Goal: Task Accomplishment & Management: Use online tool/utility

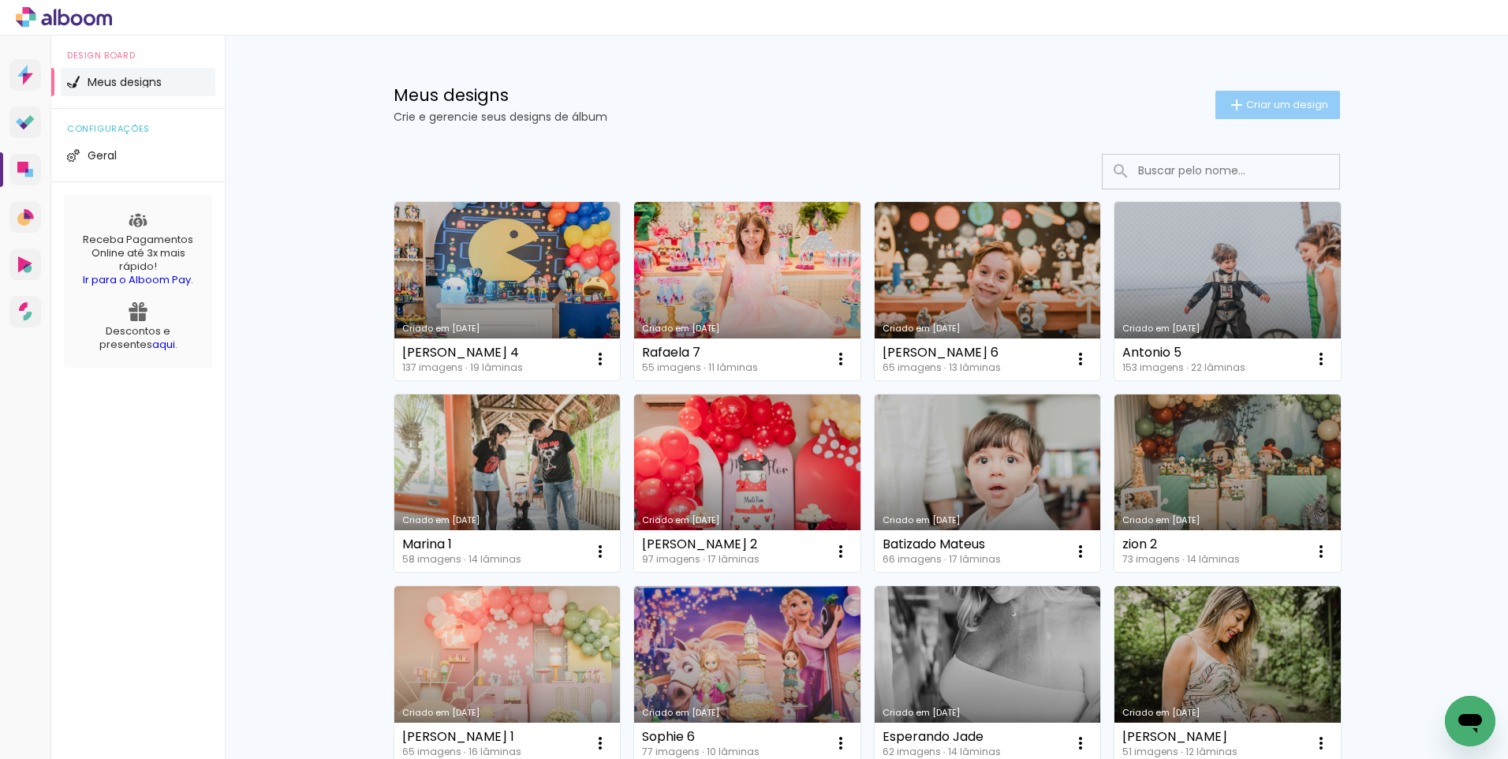
click at [1263, 103] on span "Criar um design" at bounding box center [1287, 104] width 82 height 10
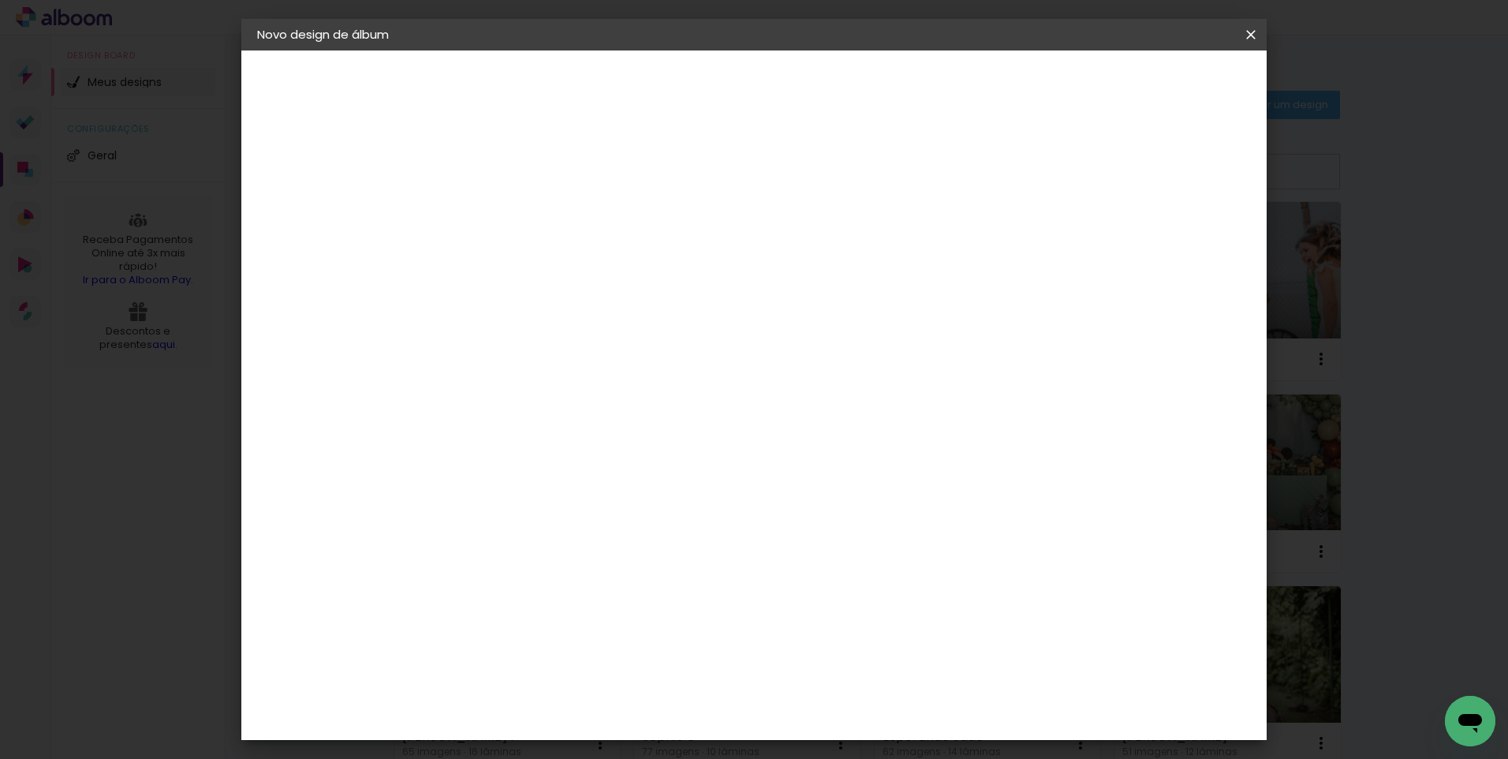
click at [515, 207] on input at bounding box center [515, 212] width 0 height 24
type input "Alice 4"
type paper-input "Alice 4"
click at [677, 93] on paper-button "Avançar" at bounding box center [637, 83] width 77 height 27
click at [602, 263] on div at bounding box center [555, 263] width 159 height 2
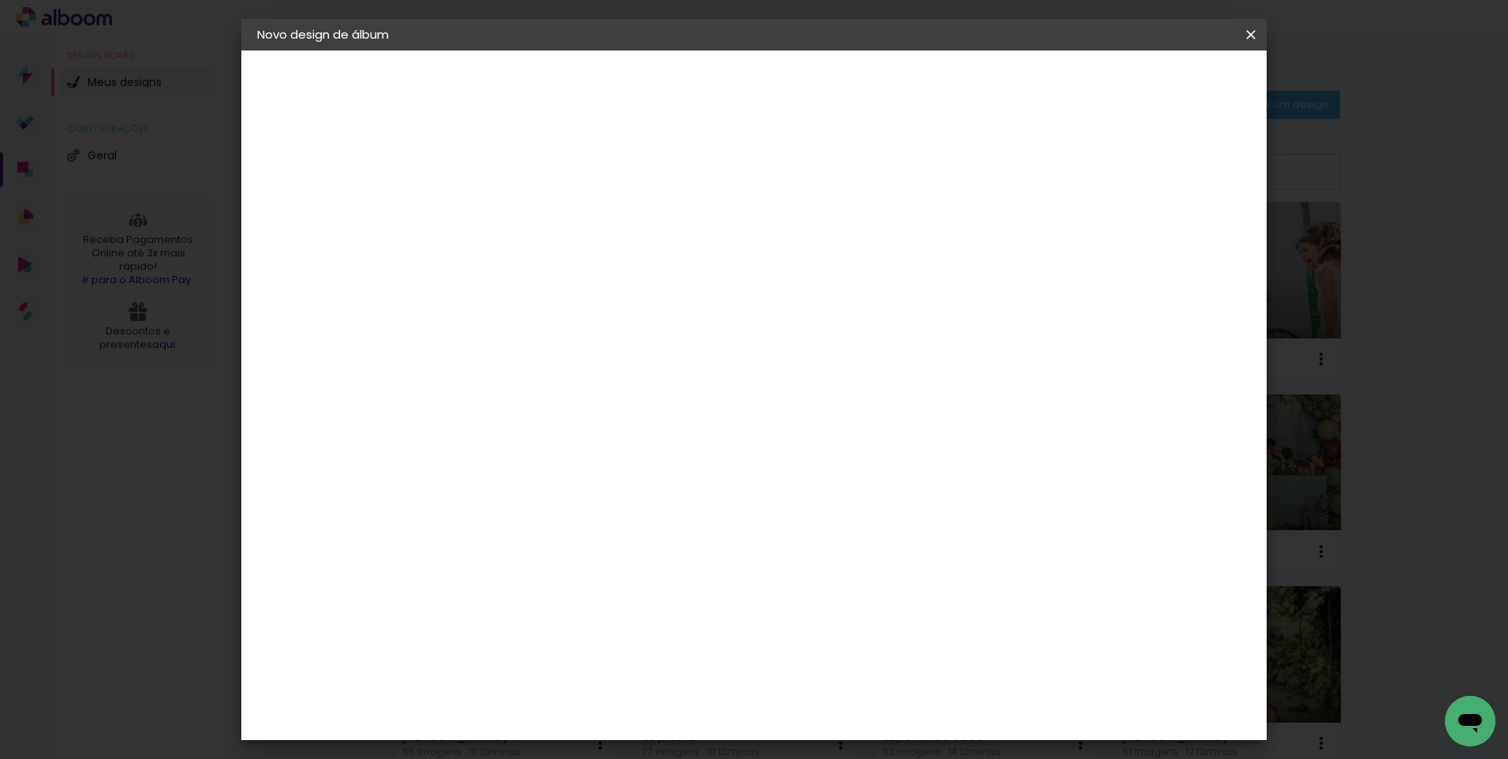
type input "lumi"
type paper-input "lumi"
click at [557, 353] on div "Lumière Imagem" at bounding box center [531, 359] width 52 height 25
click at [768, 240] on paper-item "Tamanho Livre" at bounding box center [698, 239] width 140 height 35
click at [557, 360] on div "Lumière Imagem" at bounding box center [531, 359] width 52 height 25
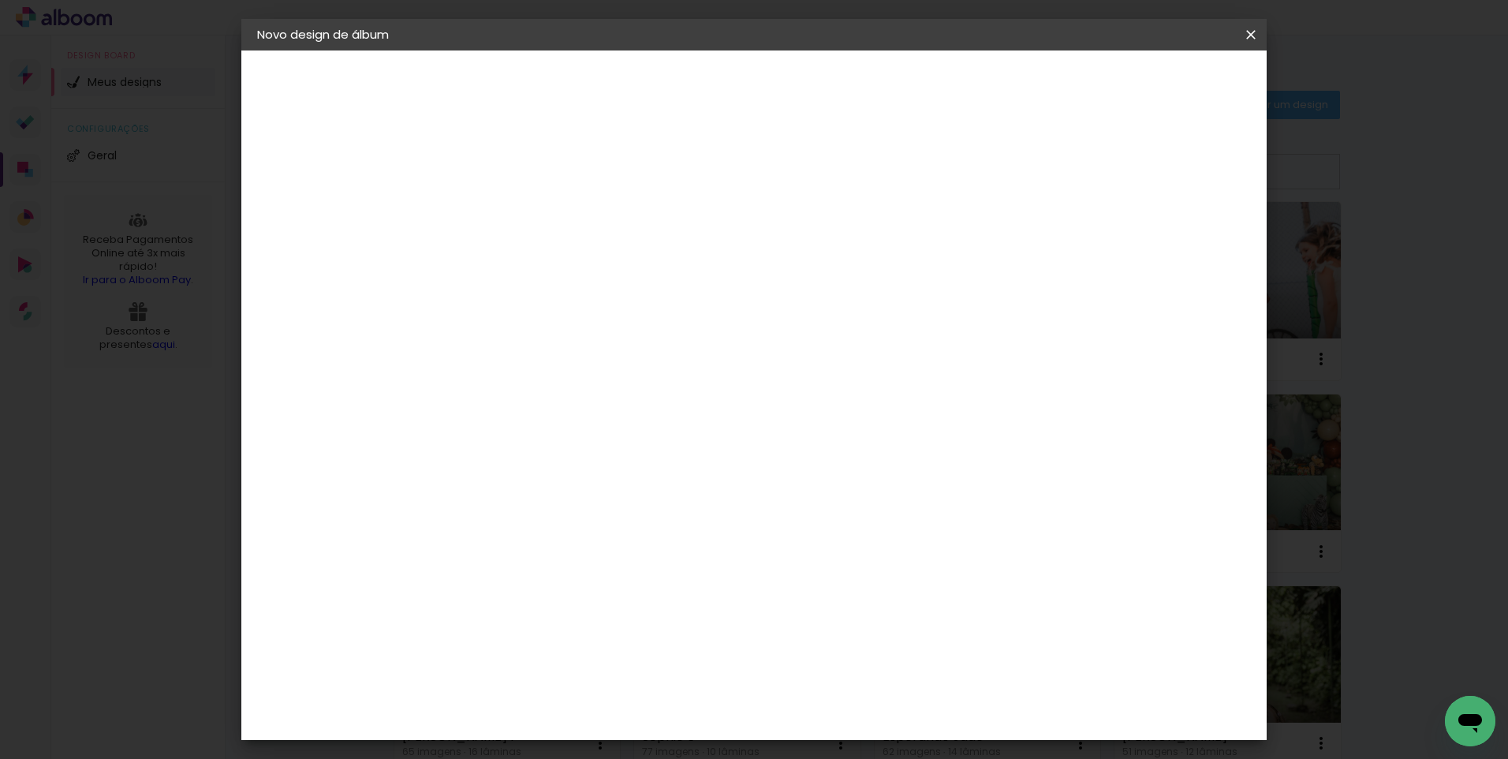
click at [768, 73] on paper-button "Avançar" at bounding box center [729, 83] width 77 height 27
click at [576, 263] on input "text" at bounding box center [546, 275] width 62 height 24
click at [758, 320] on paper-item "Nuit" at bounding box center [856, 325] width 315 height 32
type input "Nuit"
click at [621, 754] on span "25 × 25" at bounding box center [584, 770] width 73 height 32
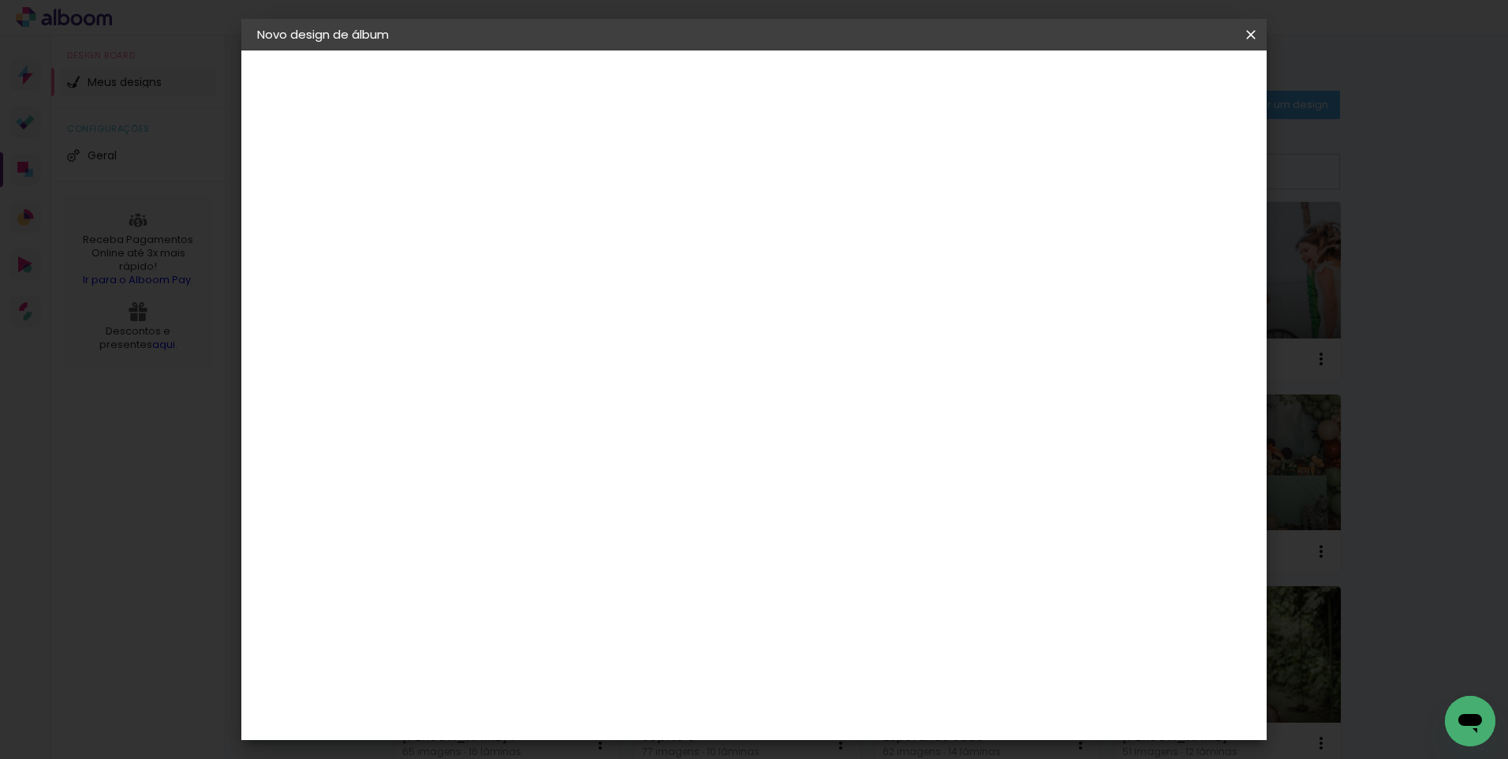
click at [772, 75] on paper-button "Avançar" at bounding box center [733, 83] width 77 height 27
click at [1125, 168] on div "Mostrar sangria" at bounding box center [1115, 171] width 105 height 20
type paper-checkbox "on"
click at [1152, 84] on span "Iniciar design" at bounding box center [1116, 83] width 72 height 11
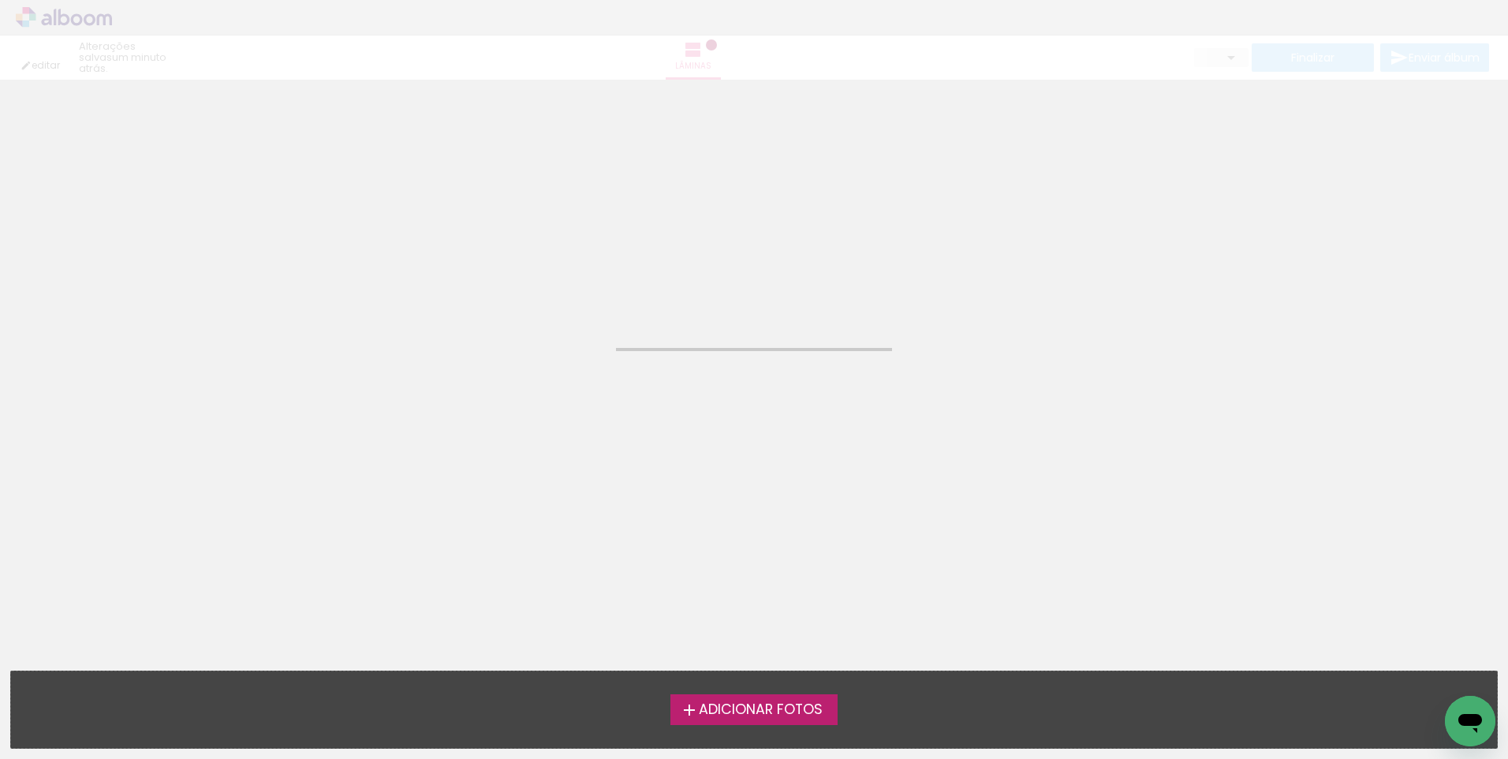
click at [762, 711] on span "Adicionar Fotos" at bounding box center [761, 710] width 124 height 14
click at [0, 0] on input "file" at bounding box center [0, 0] width 0 height 0
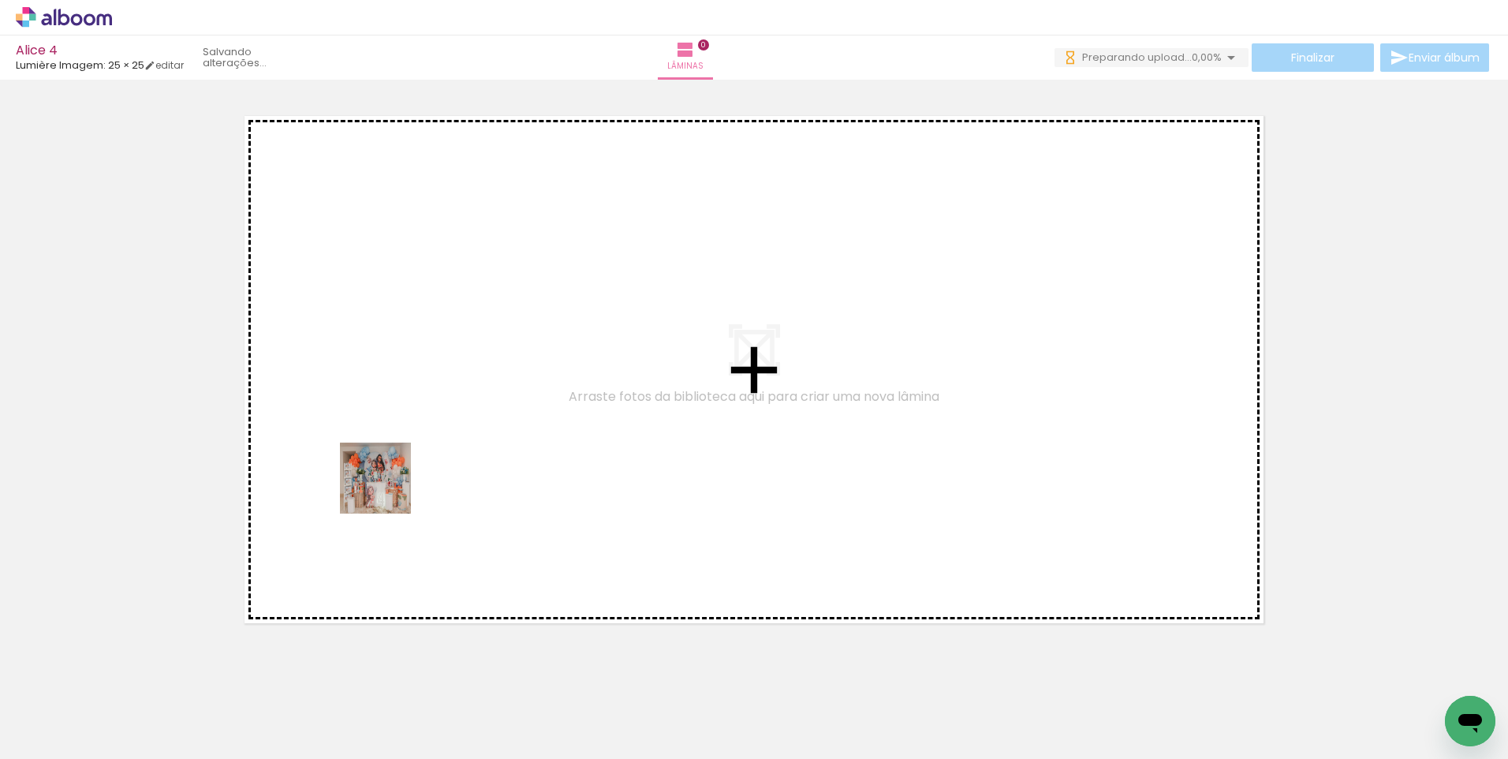
drag, startPoint x: 164, startPoint y: 714, endPoint x: 387, endPoint y: 490, distance: 316.2
click at [387, 490] on quentale-workspace at bounding box center [754, 379] width 1508 height 759
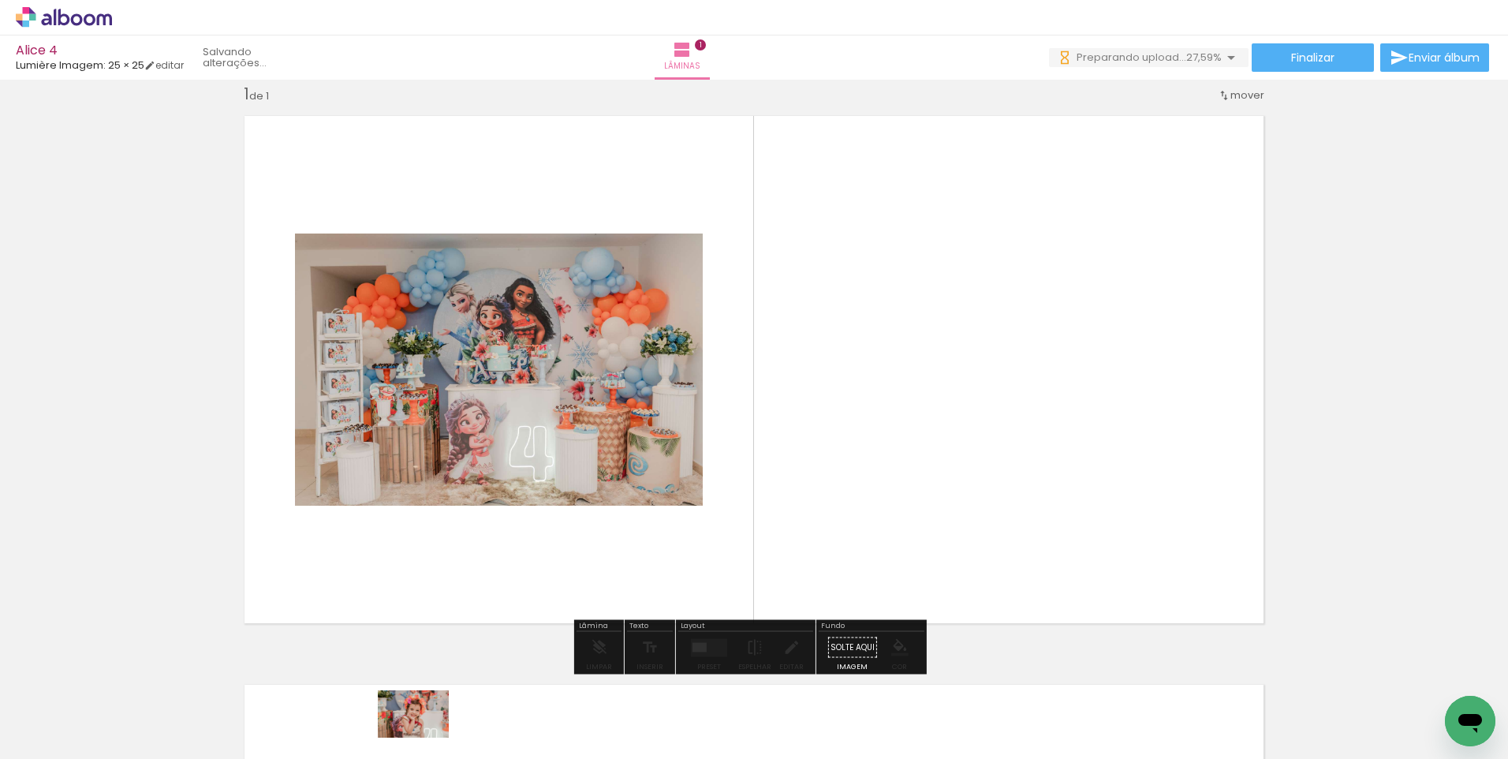
drag, startPoint x: 434, startPoint y: 720, endPoint x: 428, endPoint y: 737, distance: 18.2
click at [428, 732] on div at bounding box center [423, 706] width 78 height 52
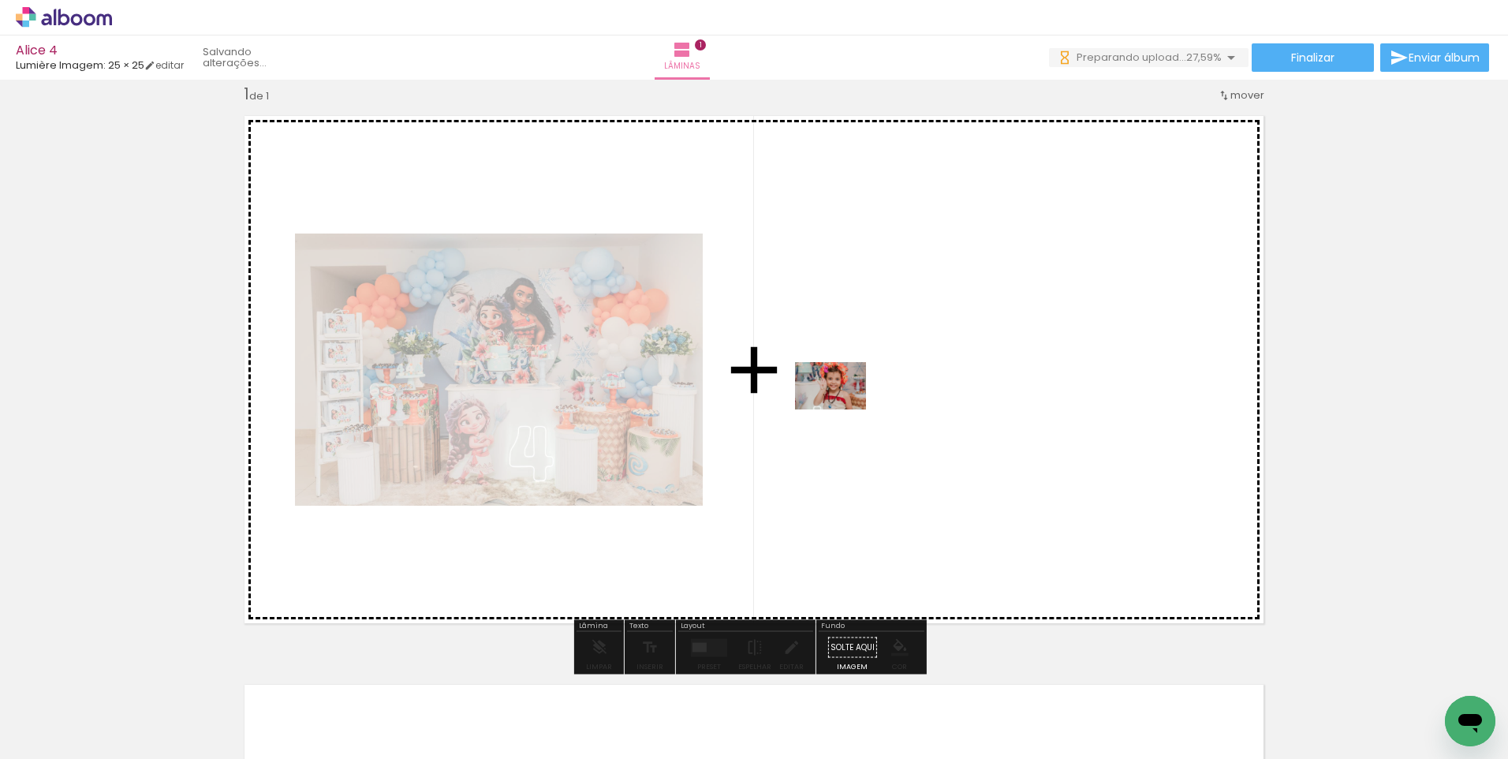
drag, startPoint x: 271, startPoint y: 709, endPoint x: 842, endPoint y: 409, distance: 644.8
click at [842, 409] on quentale-workspace at bounding box center [754, 379] width 1508 height 759
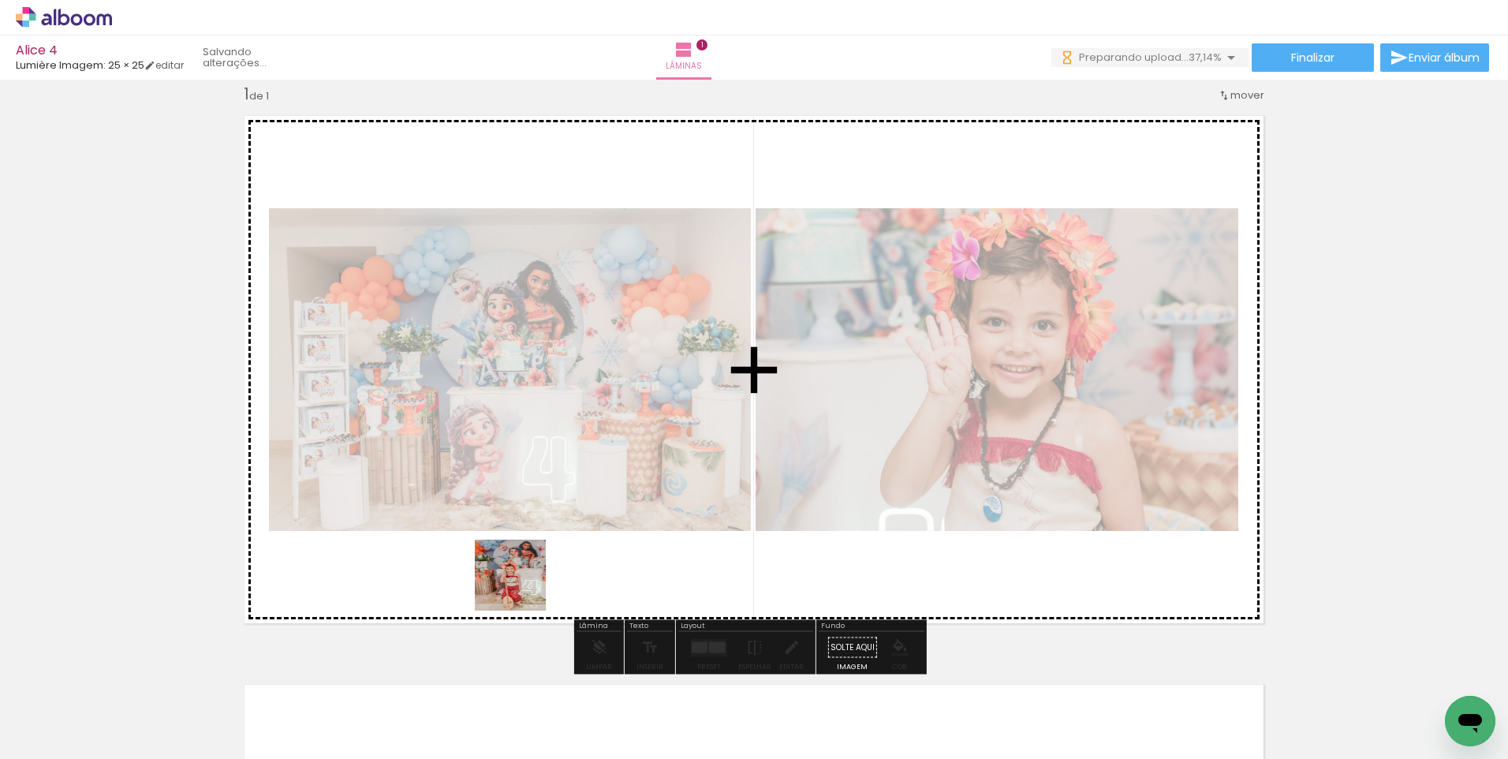
drag, startPoint x: 338, startPoint y: 704, endPoint x: 696, endPoint y: 612, distance: 369.0
click at [666, 494] on quentale-workspace at bounding box center [754, 379] width 1508 height 759
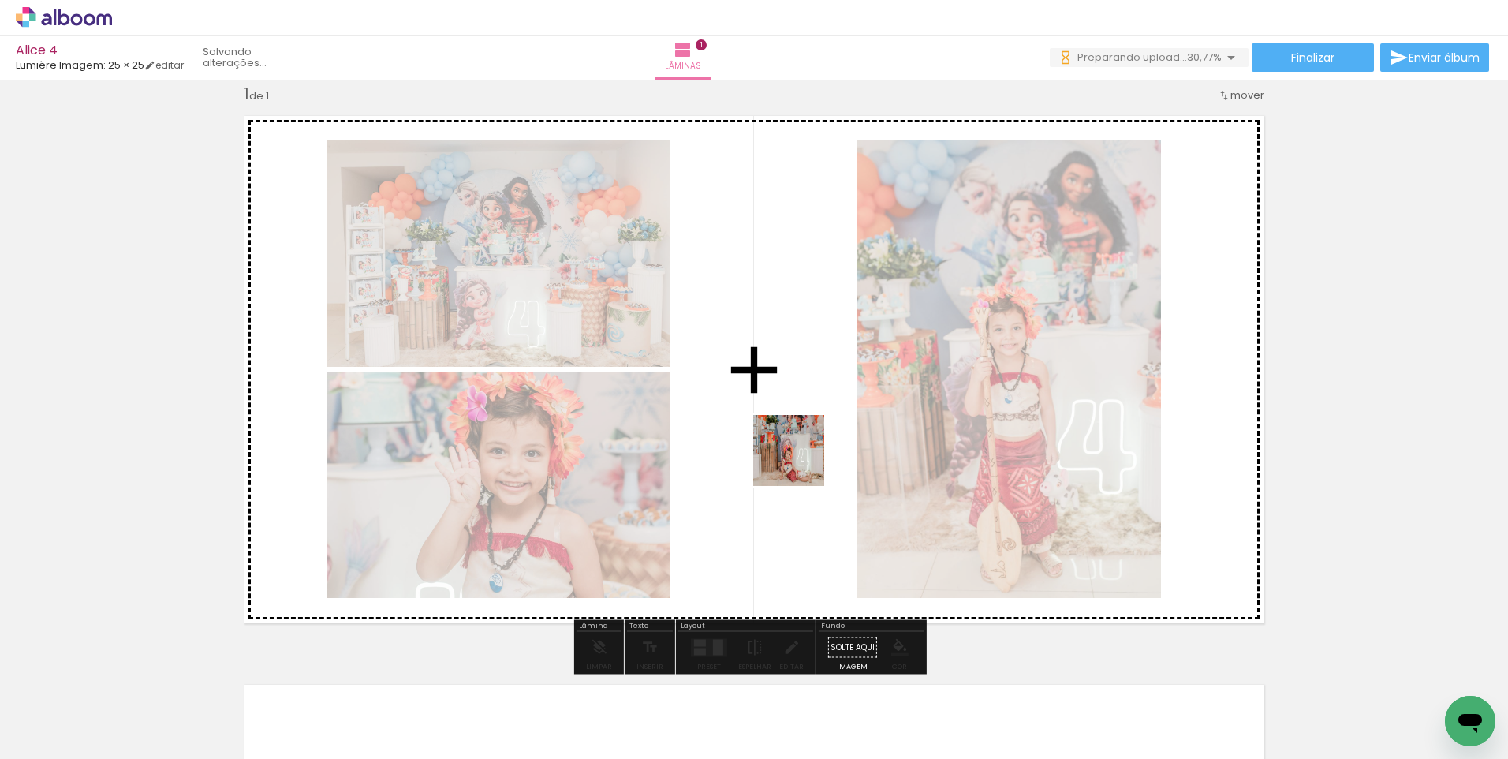
drag, startPoint x: 531, startPoint y: 716, endPoint x: 800, endPoint y: 462, distance: 370.4
click at [800, 462] on quentale-workspace at bounding box center [754, 379] width 1508 height 759
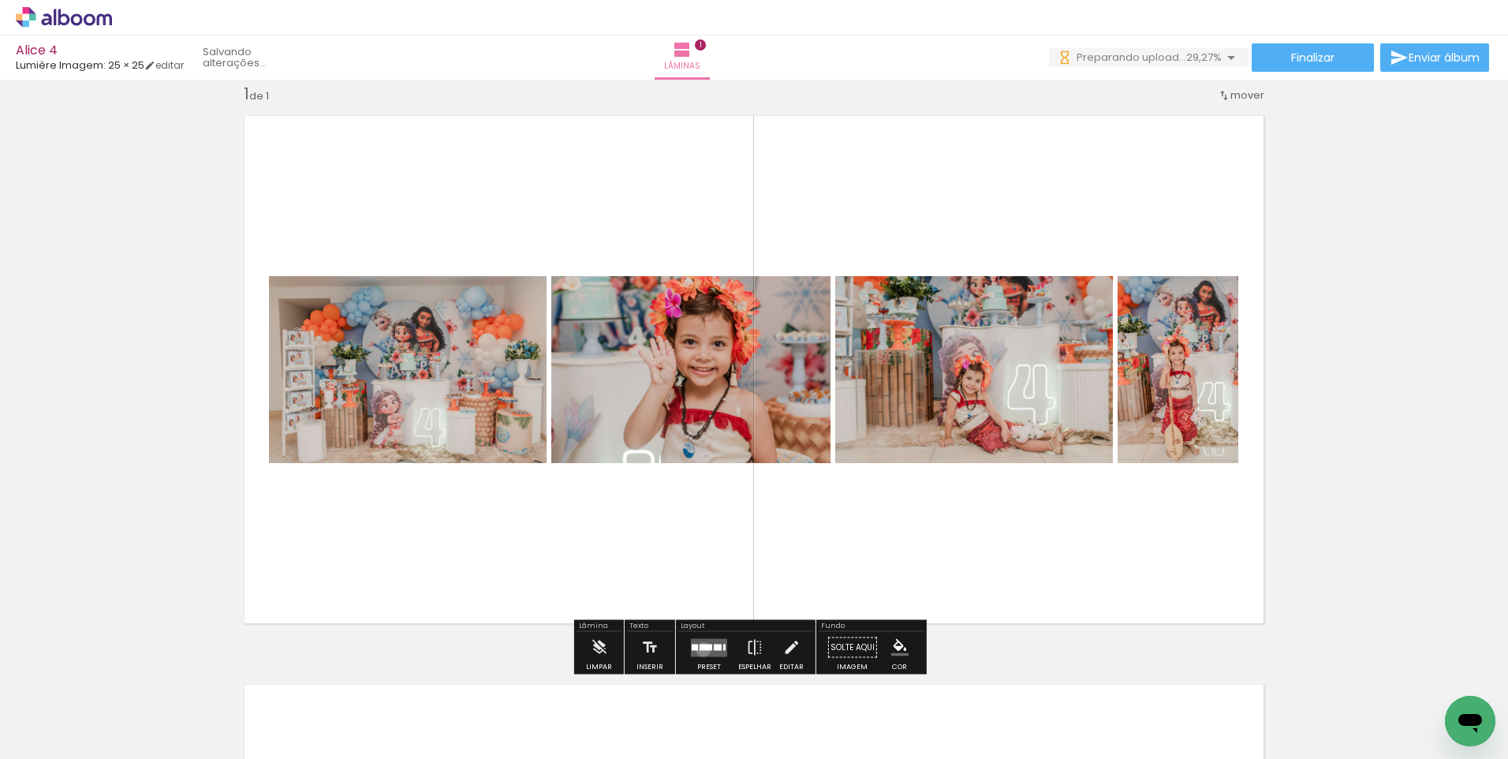
click at [699, 649] on div at bounding box center [705, 646] width 13 height 6
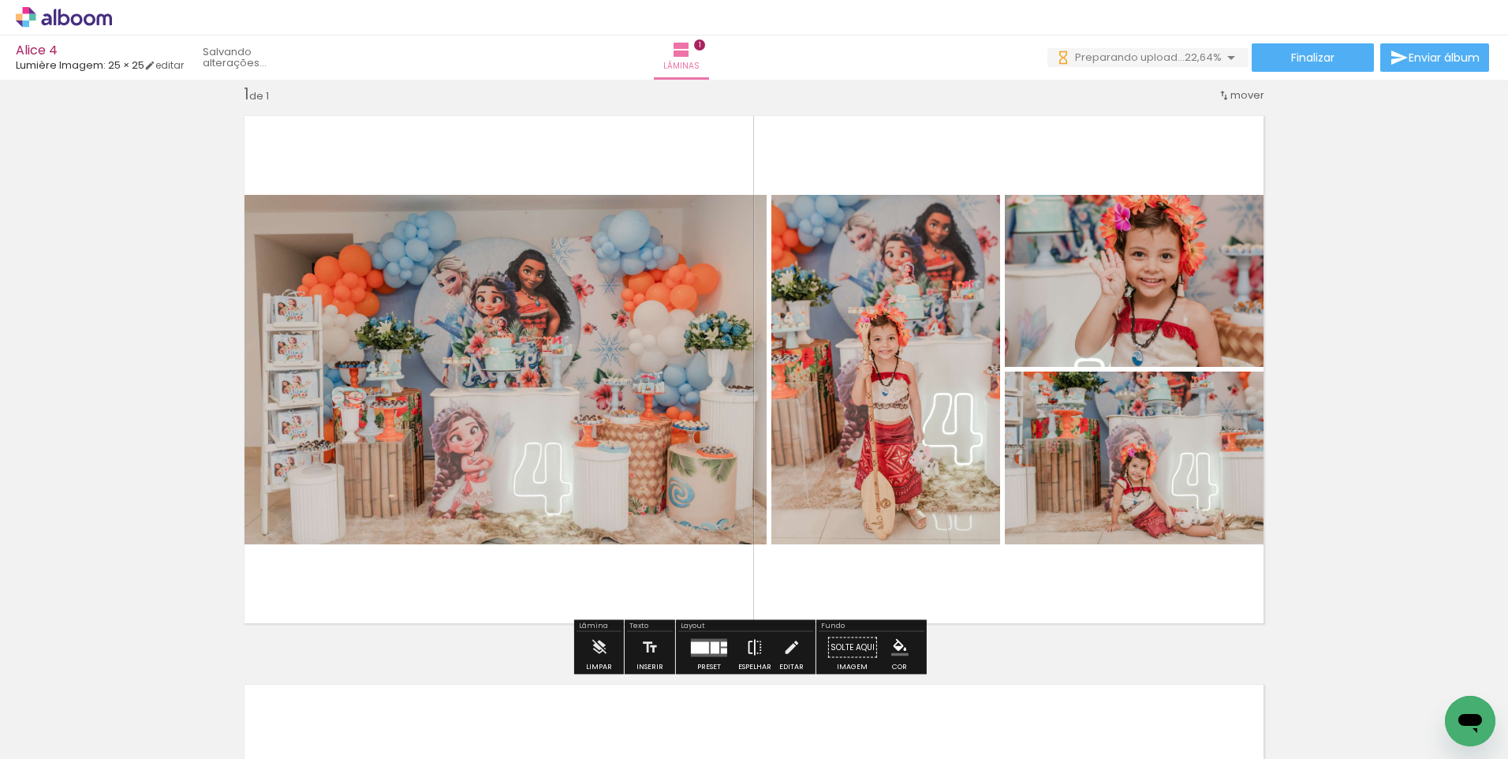
click at [746, 643] on iron-icon at bounding box center [754, 648] width 17 height 32
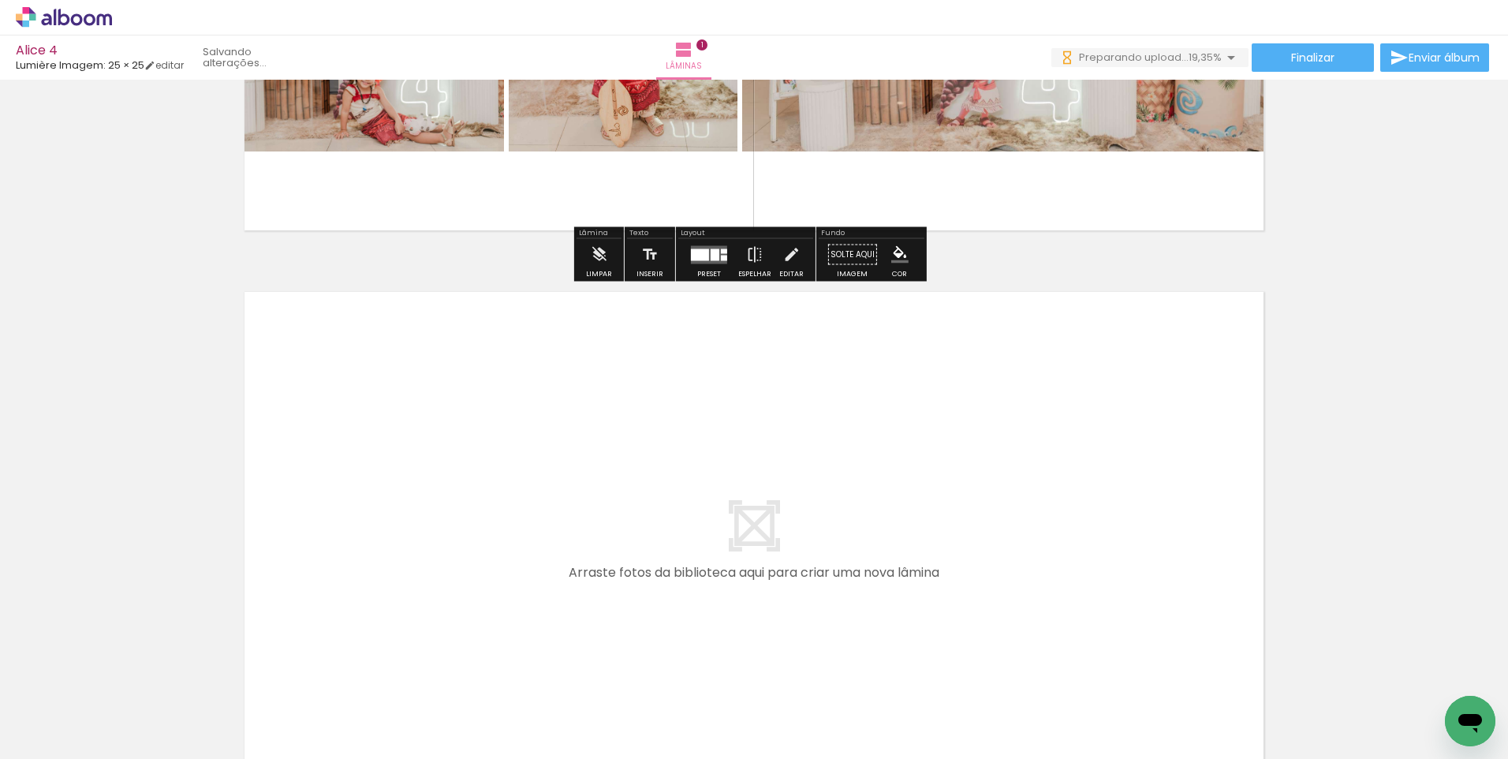
scroll to position [415, 0]
drag, startPoint x: 604, startPoint y: 704, endPoint x: 574, endPoint y: 554, distance: 153.6
click at [574, 554] on quentale-workspace at bounding box center [754, 379] width 1508 height 759
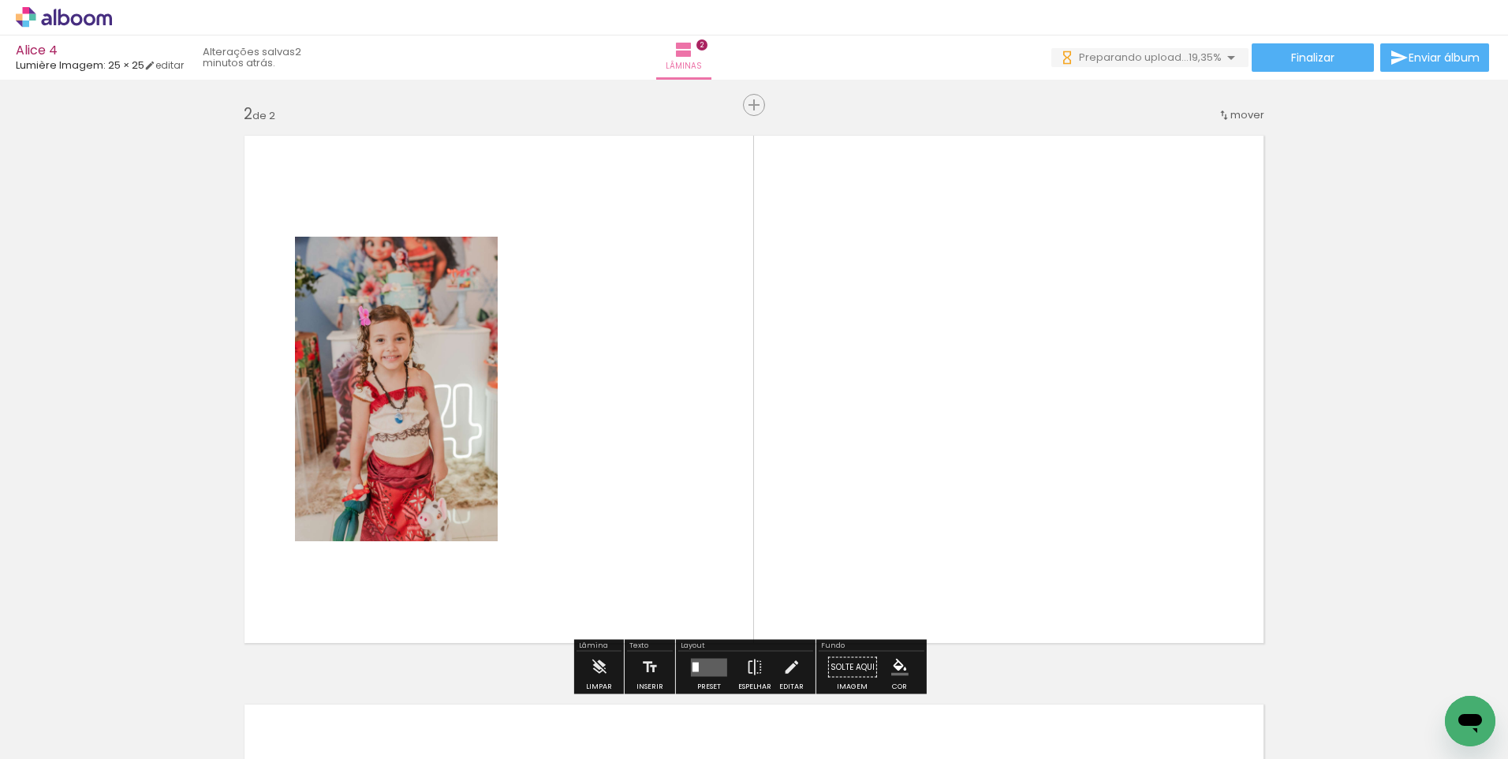
scroll to position [589, 0]
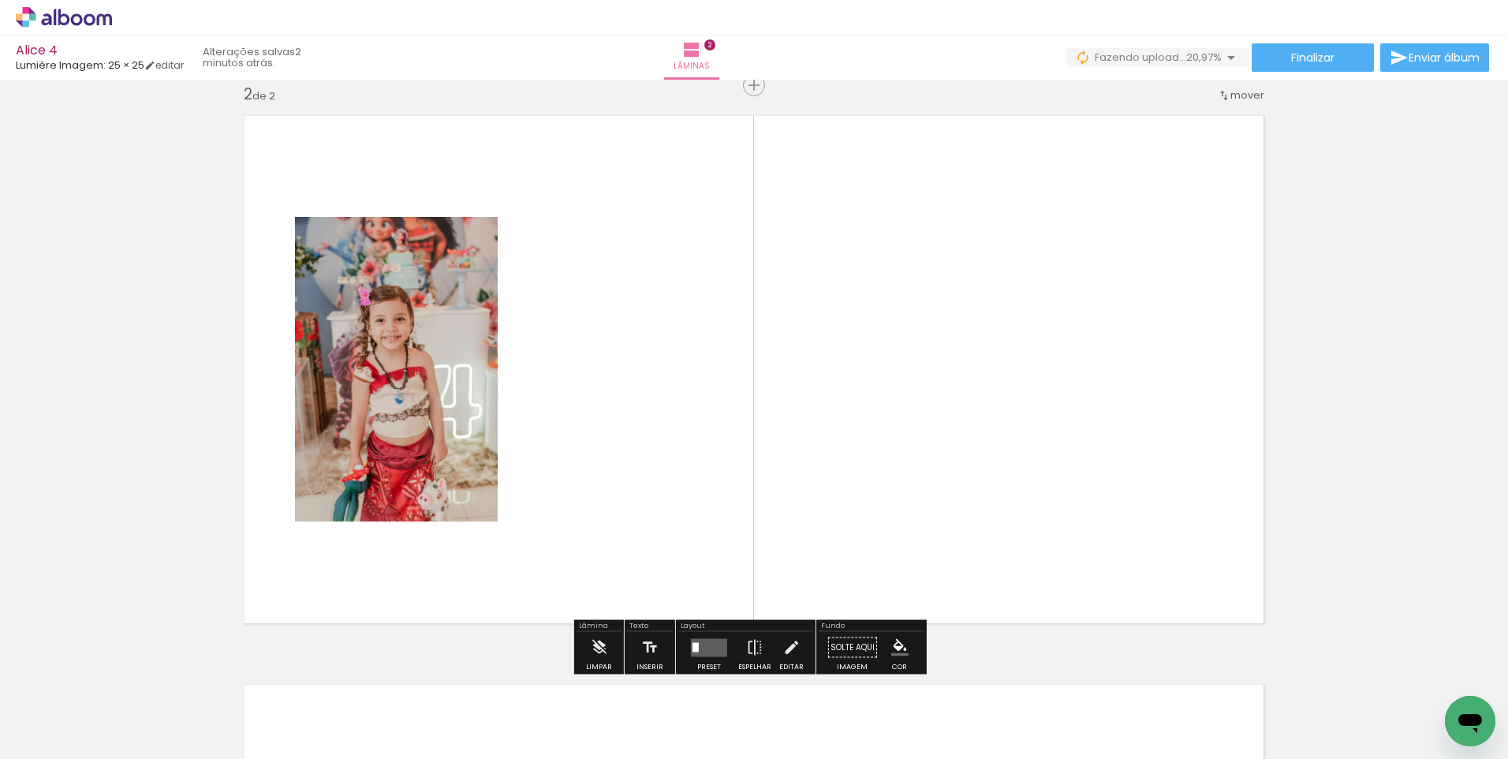
drag, startPoint x: 680, startPoint y: 594, endPoint x: 666, endPoint y: 548, distance: 47.7
click at [671, 546] on quentale-workspace at bounding box center [754, 379] width 1508 height 759
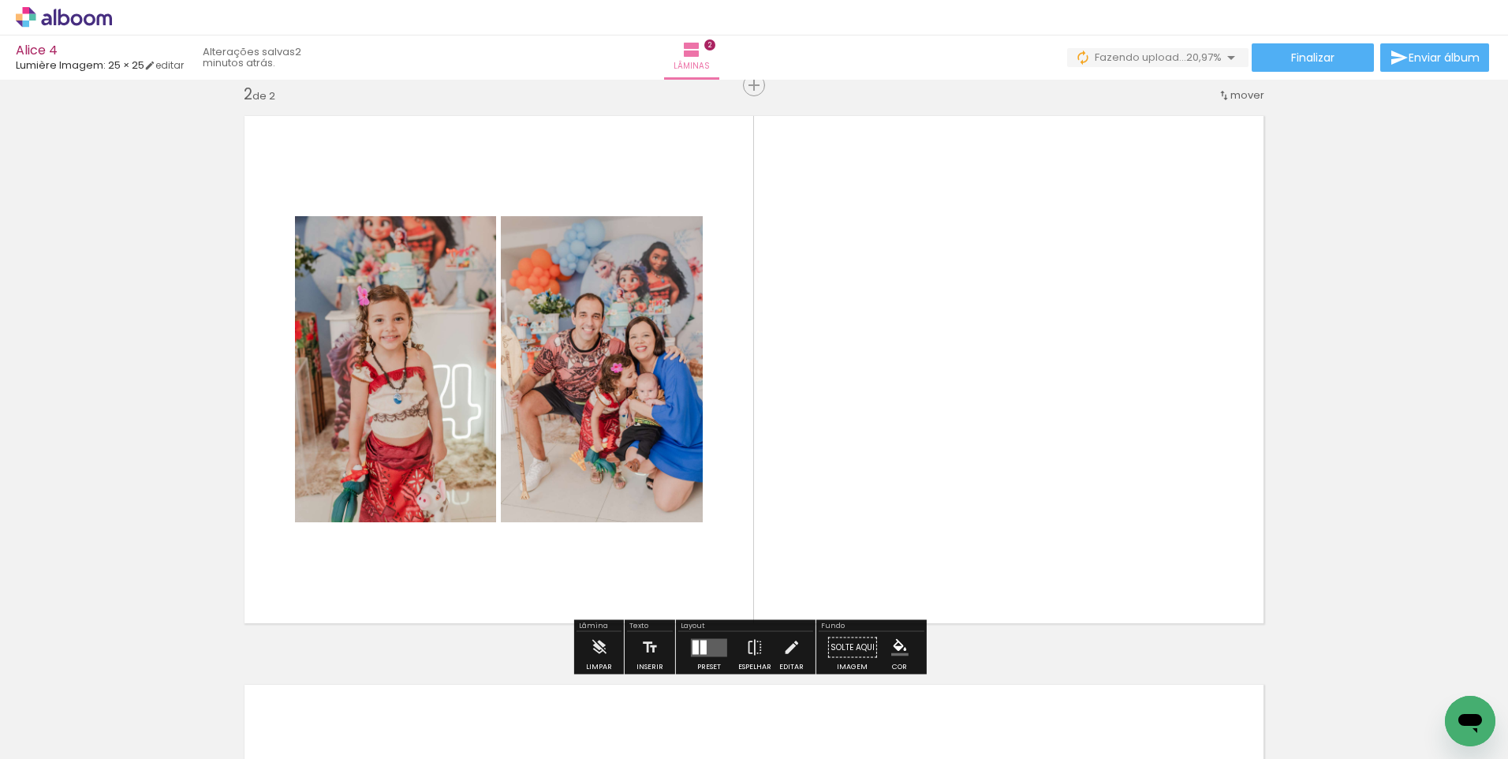
drag, startPoint x: 770, startPoint y: 711, endPoint x: 845, endPoint y: 671, distance: 85.0
click at [779, 506] on quentale-workspace at bounding box center [754, 379] width 1508 height 759
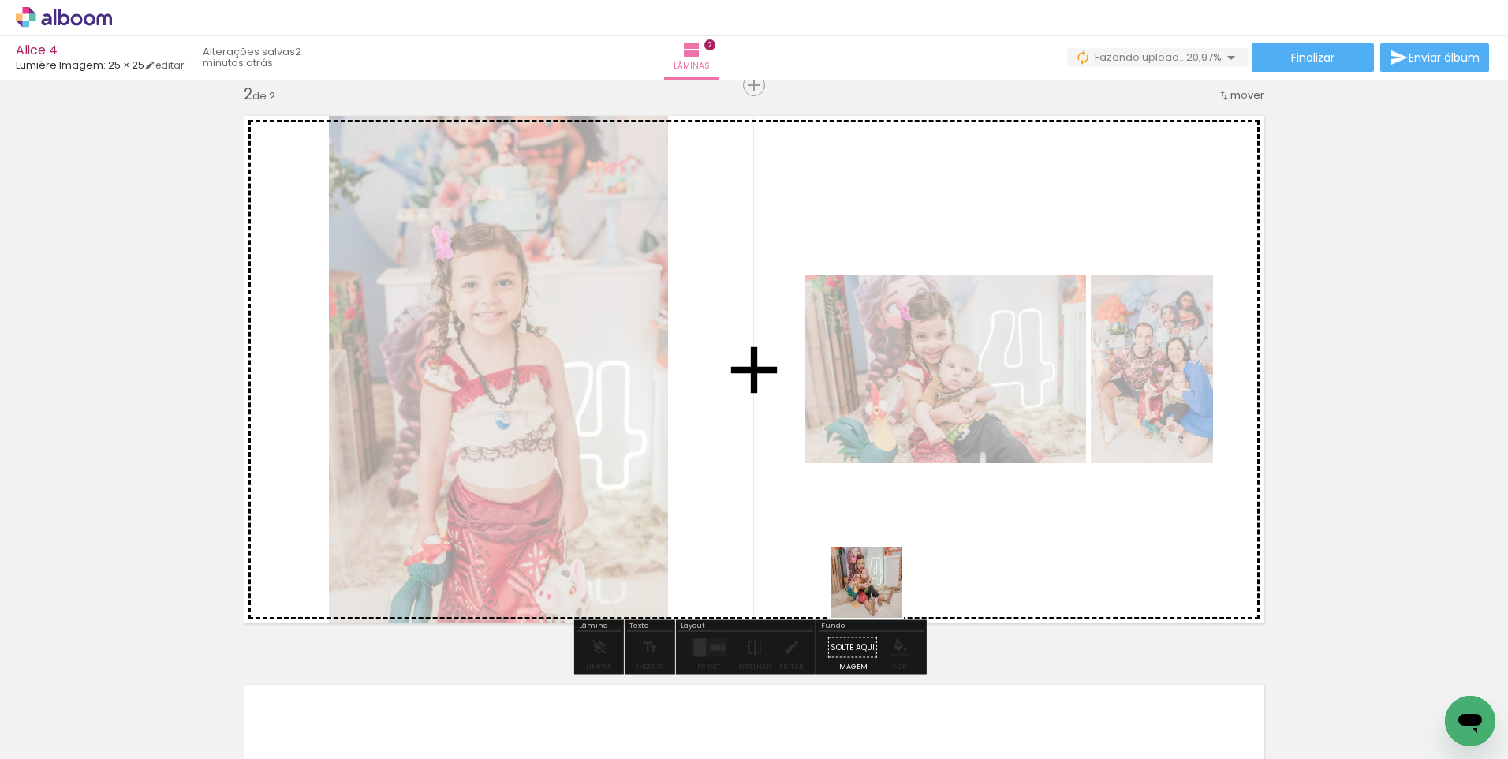
drag, startPoint x: 876, startPoint y: 705, endPoint x: 875, endPoint y: 509, distance: 195.6
click at [876, 526] on quentale-workspace at bounding box center [754, 379] width 1508 height 759
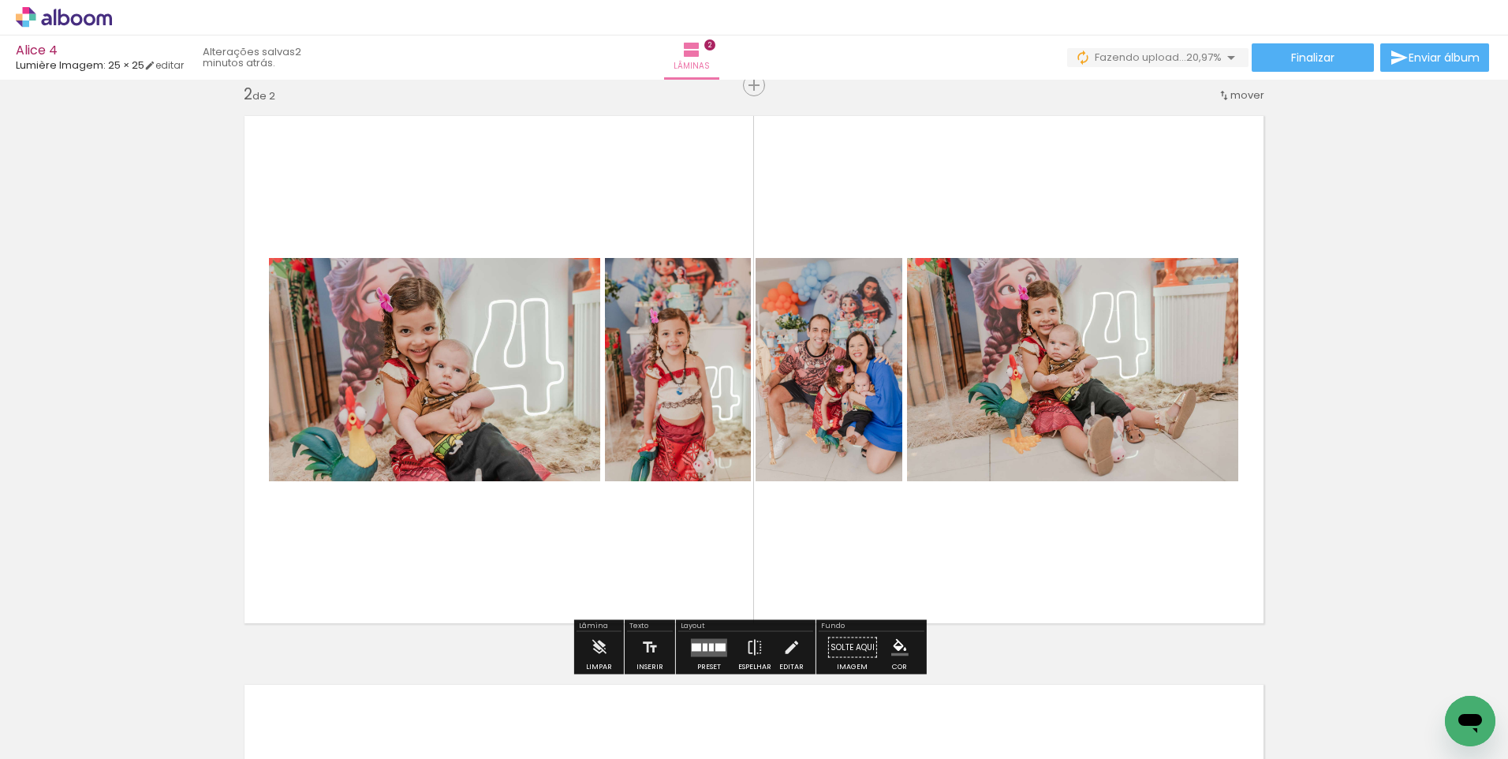
click at [719, 640] on quentale-layouter at bounding box center [709, 647] width 36 height 18
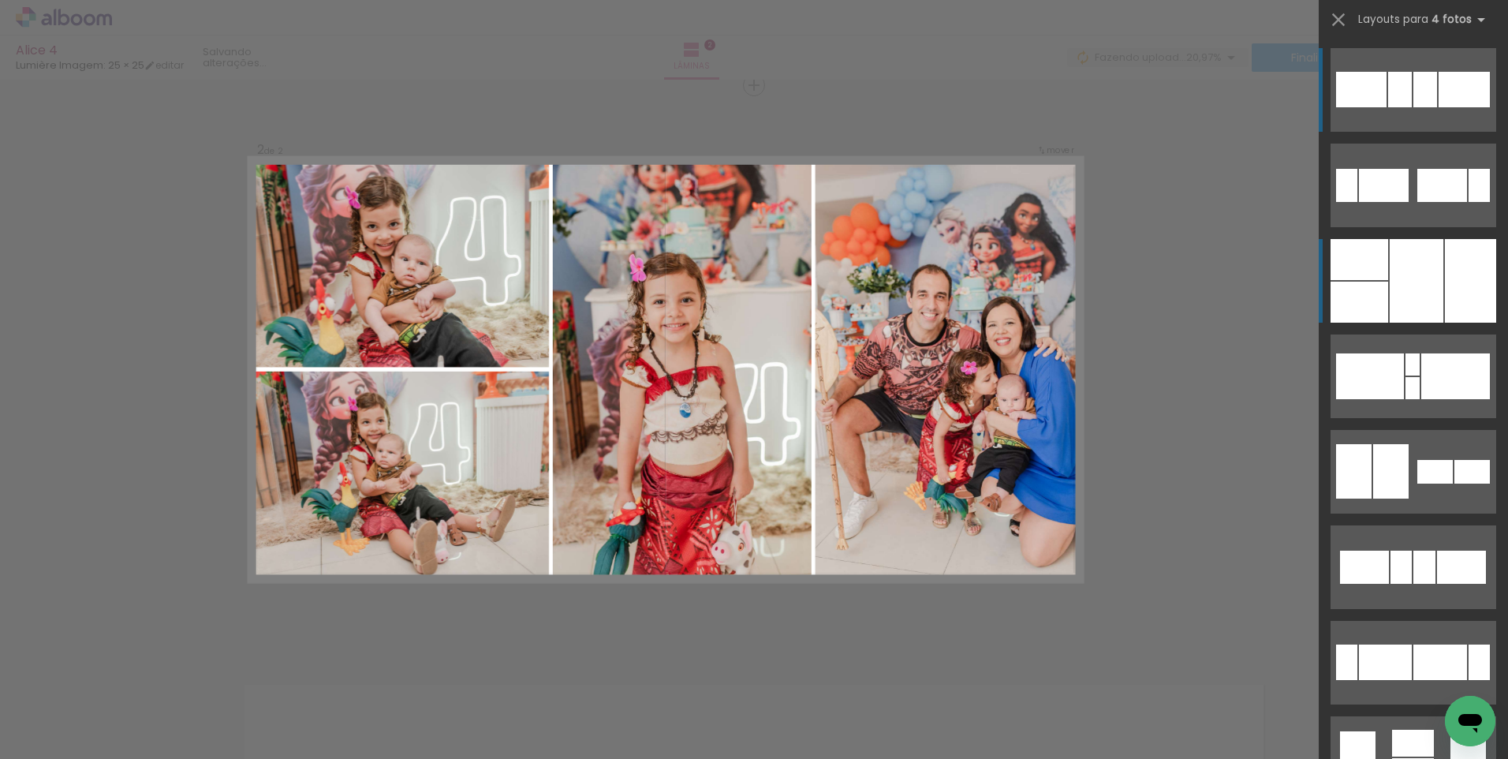
scroll to position [588, 0]
click at [1471, 302] on div at bounding box center [1470, 281] width 51 height 84
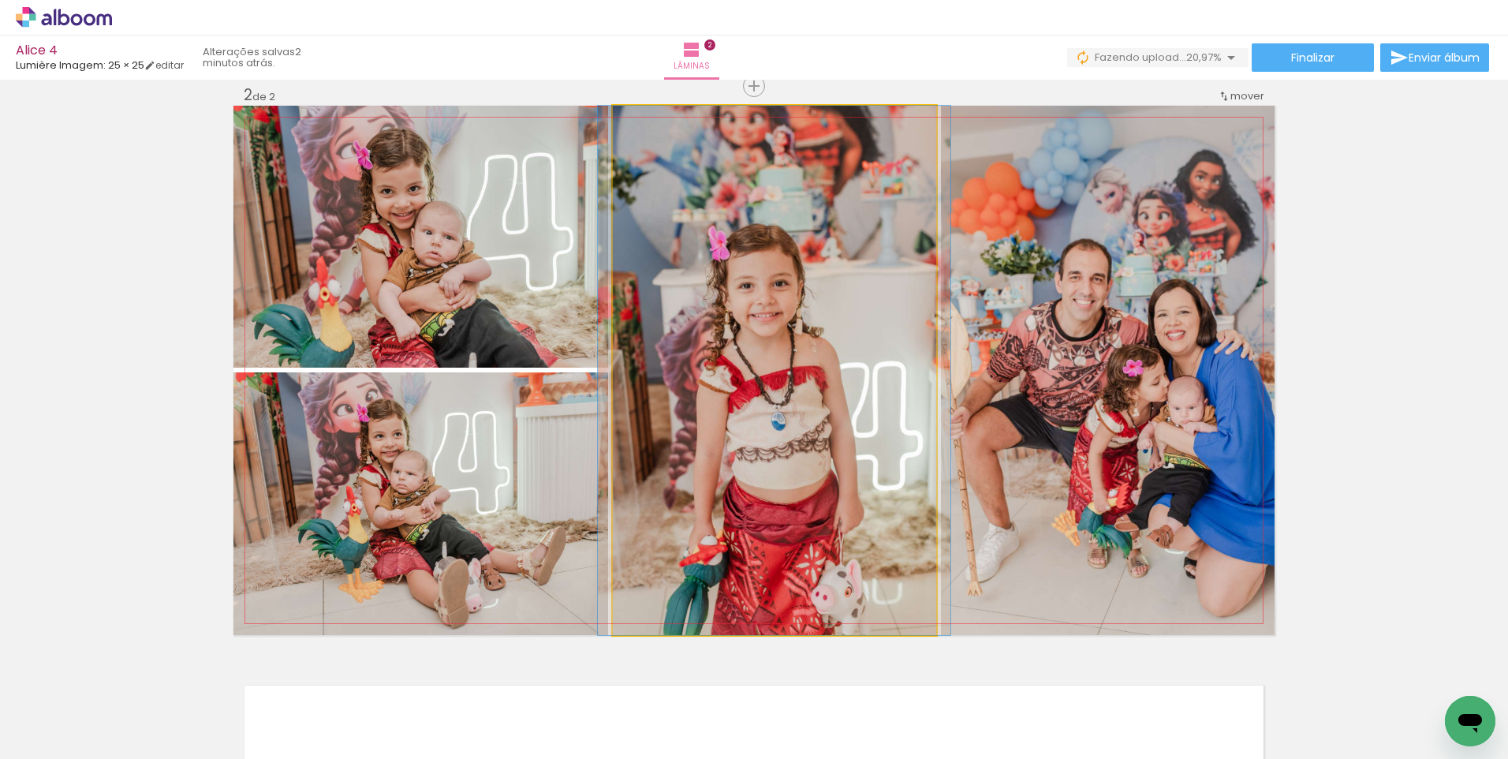
drag, startPoint x: 863, startPoint y: 383, endPoint x: 1009, endPoint y: 382, distance: 146.7
click at [0, 0] on slot at bounding box center [0, 0] width 0 height 0
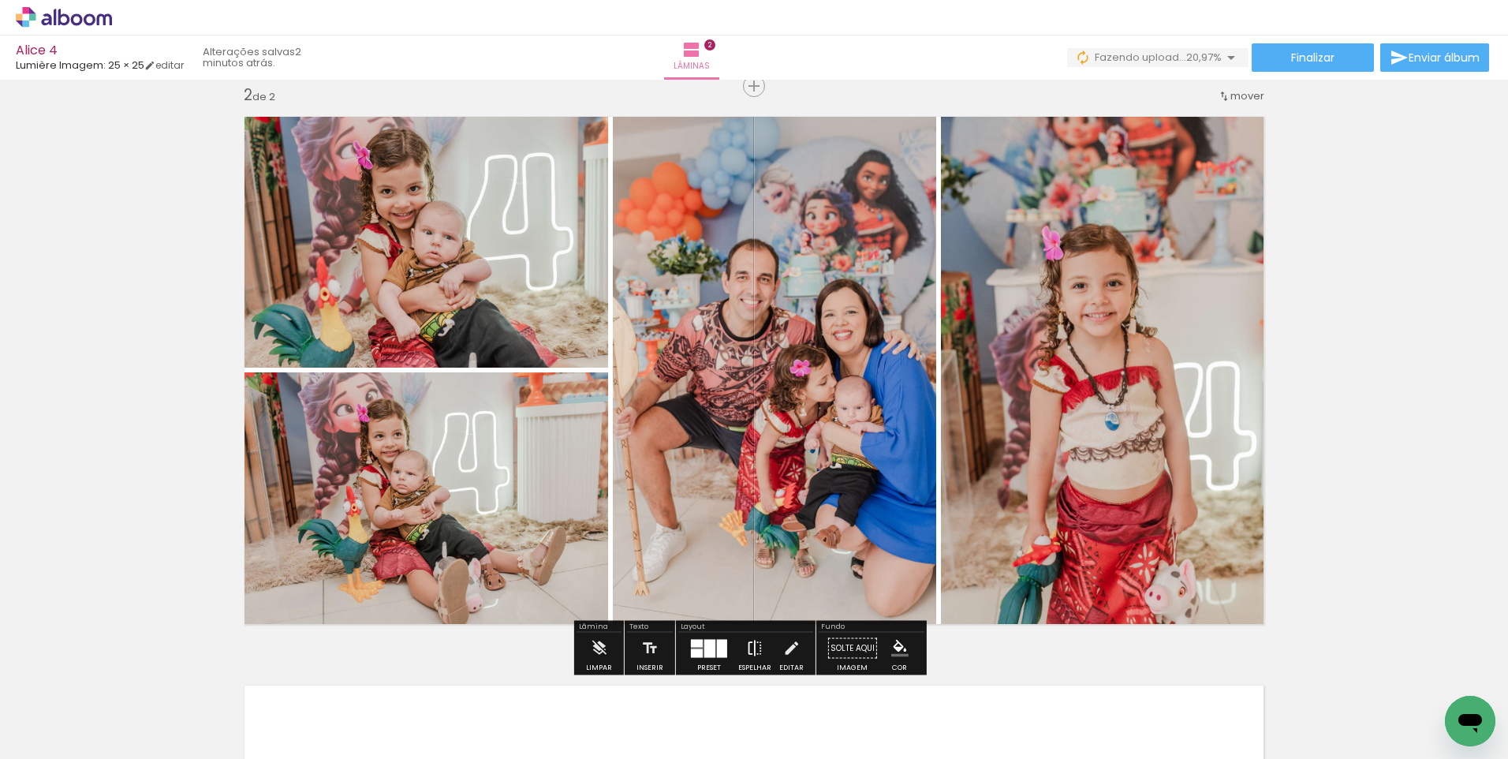
click at [749, 650] on iron-icon at bounding box center [754, 648] width 17 height 32
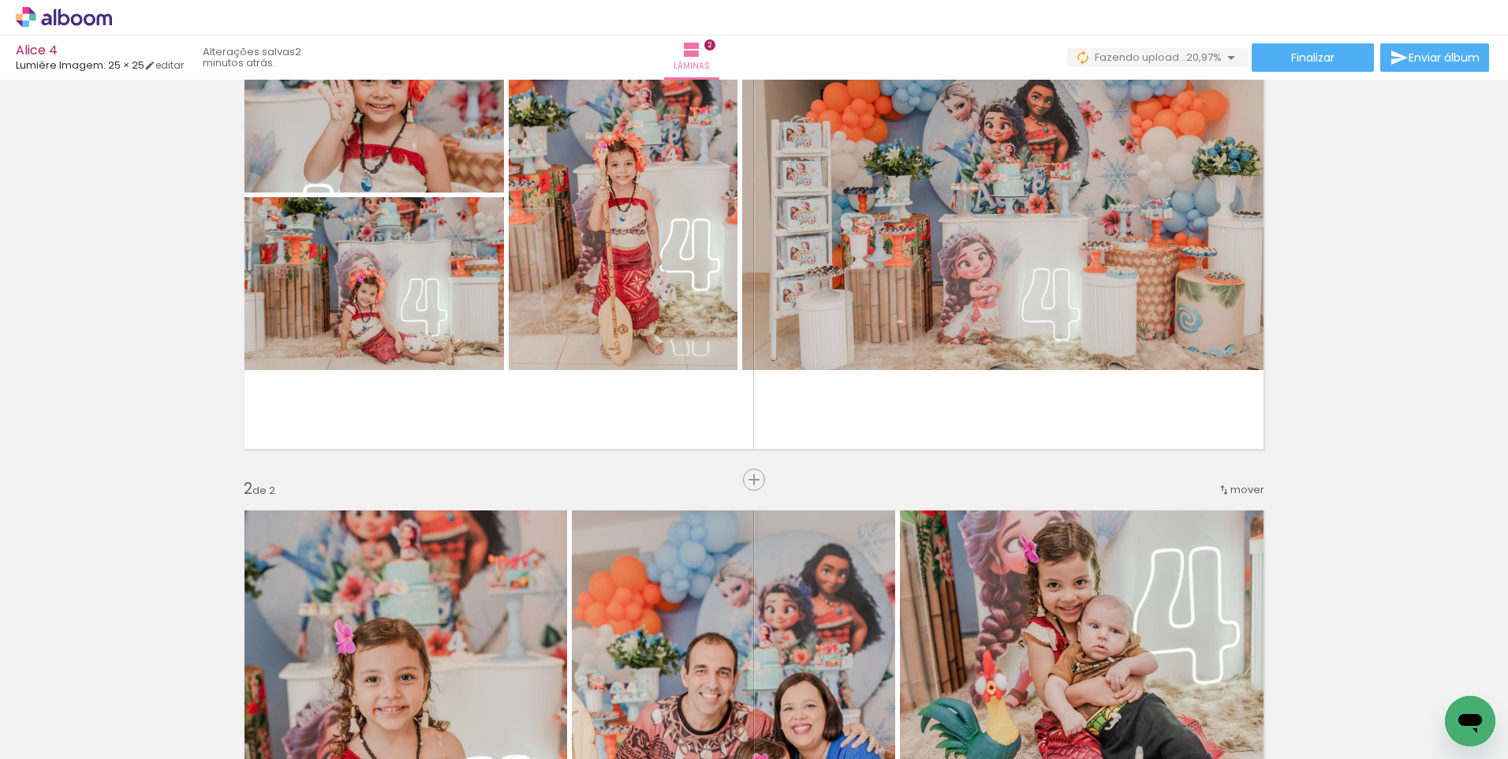
scroll to position [194, 0]
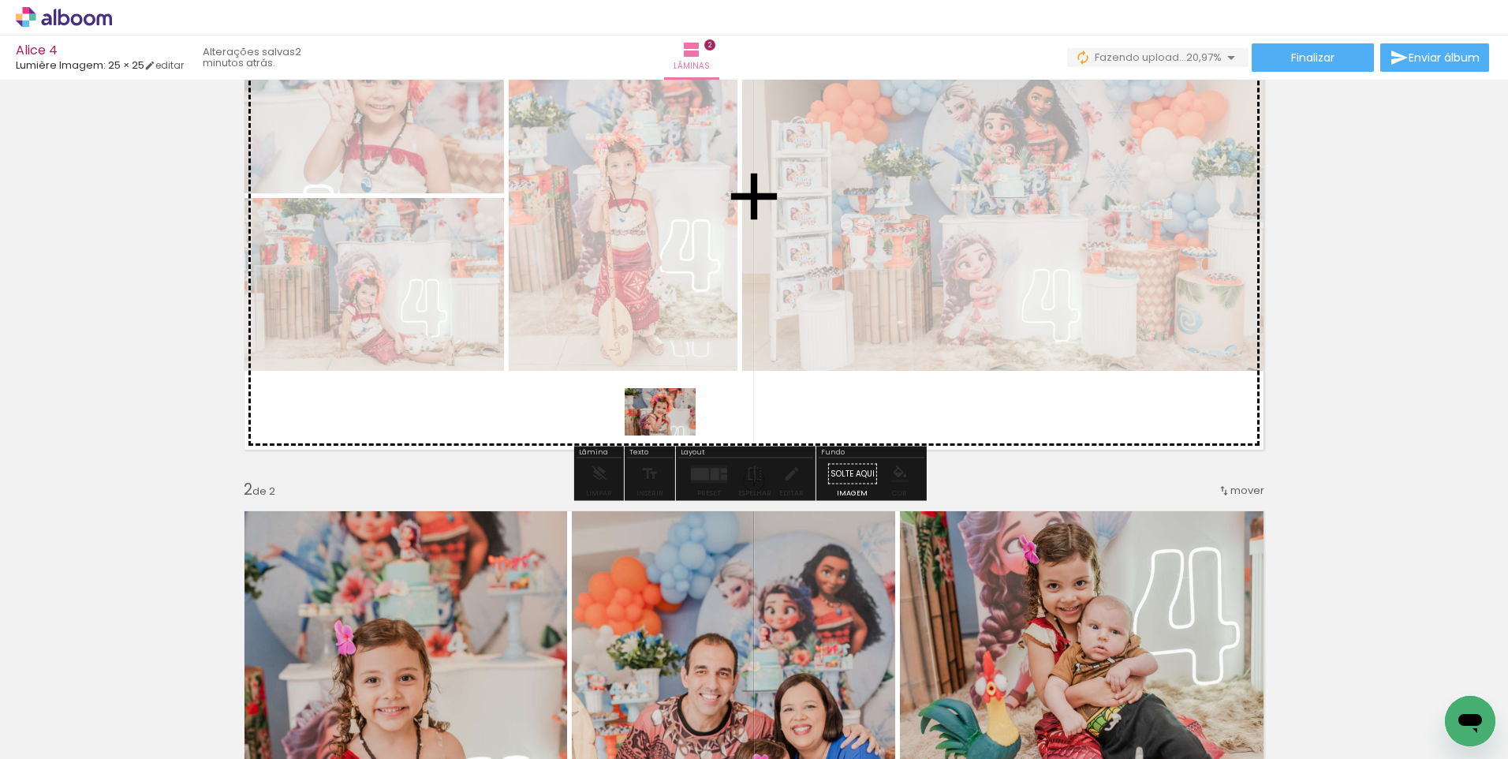
drag, startPoint x: 442, startPoint y: 714, endPoint x: 676, endPoint y: 431, distance: 366.9
click at [676, 431] on quentale-workspace at bounding box center [754, 379] width 1508 height 759
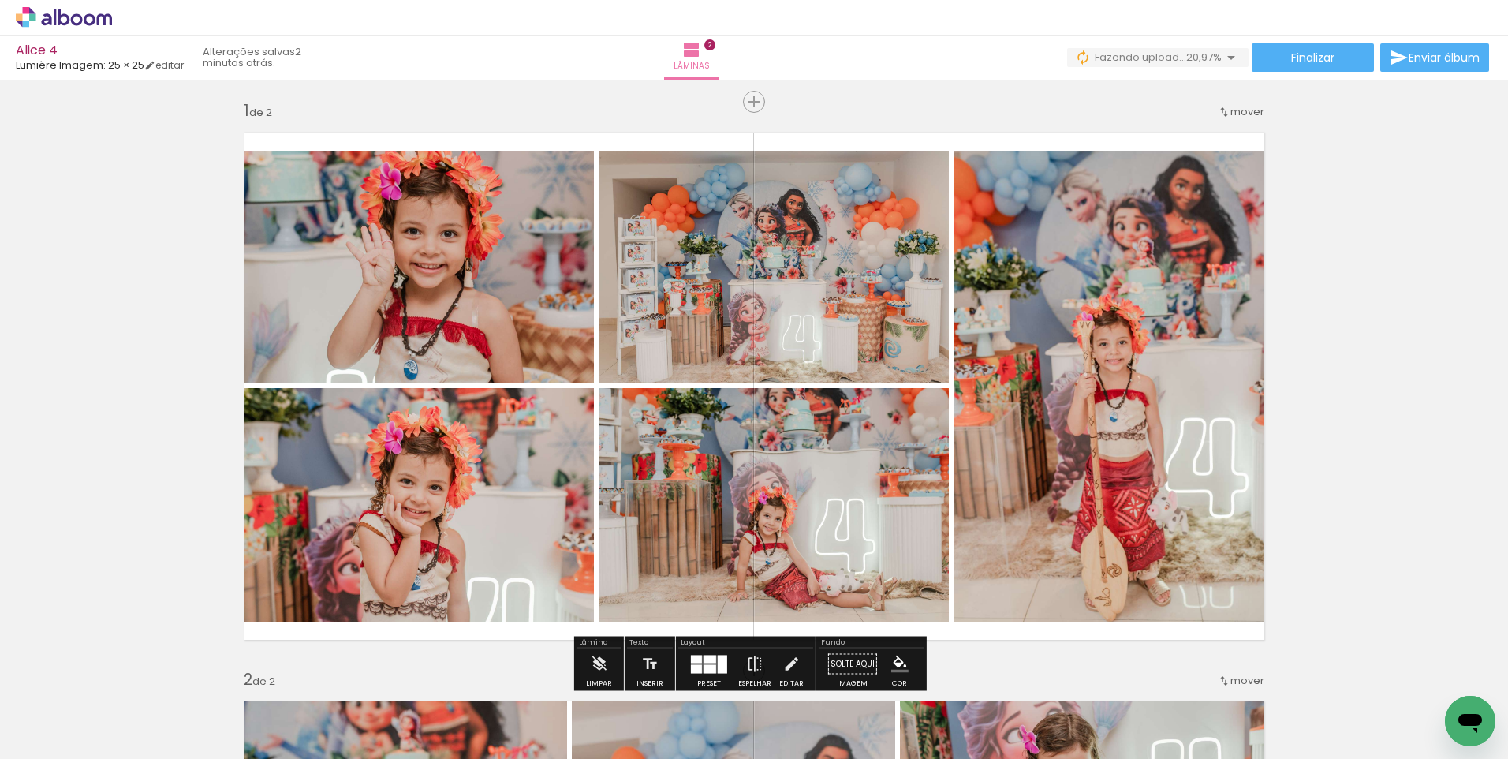
scroll to position [0, 0]
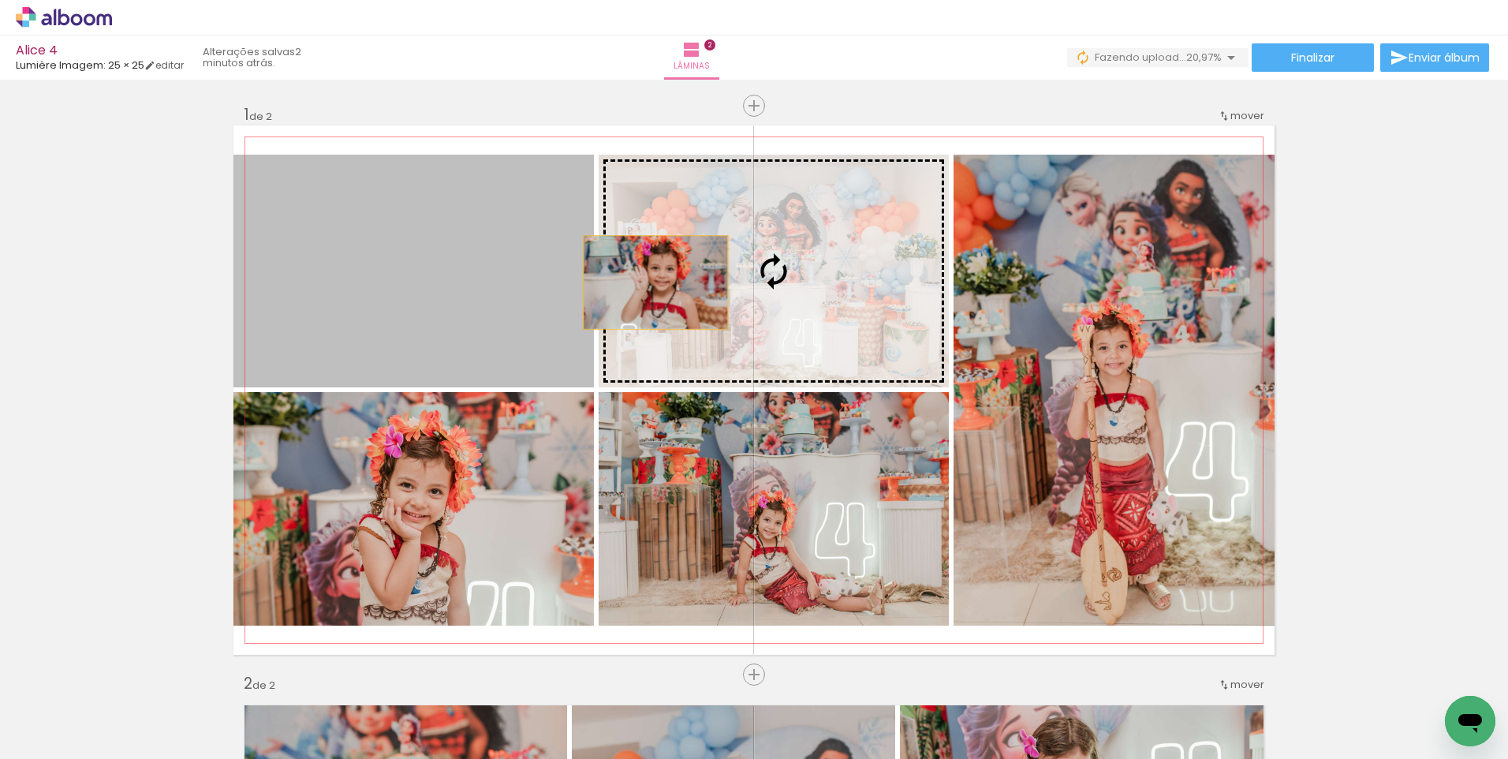
drag, startPoint x: 516, startPoint y: 282, endPoint x: 687, endPoint y: 285, distance: 171.2
click at [0, 0] on slot at bounding box center [0, 0] width 0 height 0
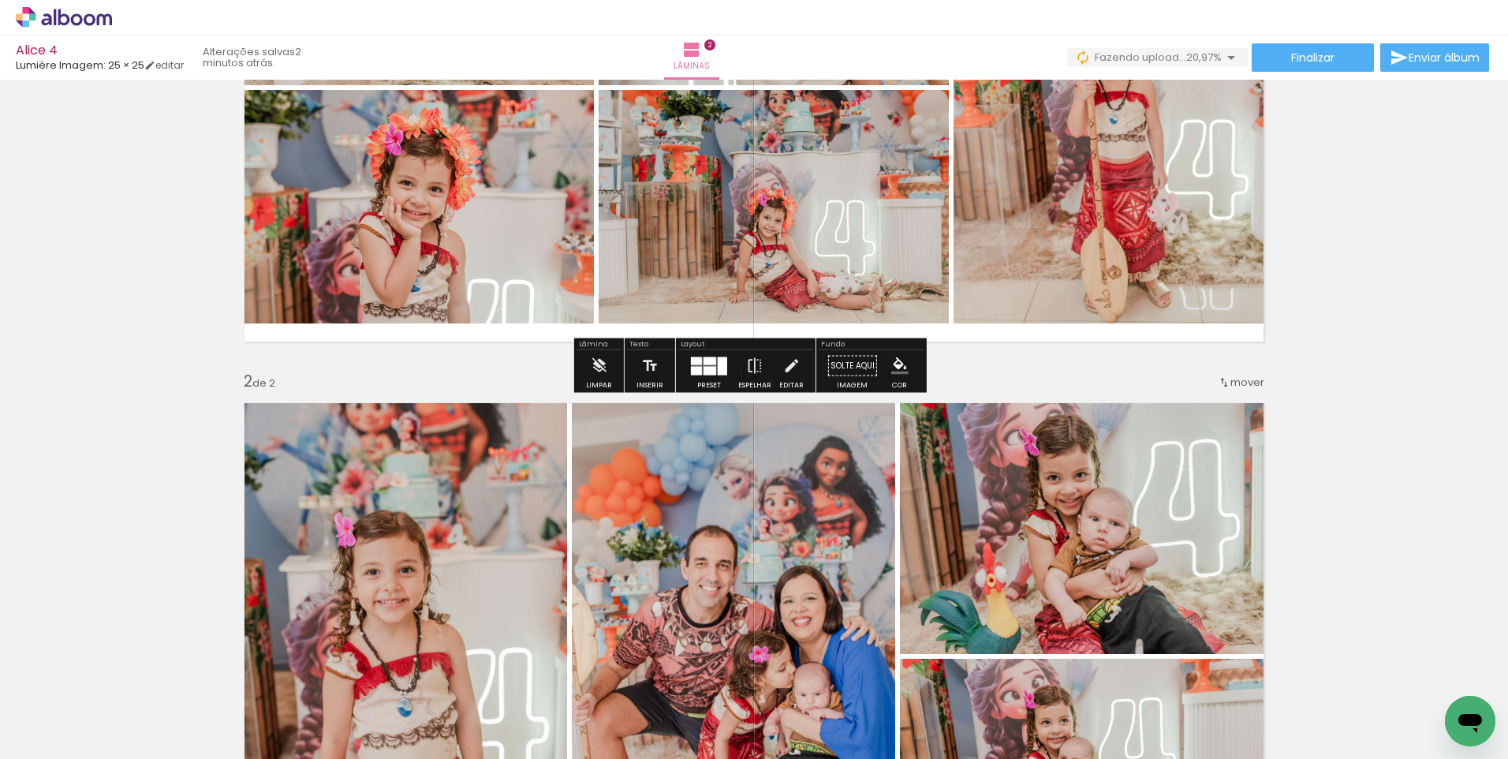
scroll to position [315, 0]
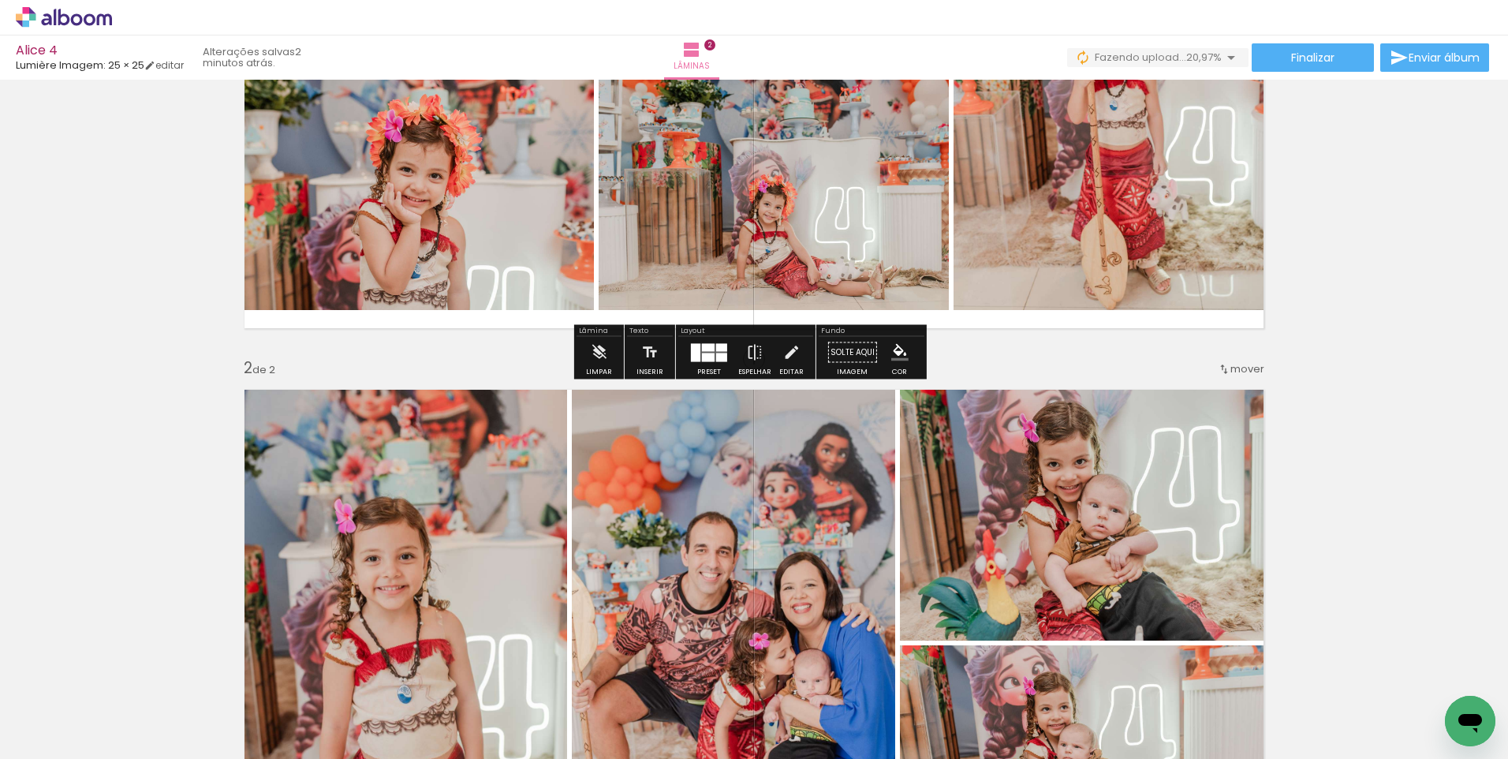
click at [1015, 362] on div "Inserir lâmina 1 de 2 Inserir lâmina 2 de 2" at bounding box center [754, 623] width 1508 height 1707
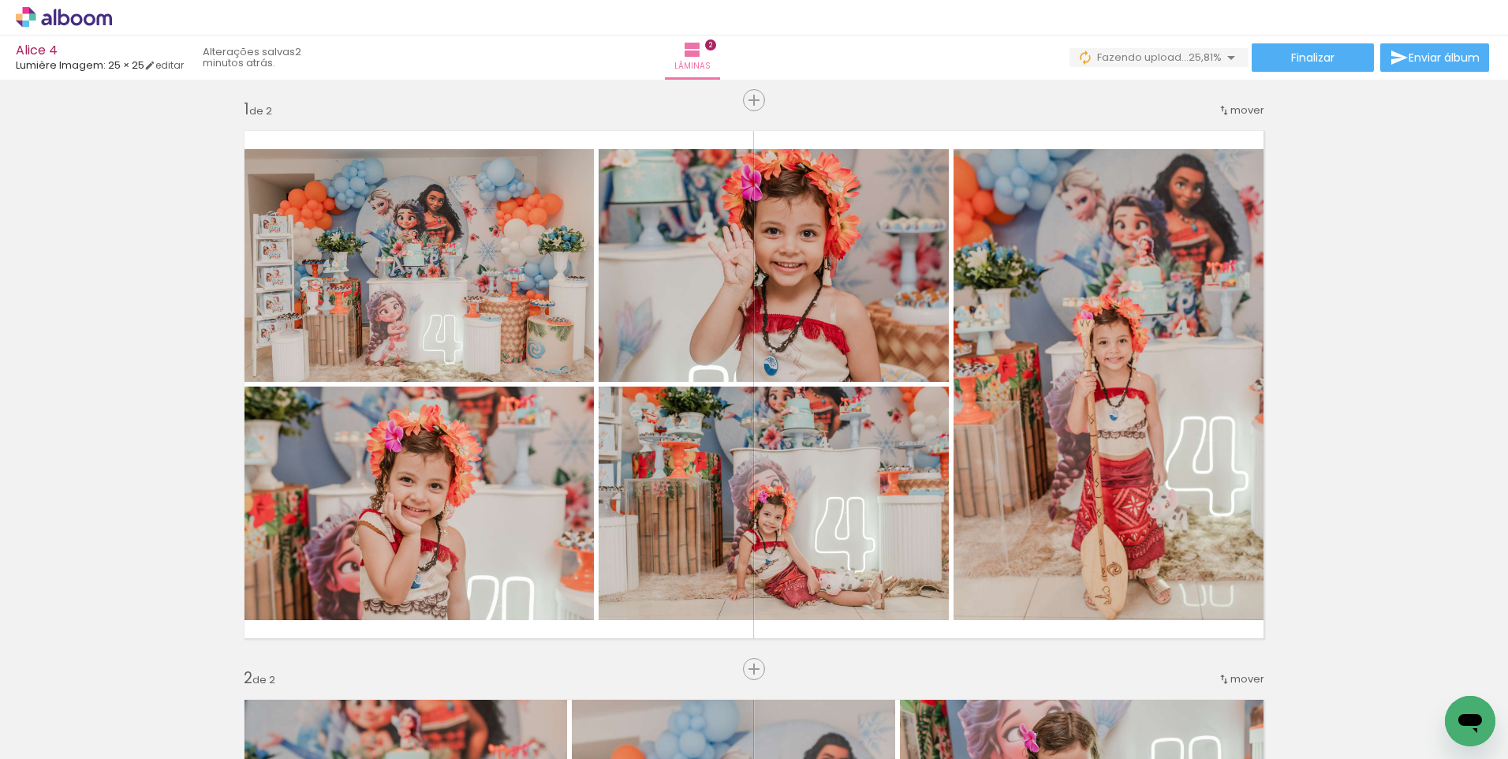
scroll to position [0, 0]
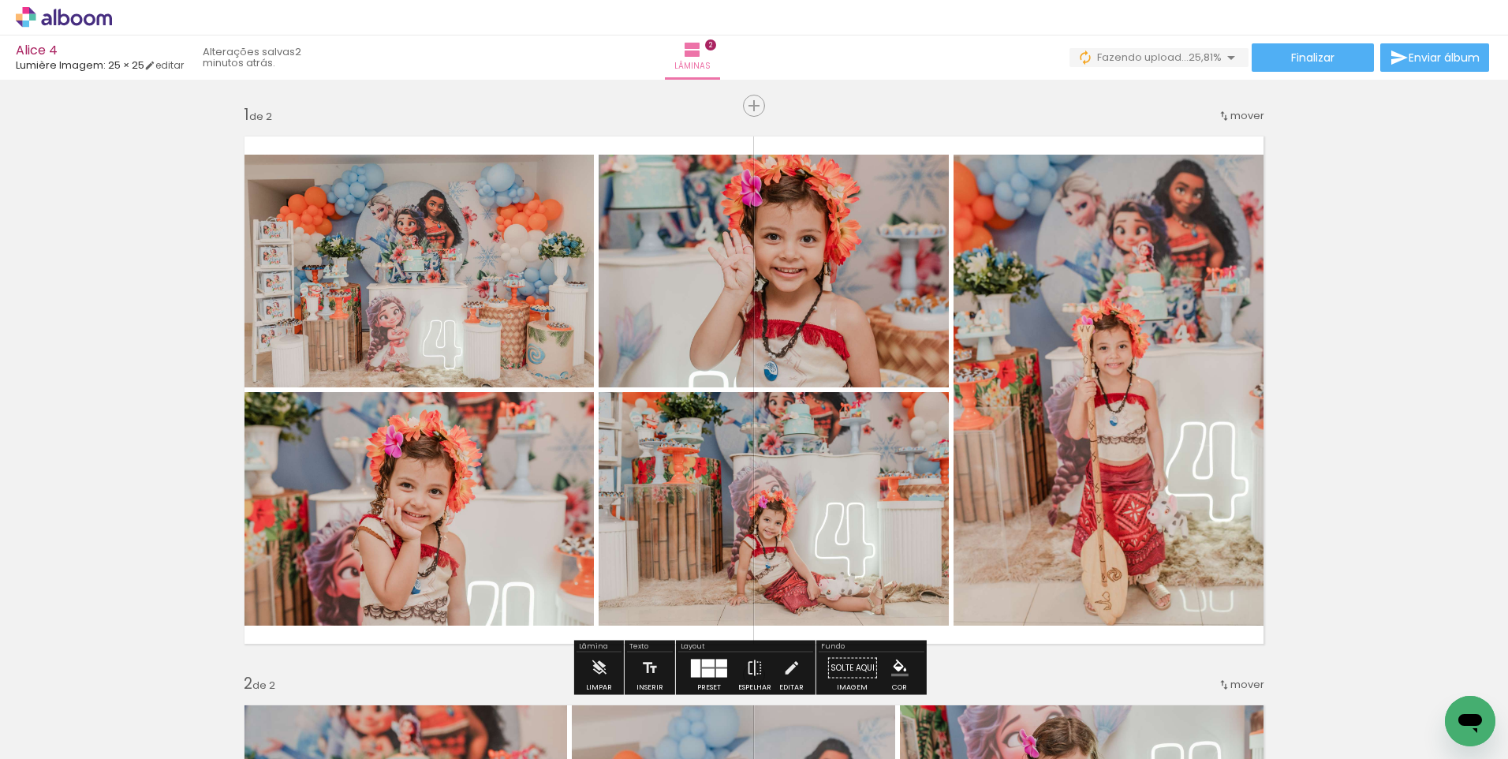
click at [763, 101] on span "Inserir lâmina" at bounding box center [794, 106] width 62 height 10
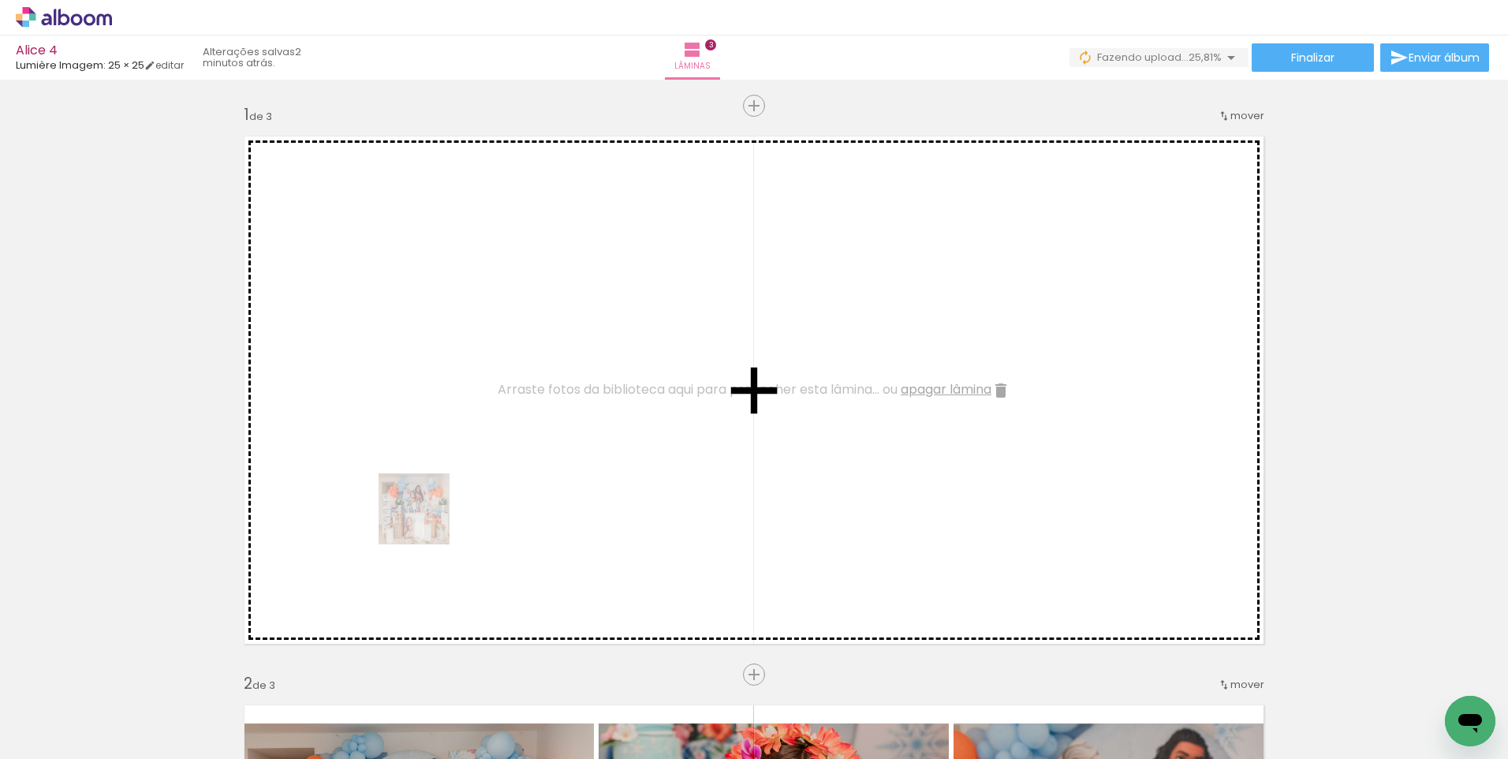
drag, startPoint x: 179, startPoint y: 707, endPoint x: 491, endPoint y: 599, distance: 330.4
click at [427, 520] on quentale-workspace at bounding box center [754, 379] width 1508 height 759
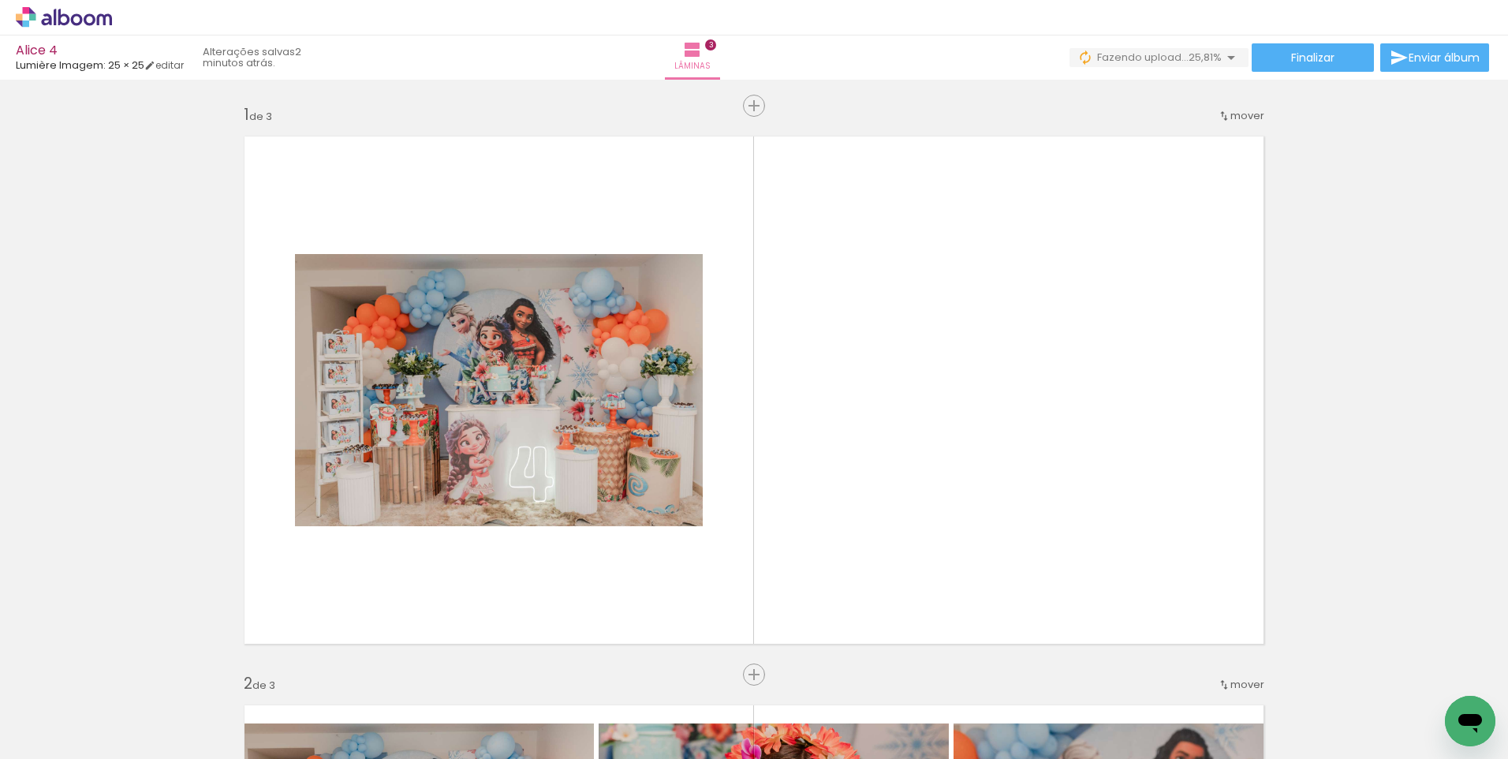
scroll to position [0, 4102]
drag, startPoint x: 754, startPoint y: 708, endPoint x: 845, endPoint y: 569, distance: 166.9
click at [804, 513] on quentale-workspace at bounding box center [754, 379] width 1508 height 759
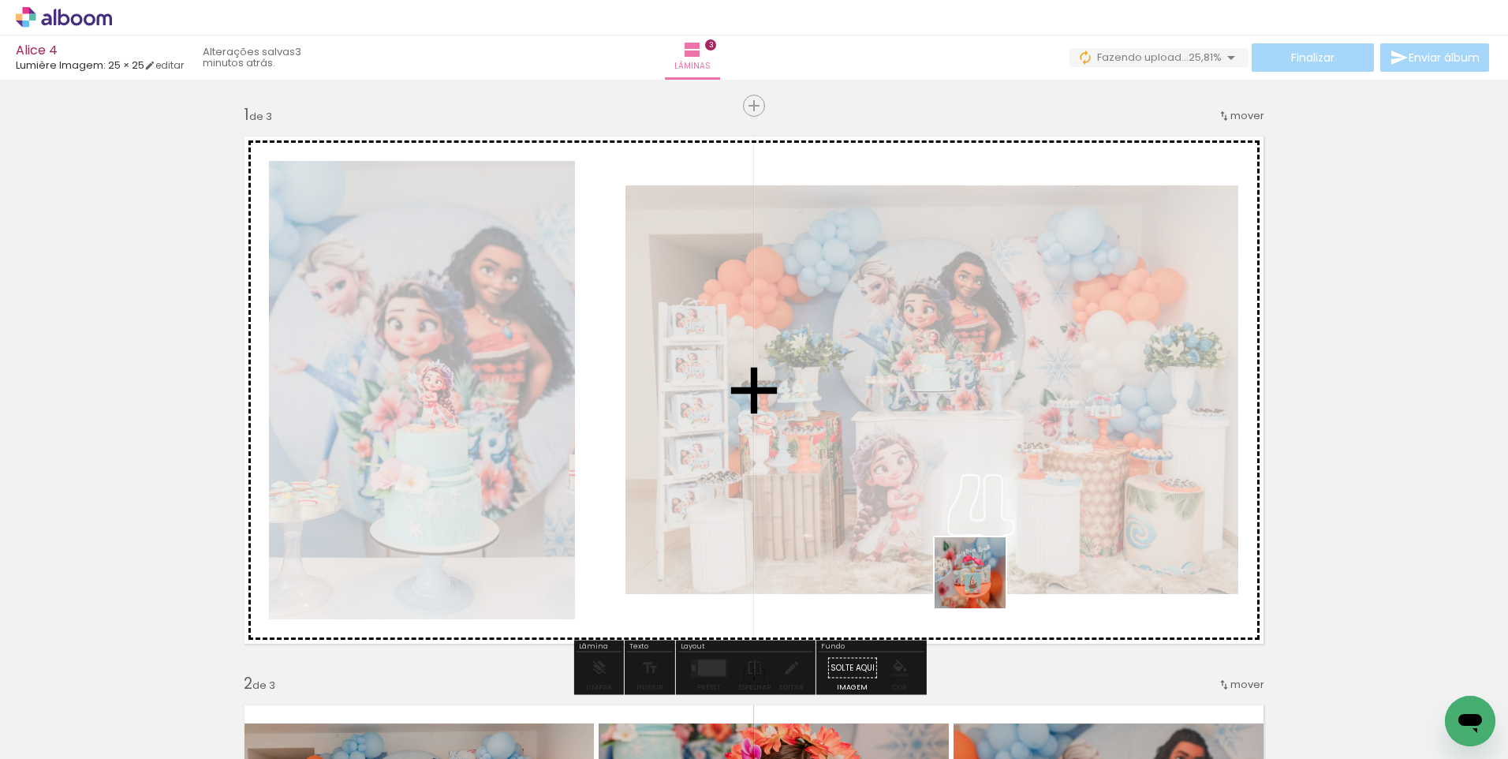
drag, startPoint x: 982, startPoint y: 584, endPoint x: 977, endPoint y: 672, distance: 87.7
click at [977, 565] on quentale-workspace at bounding box center [754, 379] width 1508 height 759
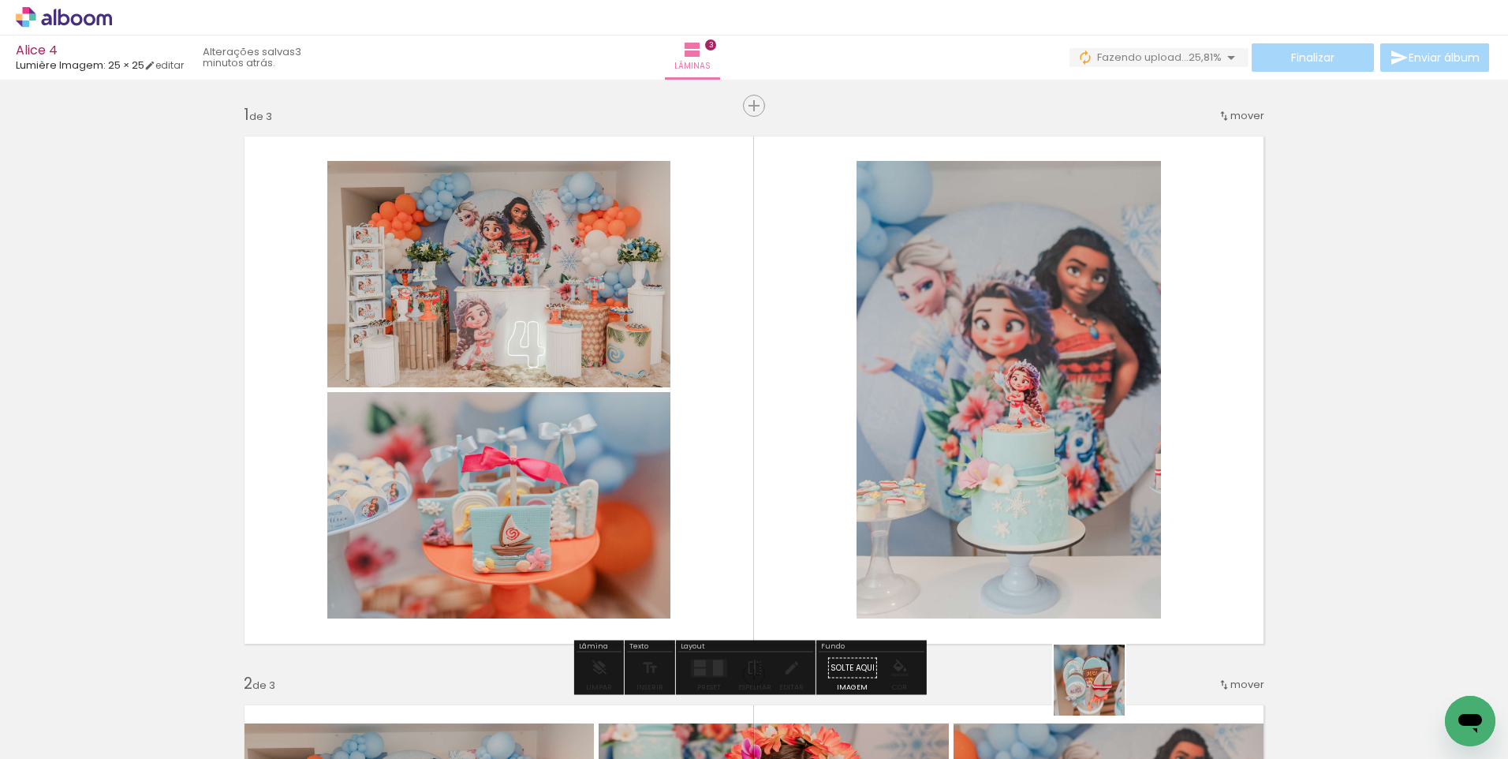
drag, startPoint x: 1102, startPoint y: 716, endPoint x: 1121, endPoint y: 643, distance: 75.5
click at [1084, 576] on quentale-workspace at bounding box center [754, 379] width 1508 height 759
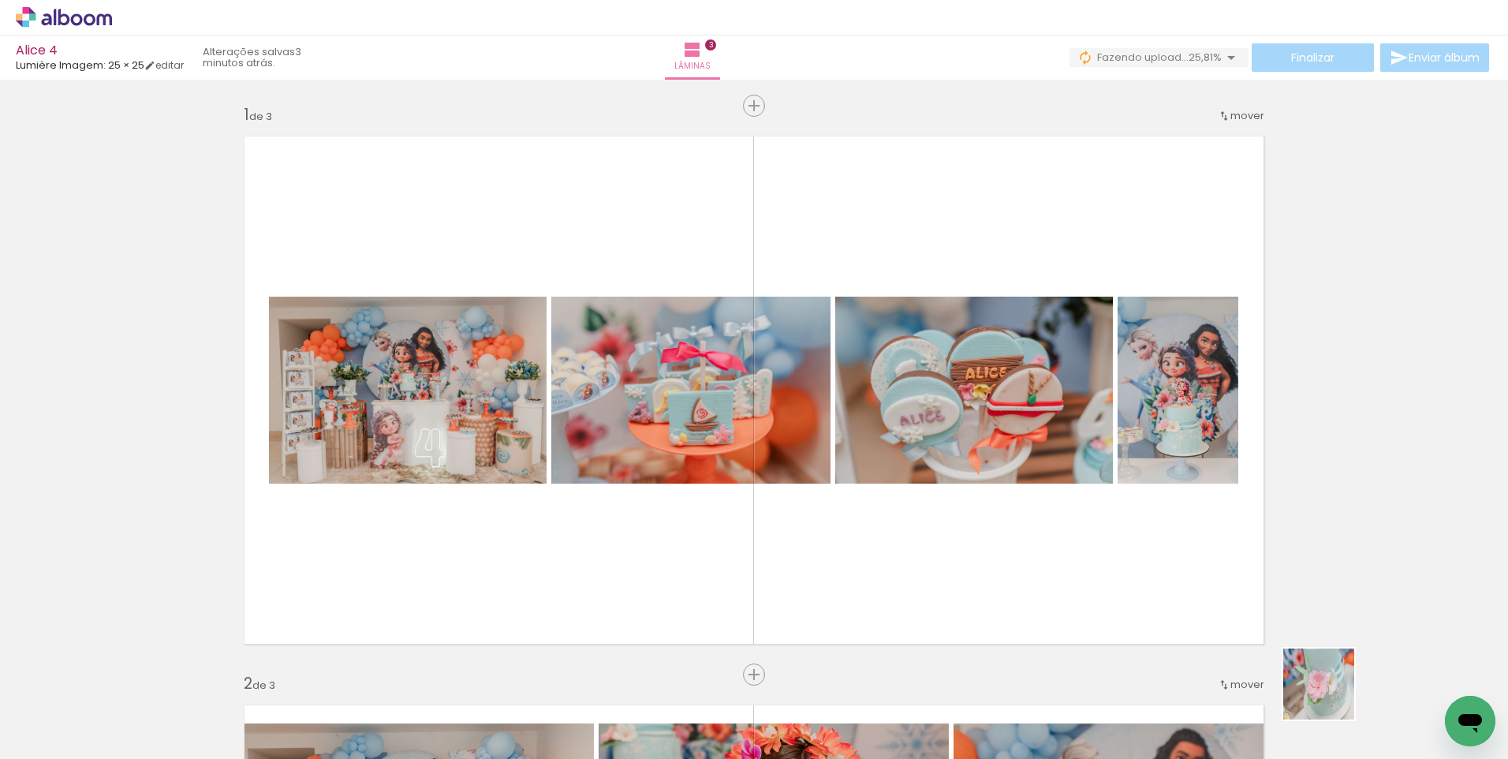
drag, startPoint x: 1330, startPoint y: 696, endPoint x: 1144, endPoint y: 561, distance: 229.8
click at [1144, 561] on quentale-workspace at bounding box center [754, 379] width 1508 height 759
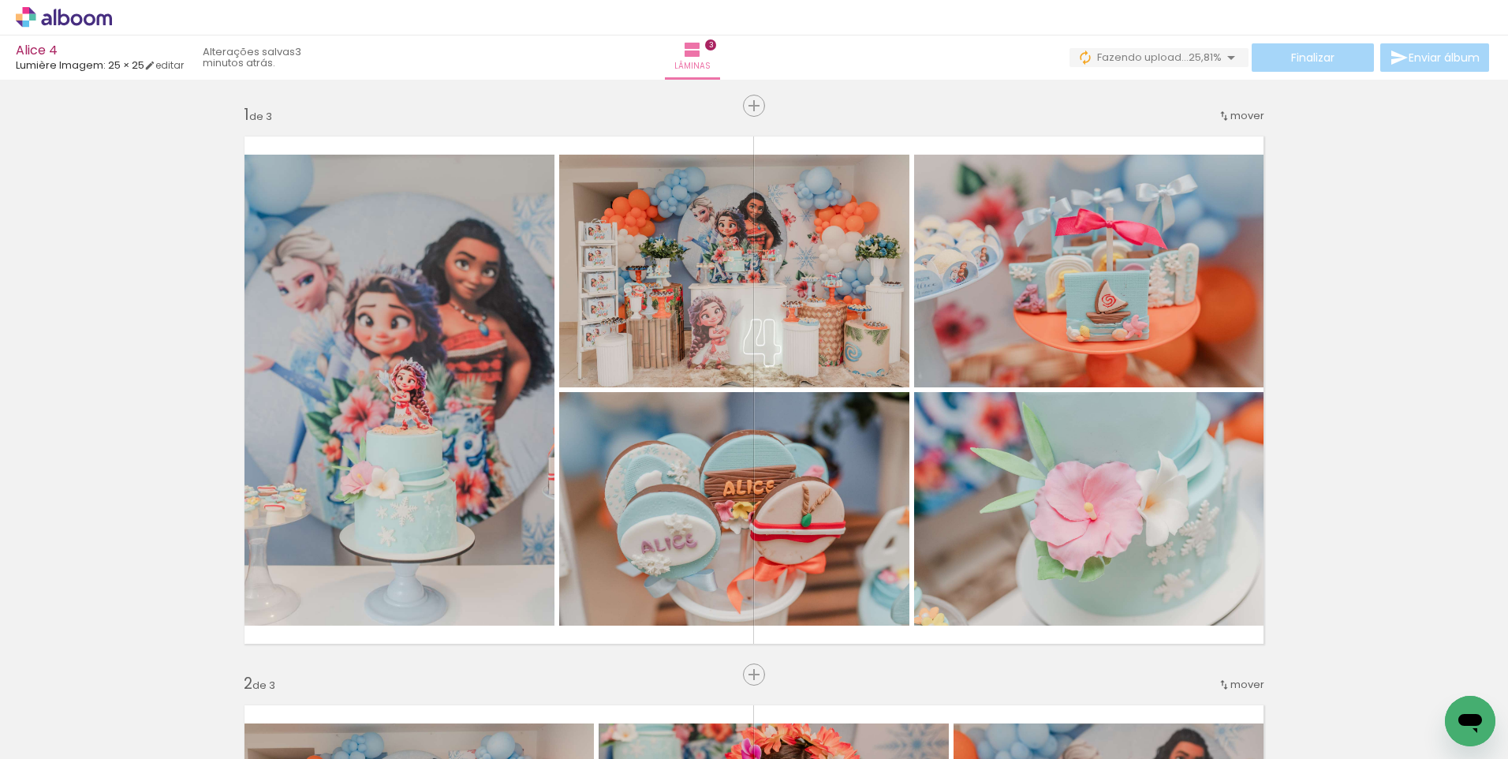
drag, startPoint x: 933, startPoint y: 716, endPoint x: 1020, endPoint y: 615, distance: 133.1
click at [1002, 565] on quentale-workspace at bounding box center [754, 379] width 1508 height 759
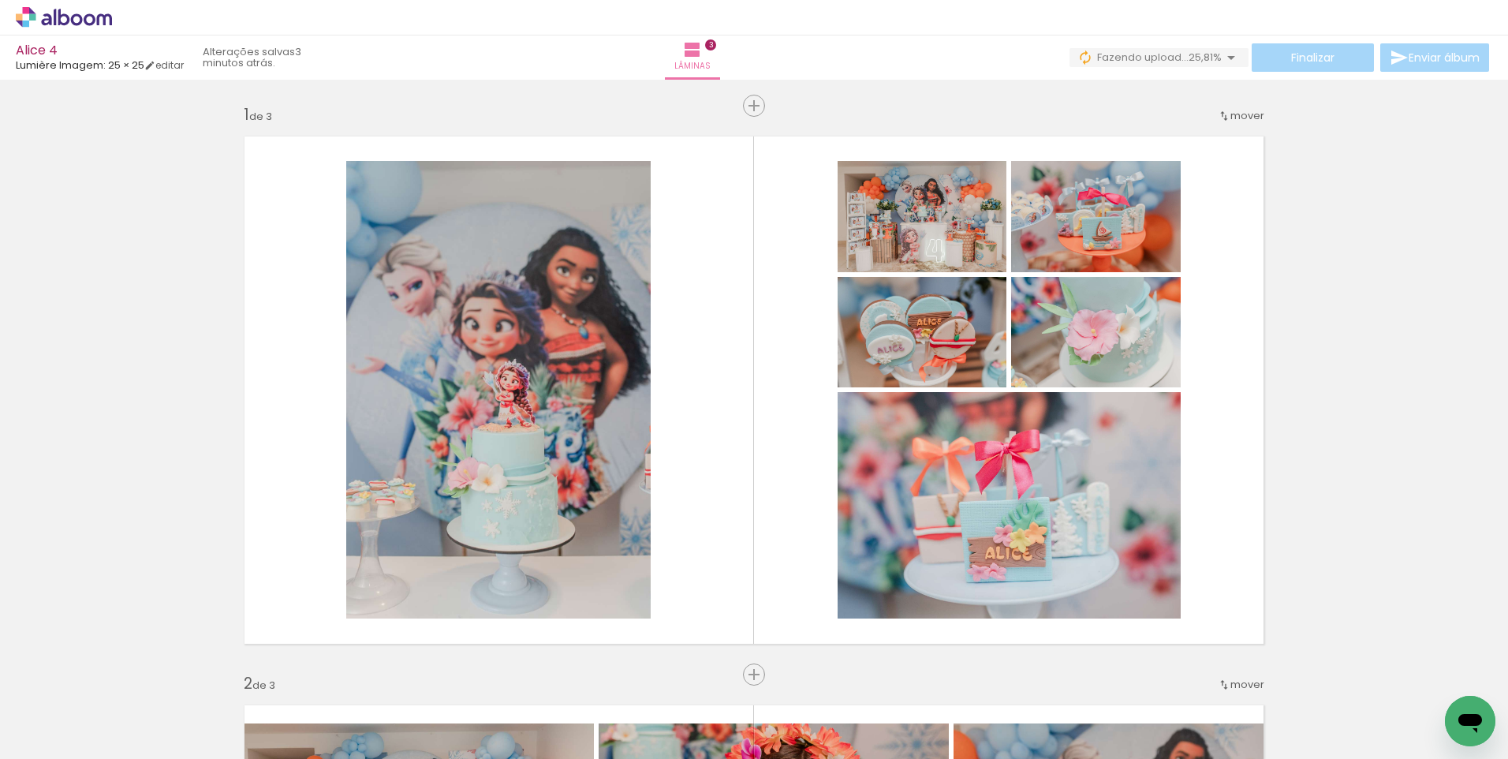
drag, startPoint x: 1273, startPoint y: 715, endPoint x: 1189, endPoint y: 602, distance: 140.4
click at [1192, 602] on quentale-workspace at bounding box center [754, 379] width 1508 height 759
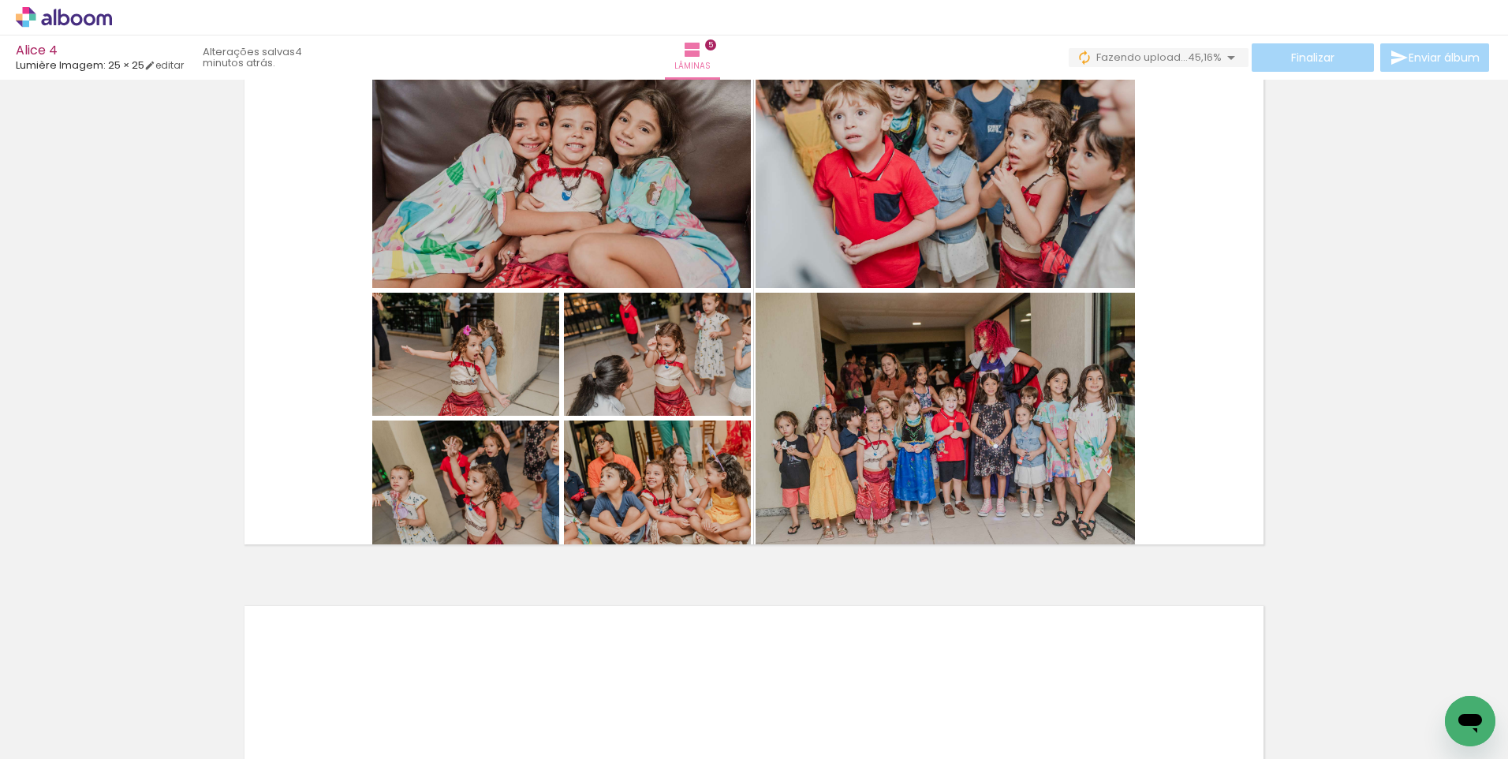
scroll to position [0, 1120]
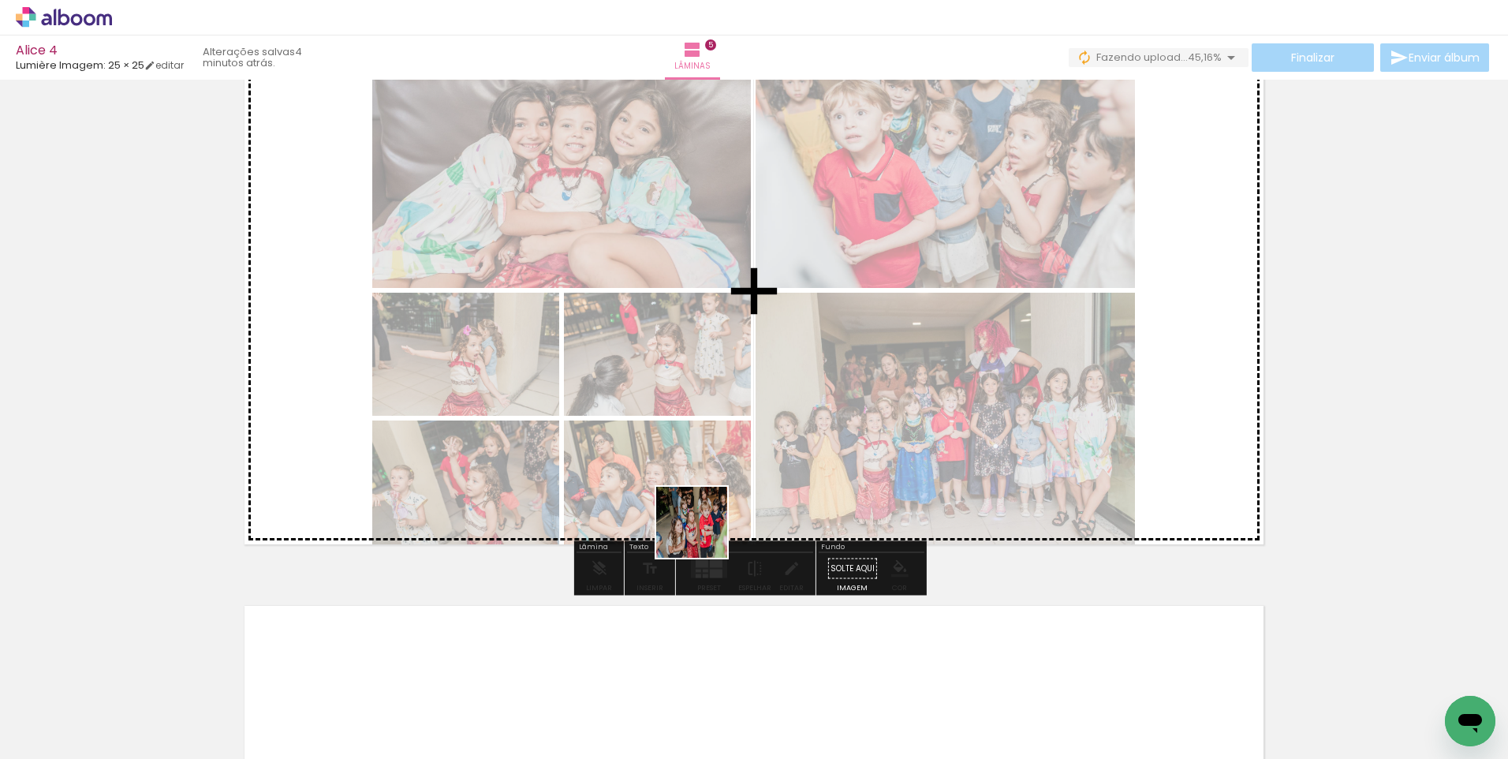
drag, startPoint x: 635, startPoint y: 714, endPoint x: 709, endPoint y: 520, distance: 206.9
click at [709, 520] on quentale-workspace at bounding box center [754, 379] width 1508 height 759
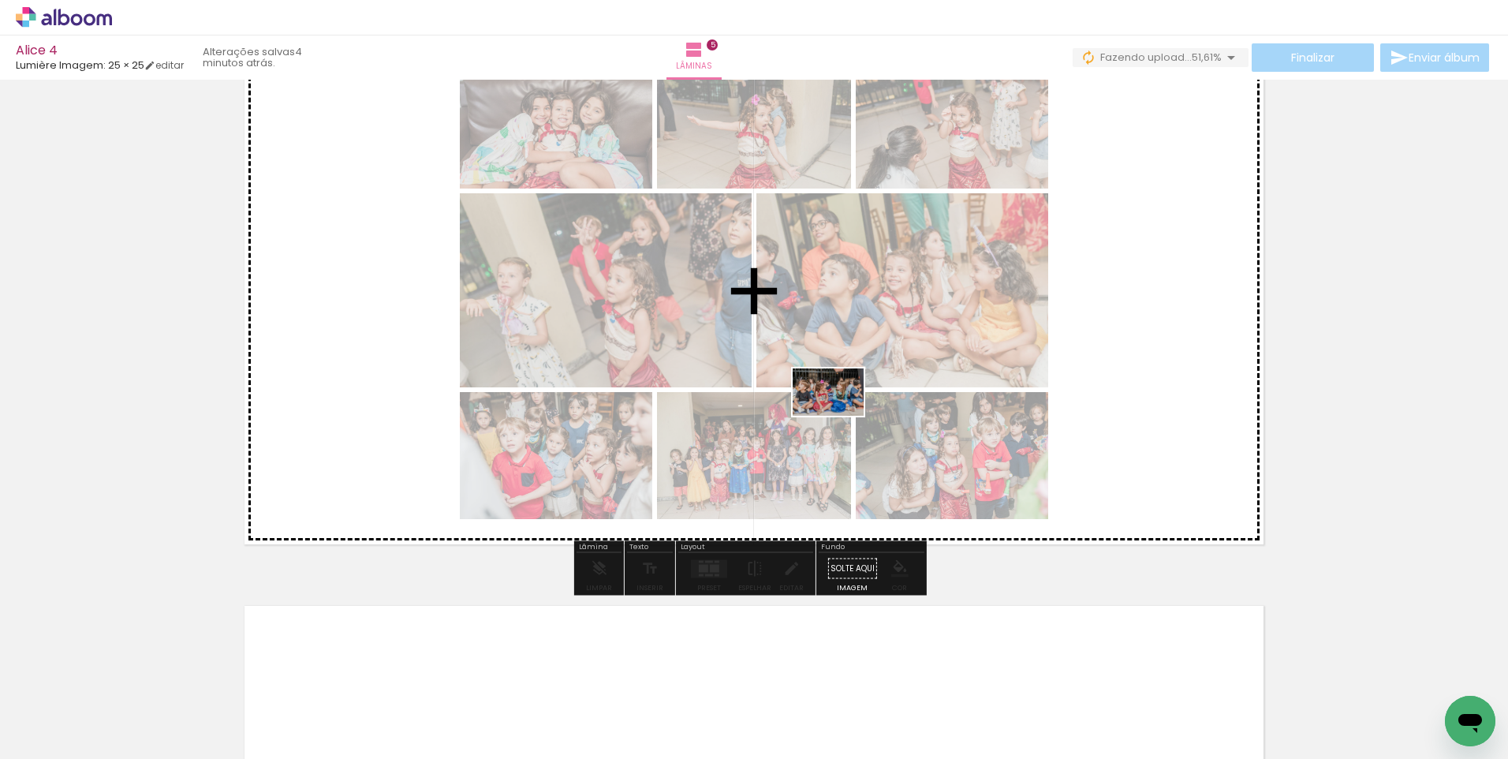
drag, startPoint x: 749, startPoint y: 655, endPoint x: 840, endPoint y: 416, distance: 255.6
click at [840, 416] on quentale-workspace at bounding box center [754, 379] width 1508 height 759
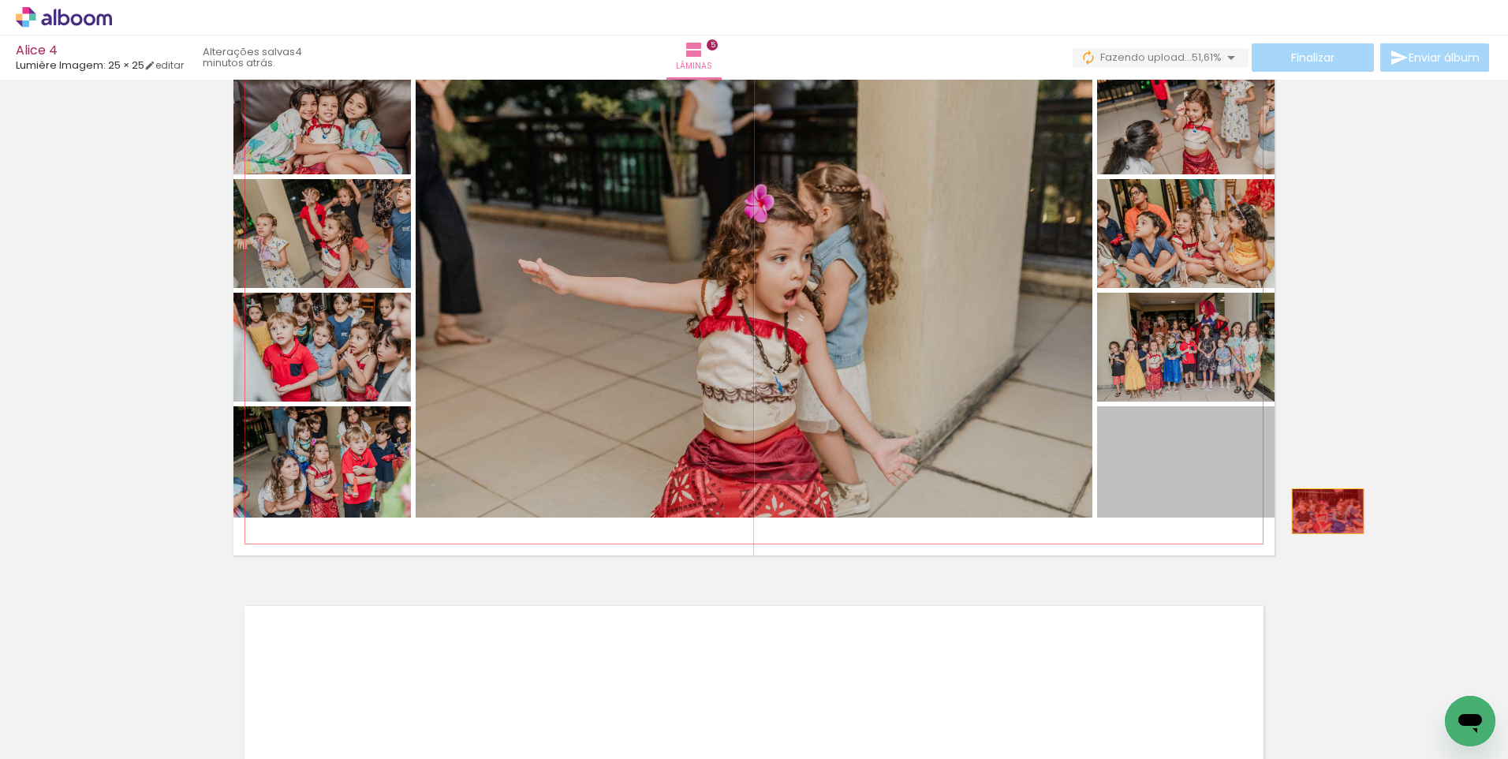
drag, startPoint x: 1233, startPoint y: 461, endPoint x: 1342, endPoint y: 561, distance: 147.9
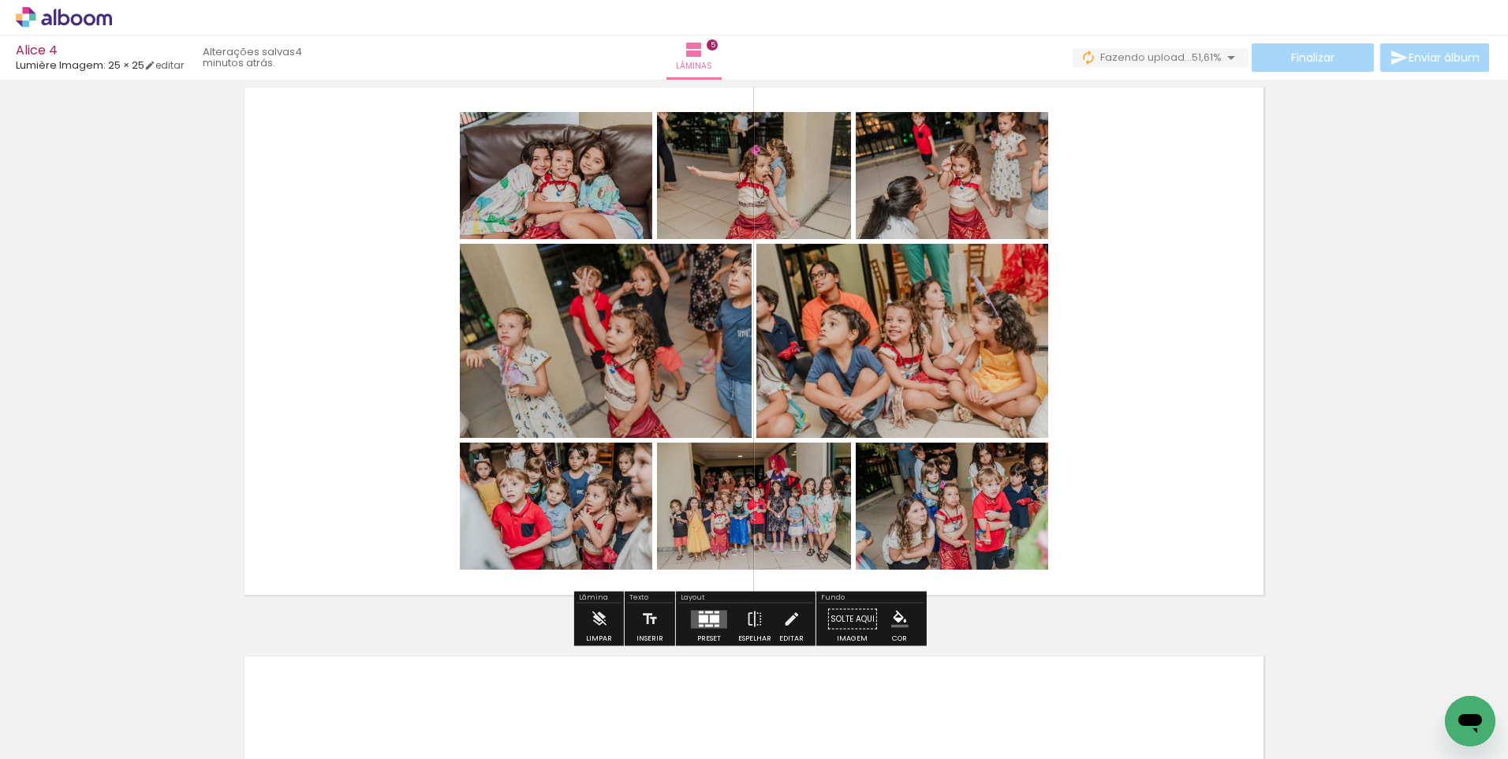
scroll to position [2295, 0]
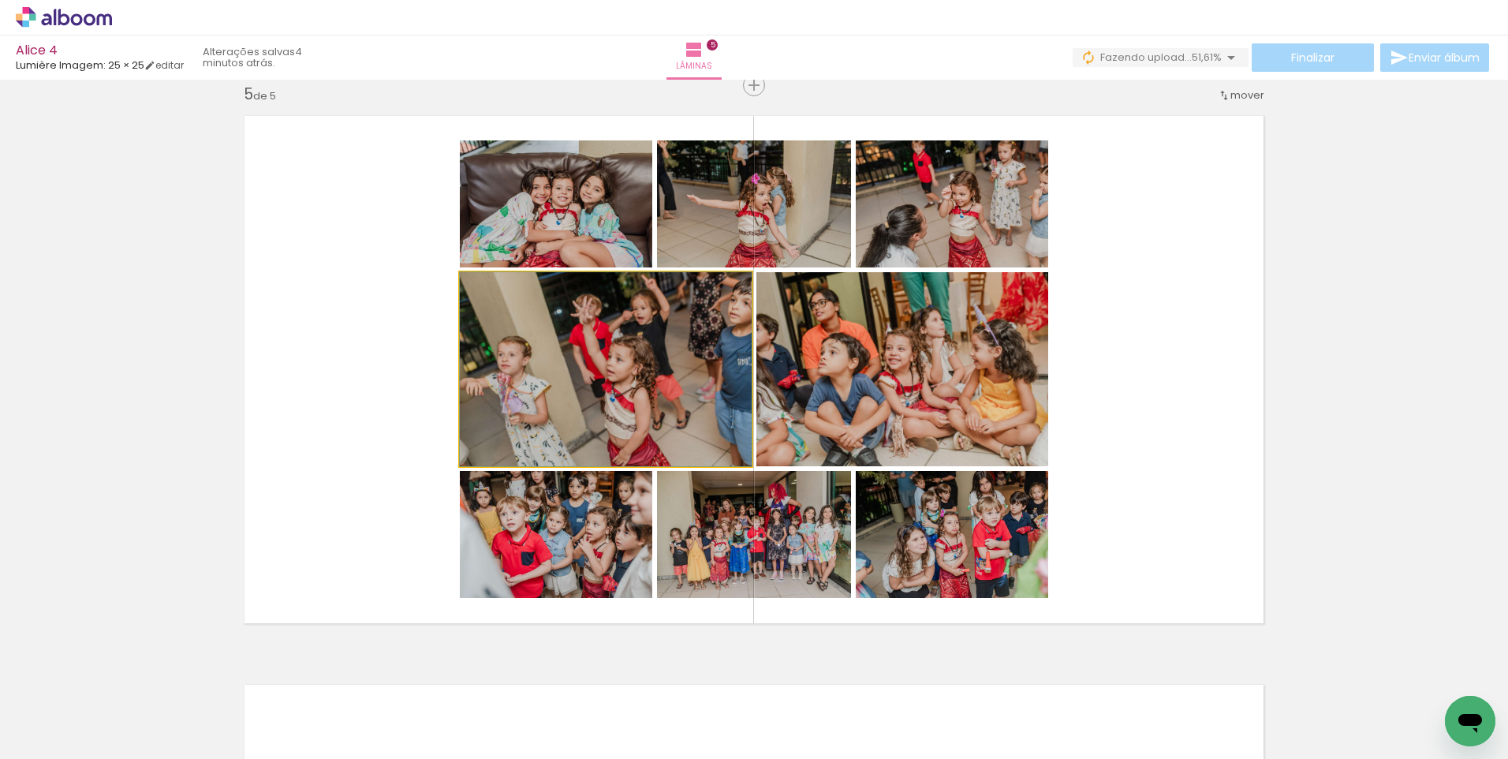
drag, startPoint x: 529, startPoint y: 360, endPoint x: 503, endPoint y: 226, distance: 137.3
click at [0, 0] on slot at bounding box center [0, 0] width 0 height 0
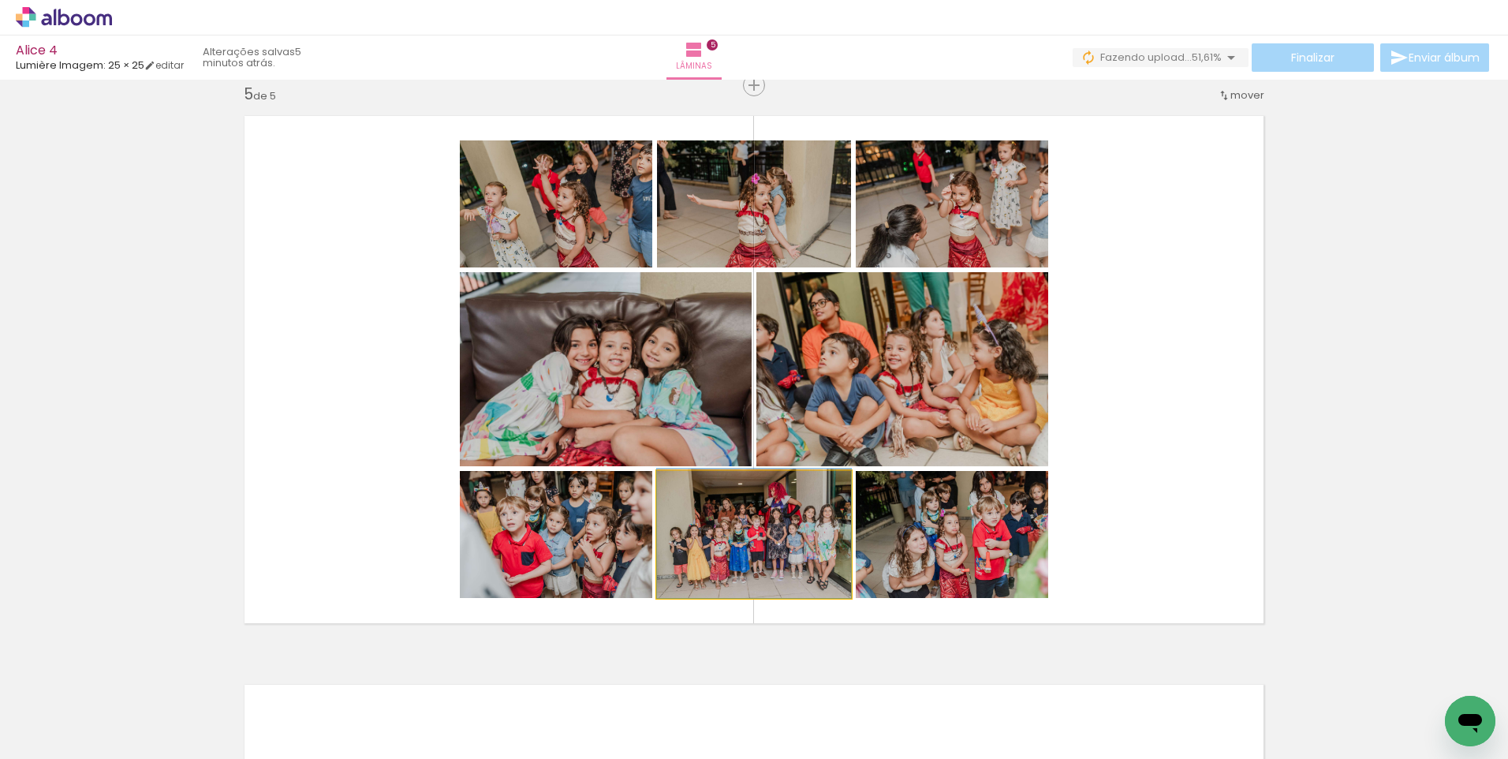
drag, startPoint x: 779, startPoint y: 532, endPoint x: 938, endPoint y: 341, distance: 248.1
click at [0, 0] on slot at bounding box center [0, 0] width 0 height 0
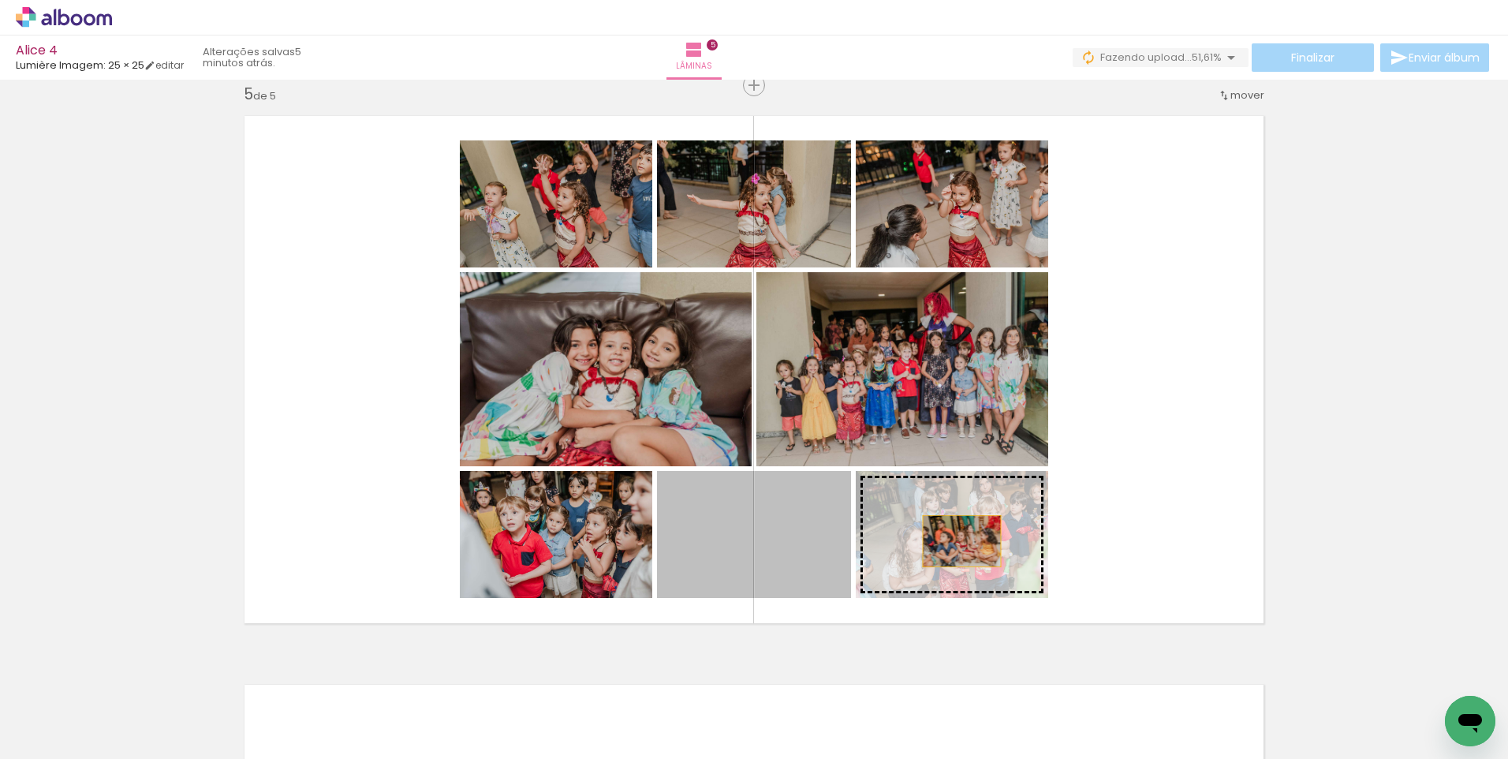
drag, startPoint x: 799, startPoint y: 541, endPoint x: 956, endPoint y: 541, distance: 156.9
click at [0, 0] on slot at bounding box center [0, 0] width 0 height 0
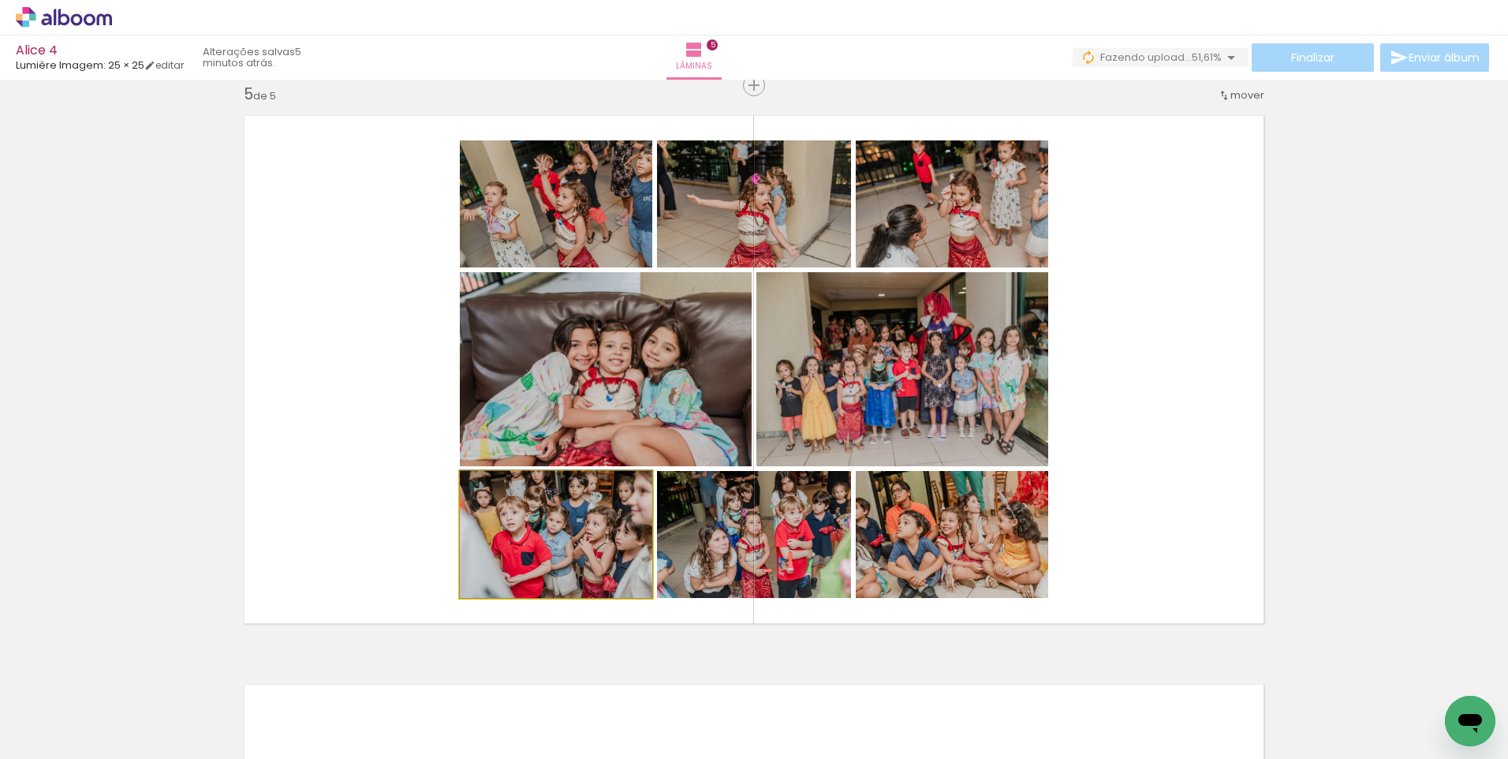
drag, startPoint x: 584, startPoint y: 534, endPoint x: 699, endPoint y: 534, distance: 114.3
click at [0, 0] on slot at bounding box center [0, 0] width 0 height 0
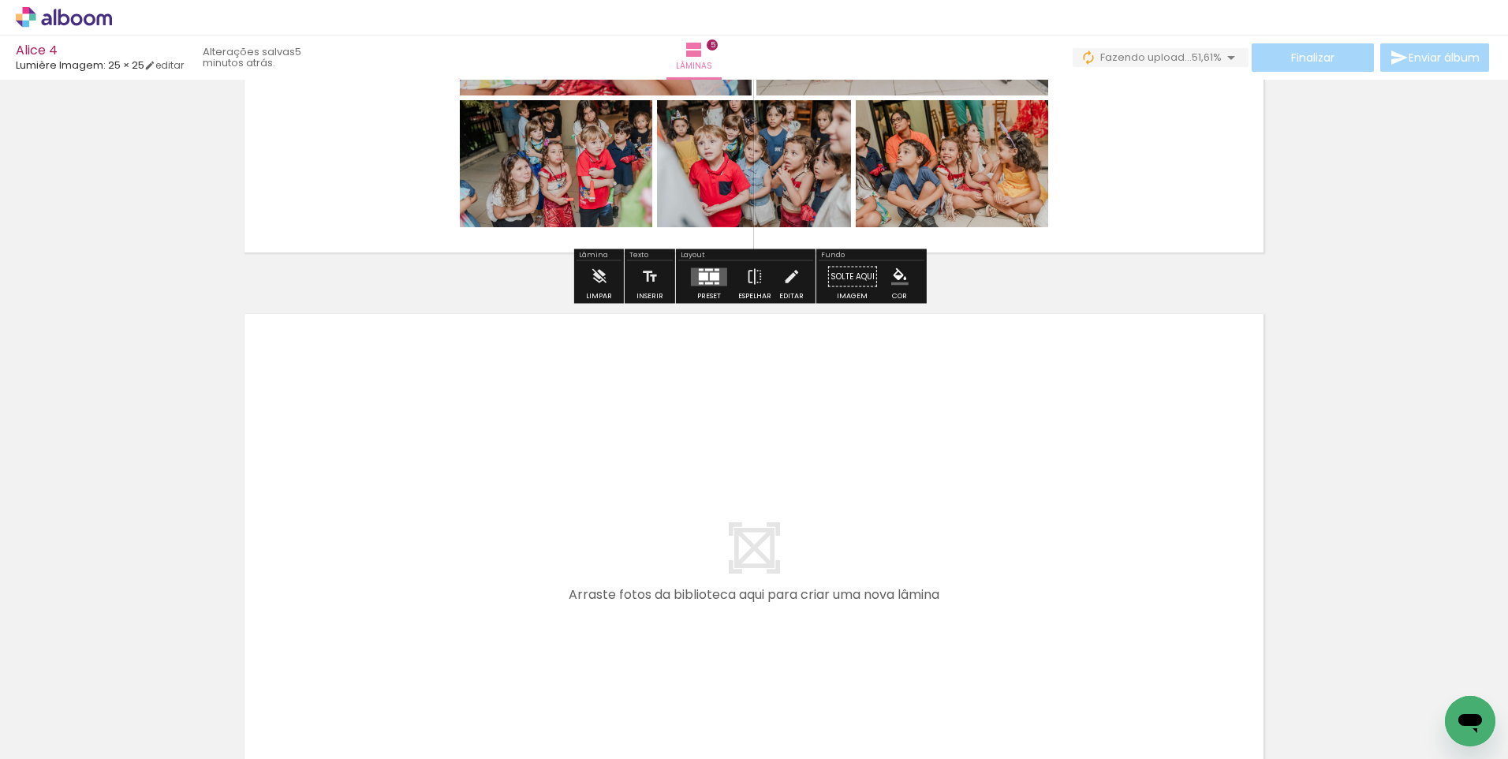
scroll to position [2689, 0]
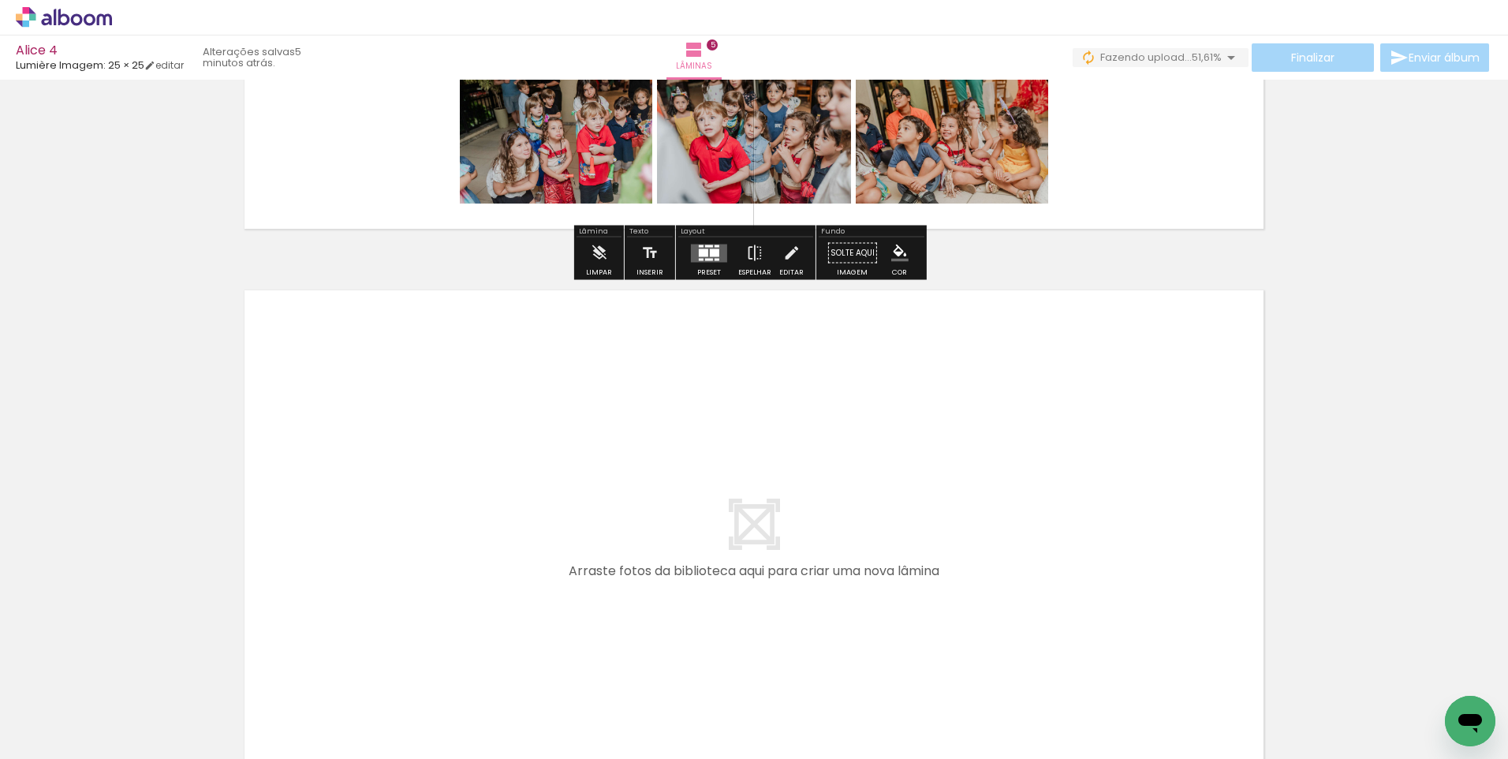
drag, startPoint x: 711, startPoint y: 667, endPoint x: 700, endPoint y: 618, distance: 50.0
click at [700, 618] on quentale-workspace at bounding box center [754, 379] width 1508 height 759
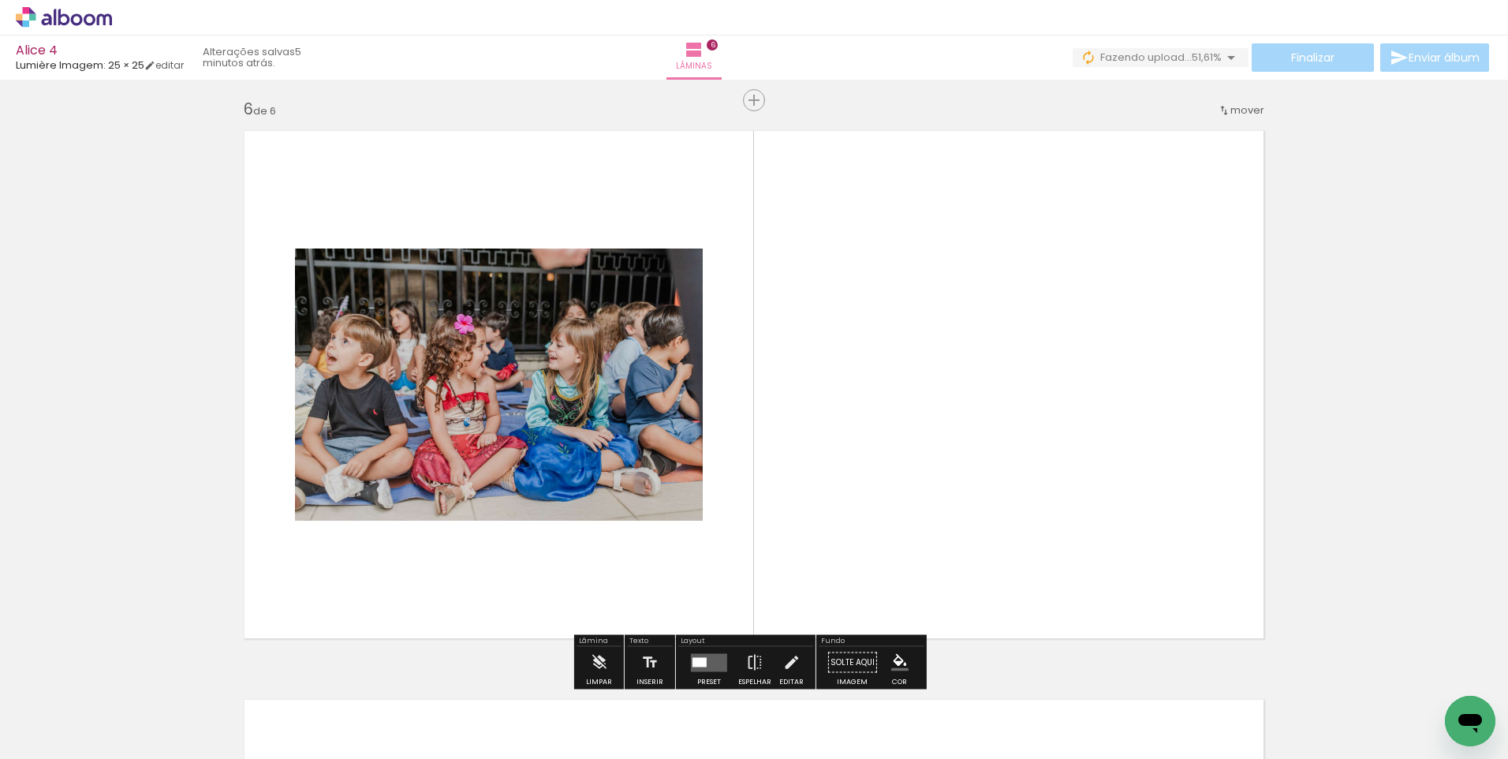
scroll to position [2863, 0]
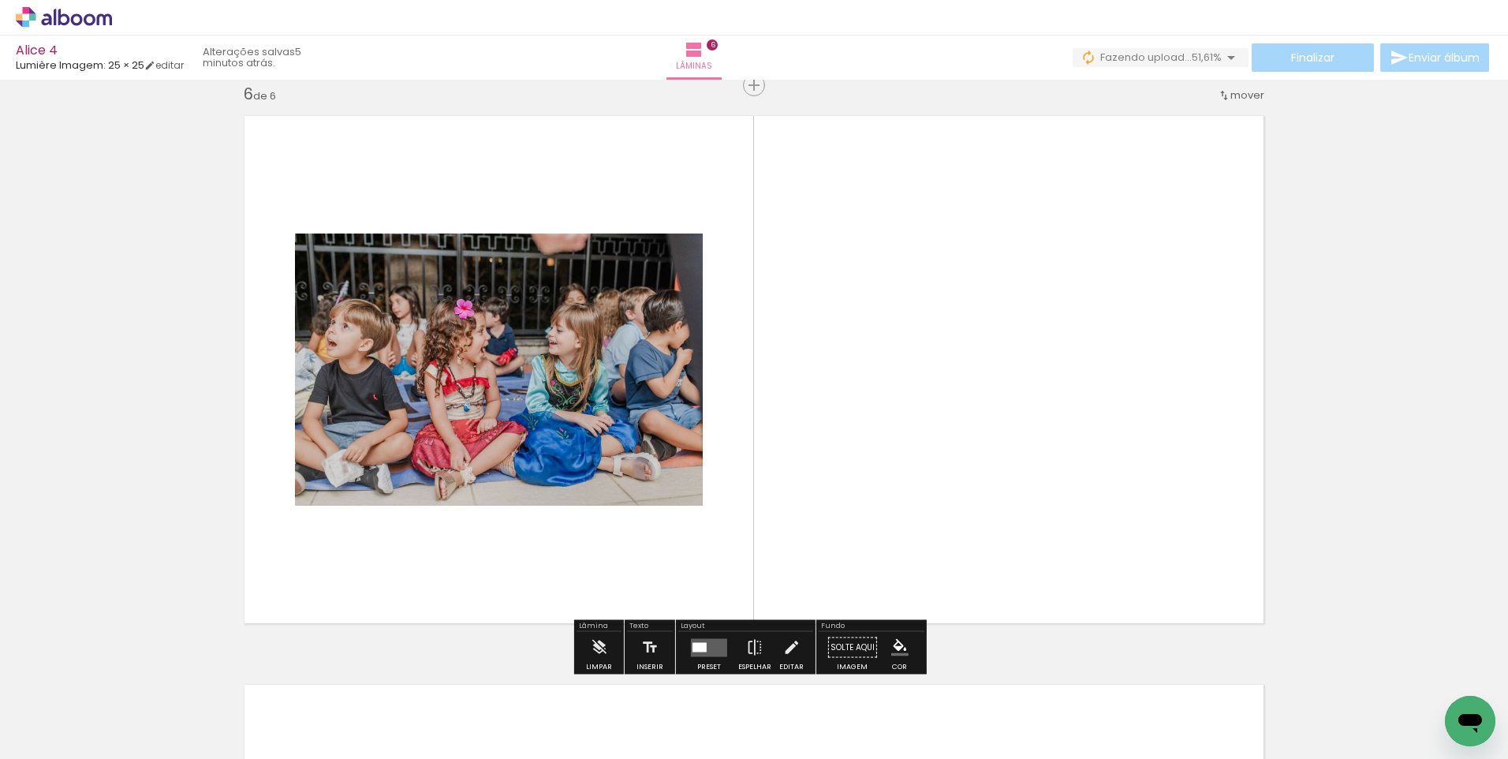
drag, startPoint x: 819, startPoint y: 708, endPoint x: 856, endPoint y: 604, distance: 110.5
click at [819, 532] on quentale-workspace at bounding box center [754, 379] width 1508 height 759
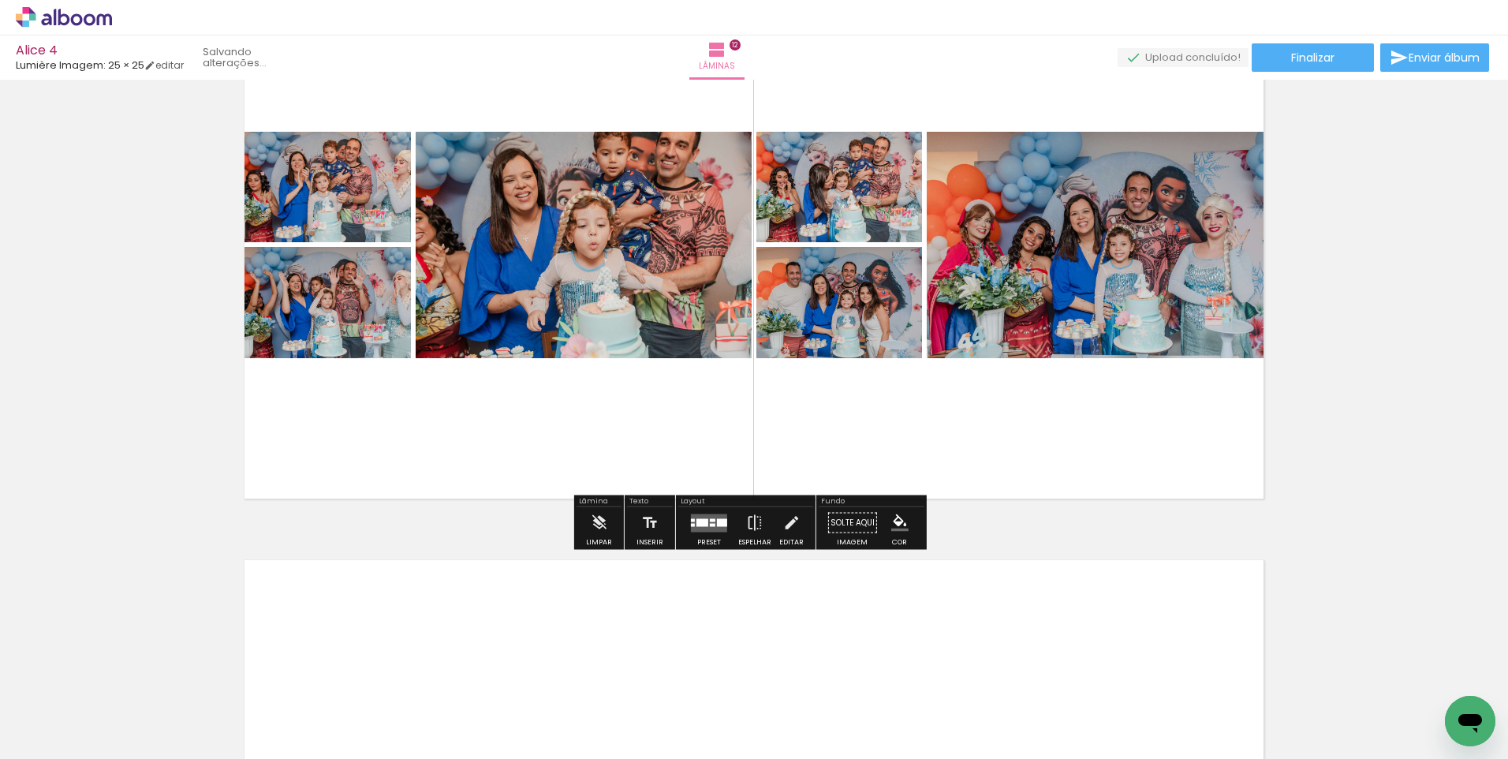
scroll to position [6478, 0]
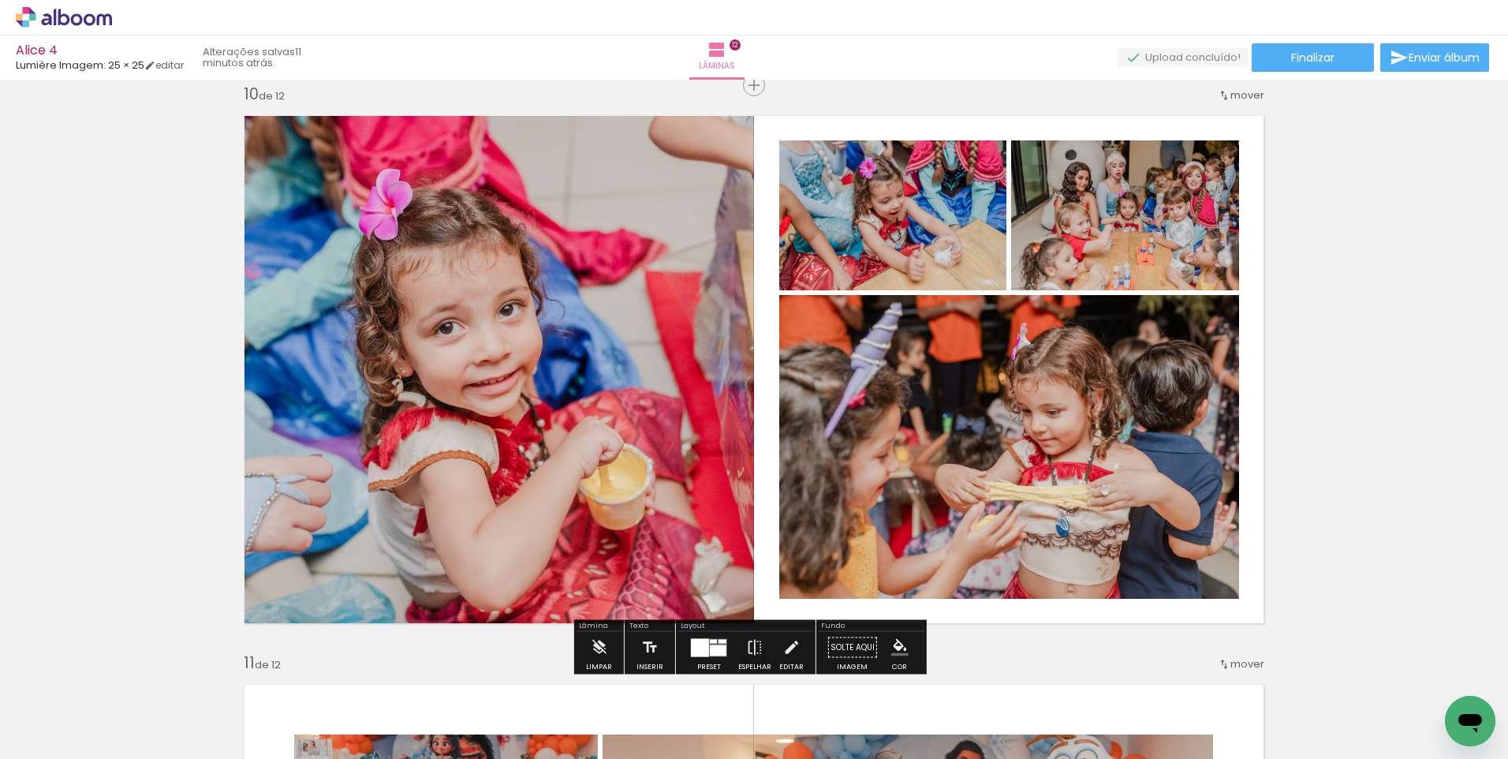
scroll to position [5059, 0]
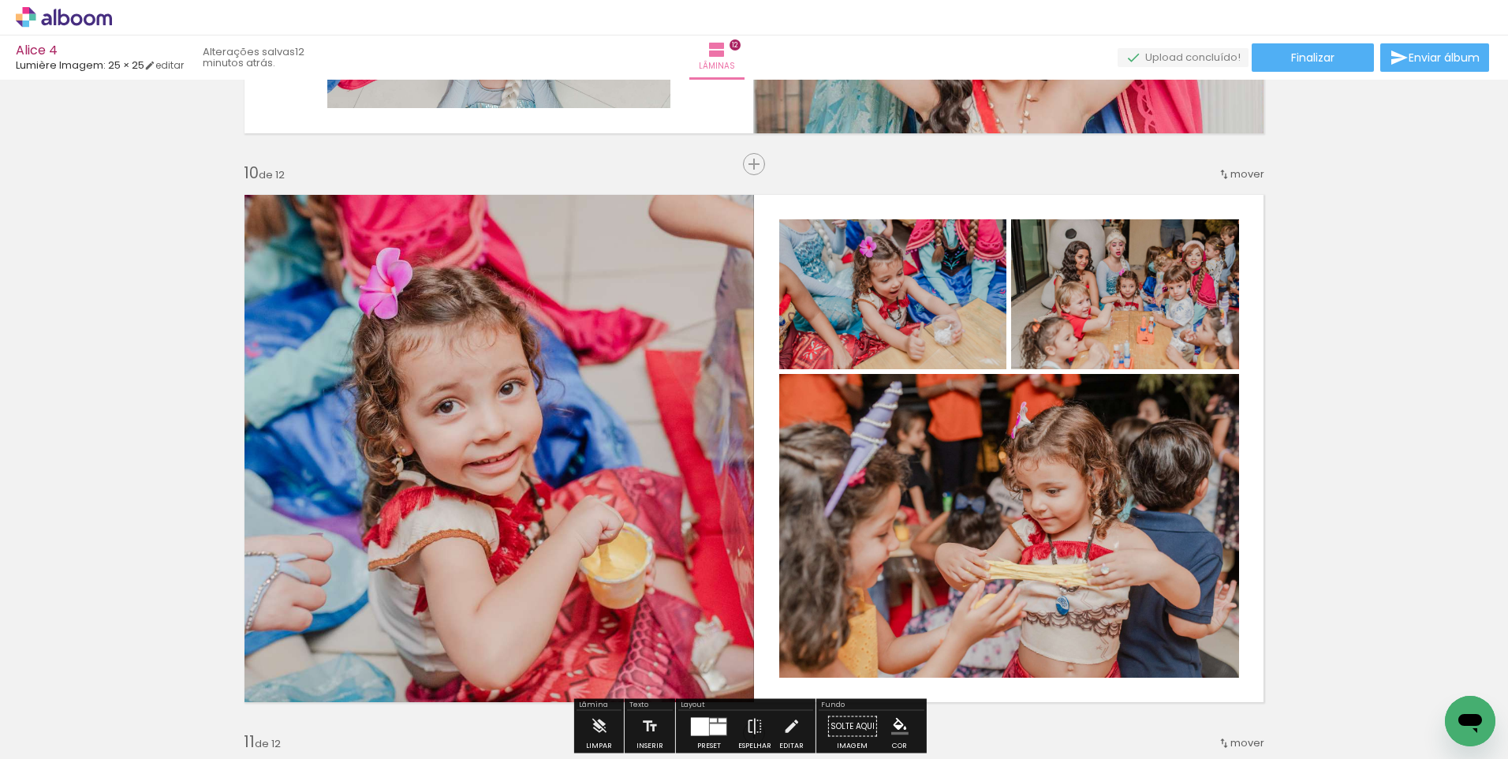
drag, startPoint x: 625, startPoint y: 448, endPoint x: 487, endPoint y: 283, distance: 214.5
click at [487, 283] on quentale-photo at bounding box center [493, 448] width 520 height 529
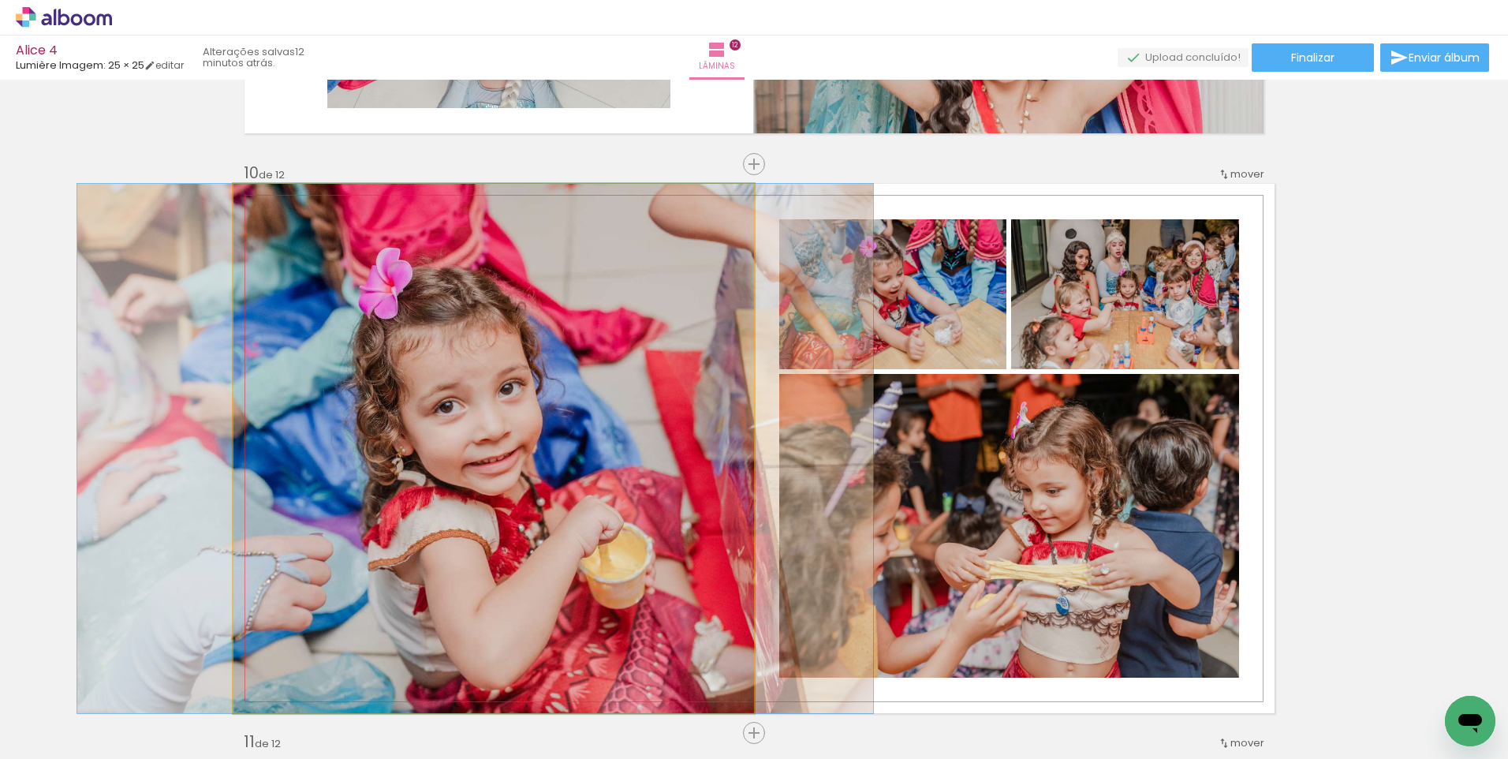
click at [487, 283] on quentale-photo at bounding box center [493, 448] width 520 height 529
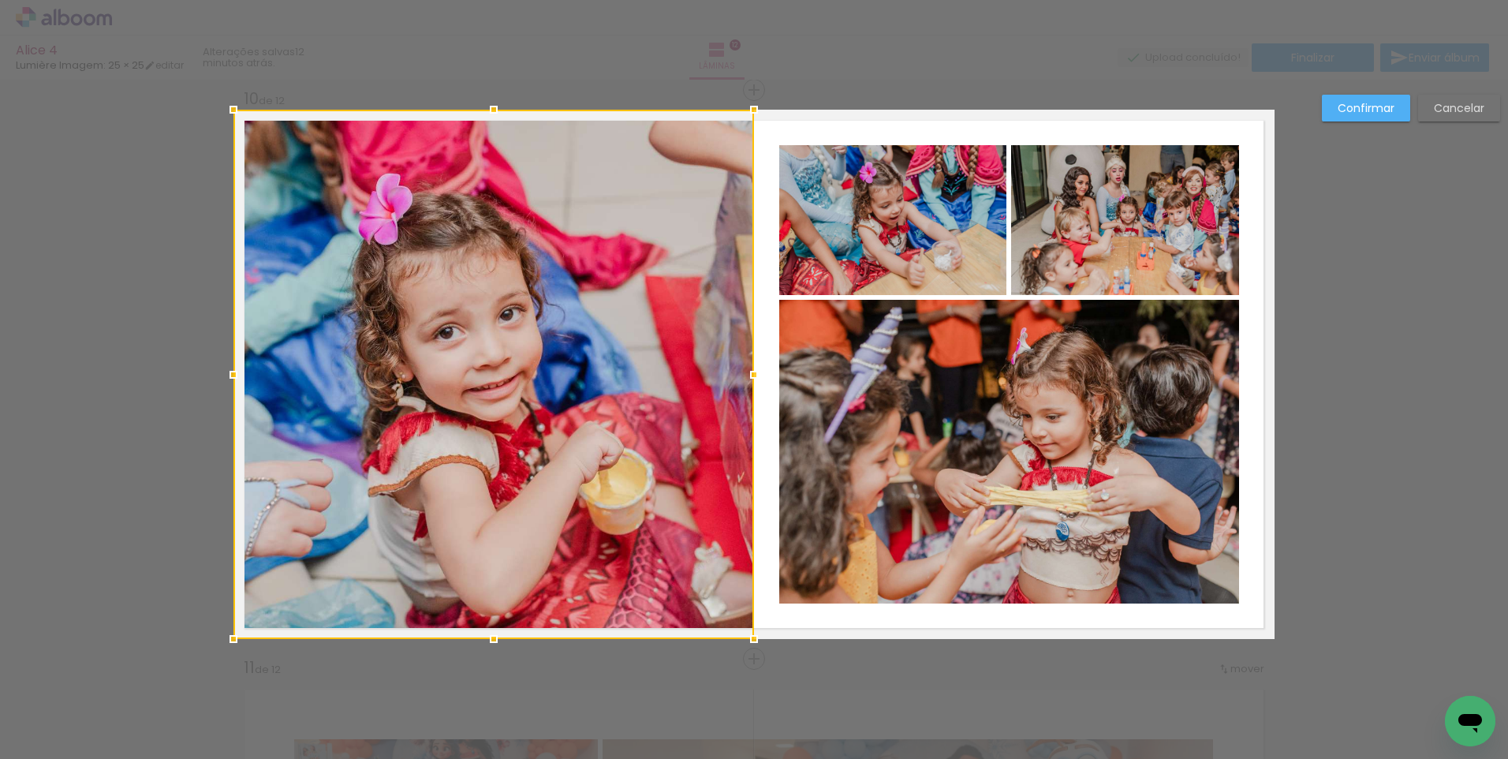
scroll to position [5138, 0]
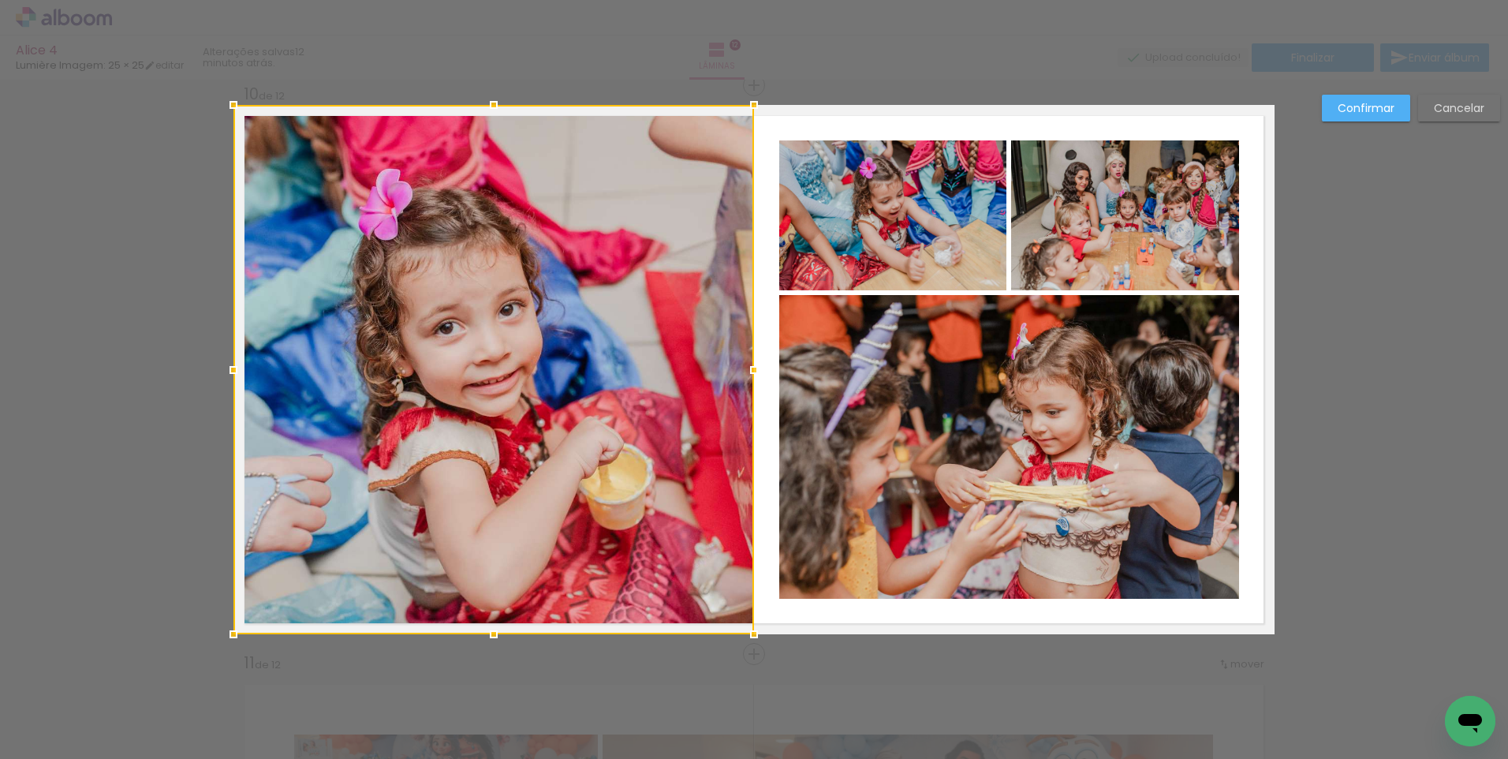
click at [0, 0] on slot "Cancelar" at bounding box center [0, 0] width 0 height 0
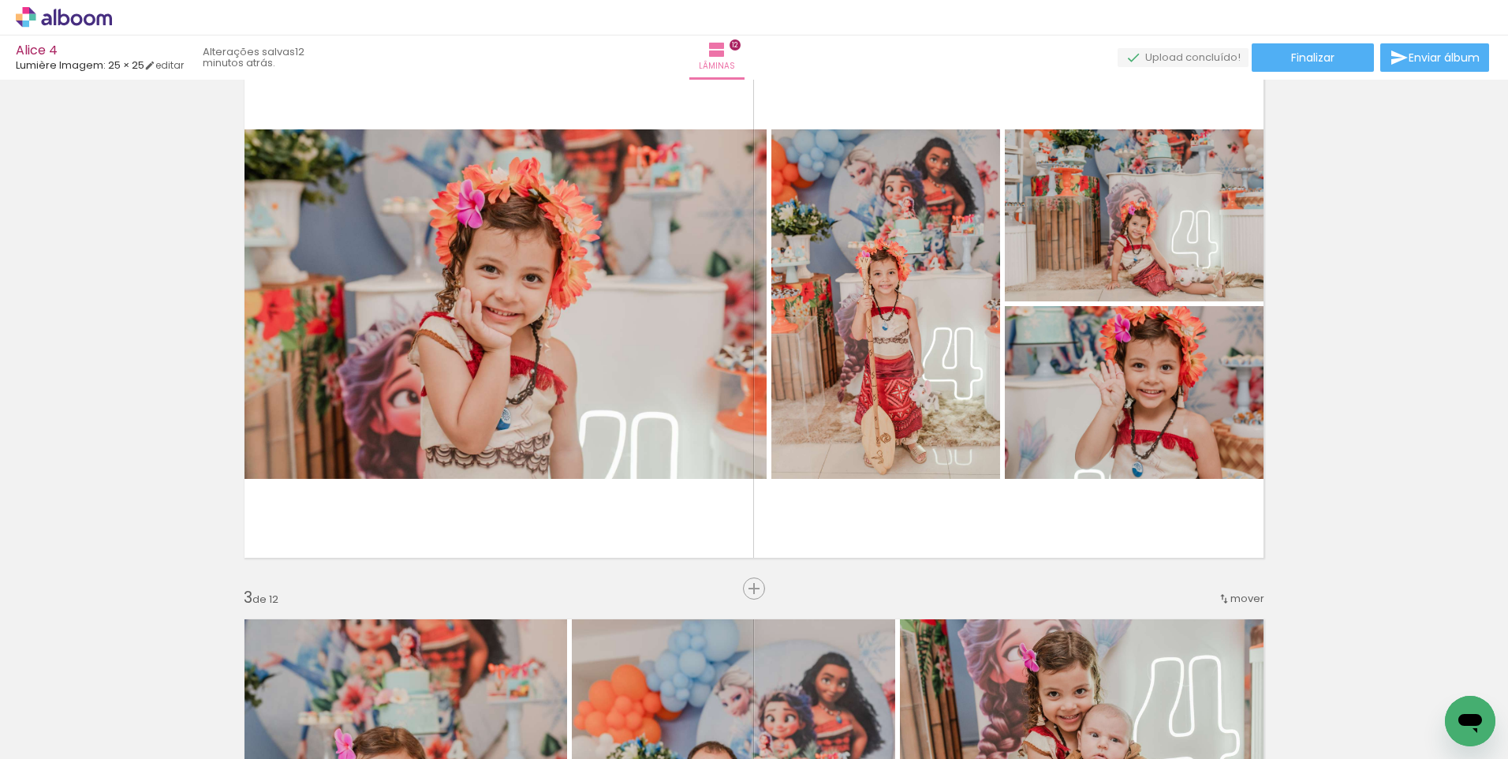
scroll to position [643, 0]
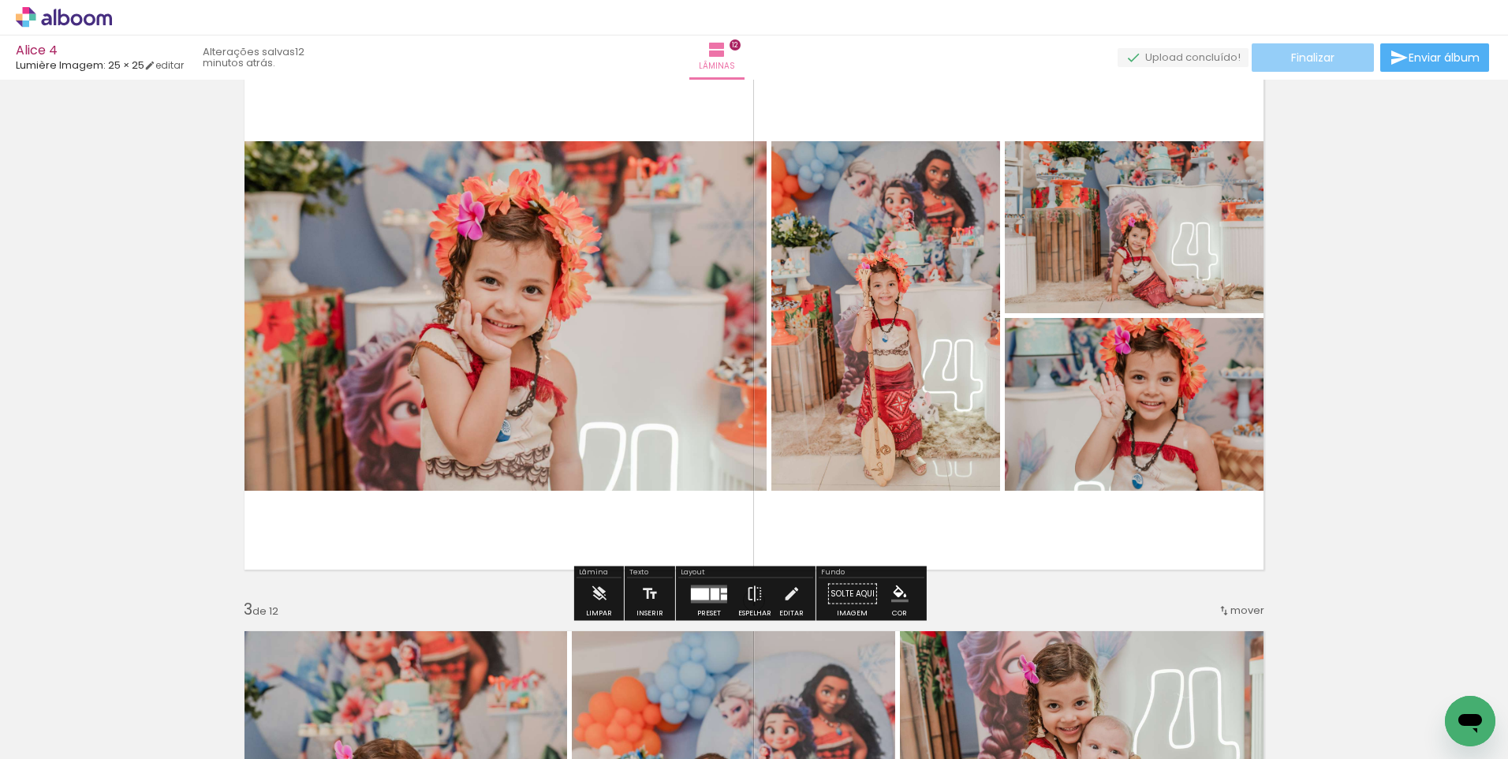
click at [1311, 59] on span "Finalizar" at bounding box center [1312, 57] width 43 height 11
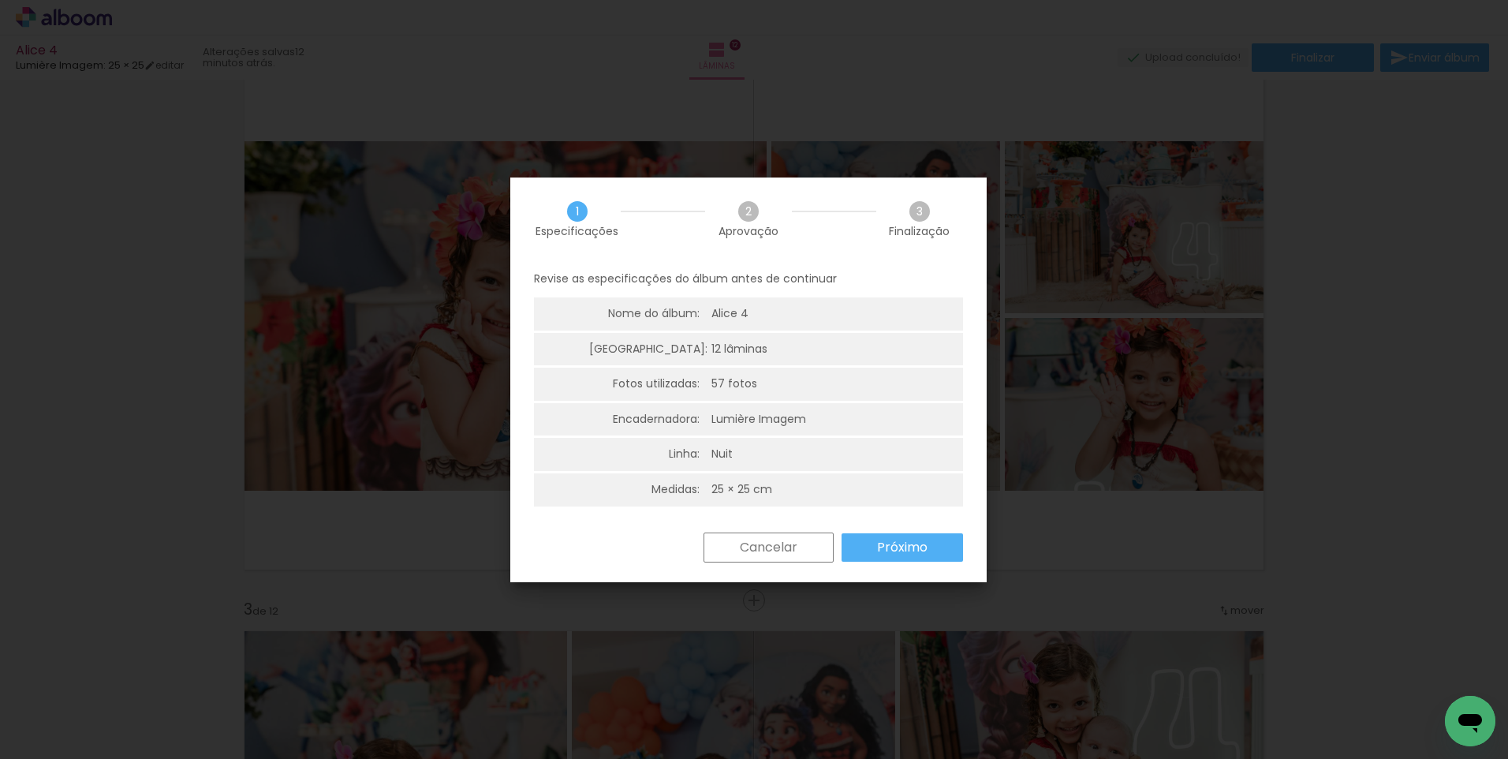
click at [0, 0] on slot "Próximo" at bounding box center [0, 0] width 0 height 0
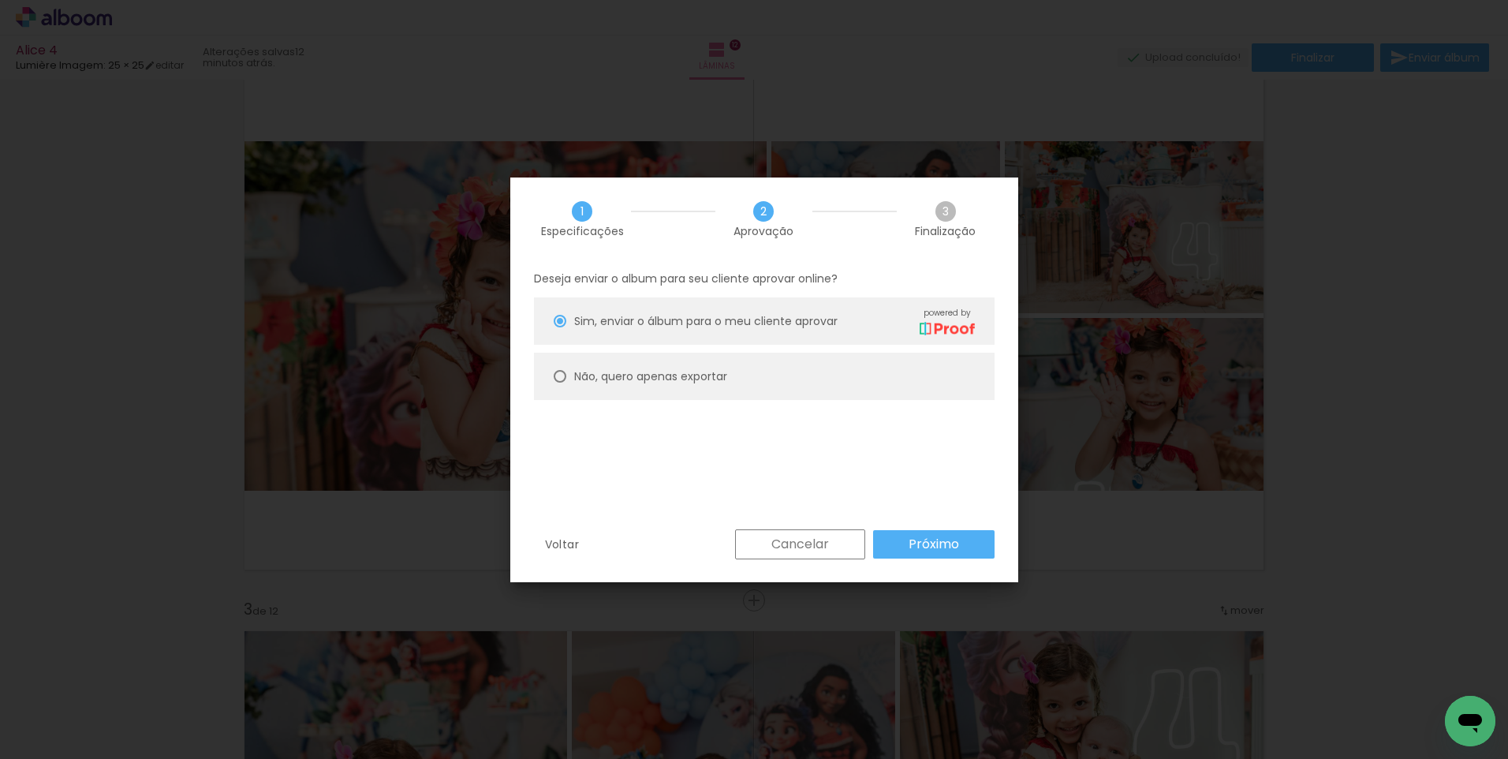
click at [570, 379] on paper-radio-button "Não, quero apenas exportar" at bounding box center [764, 376] width 461 height 47
type paper-radio-button "on"
click at [0, 0] on slot "Próximo" at bounding box center [0, 0] width 0 height 0
type input "Alta, 300 DPI"
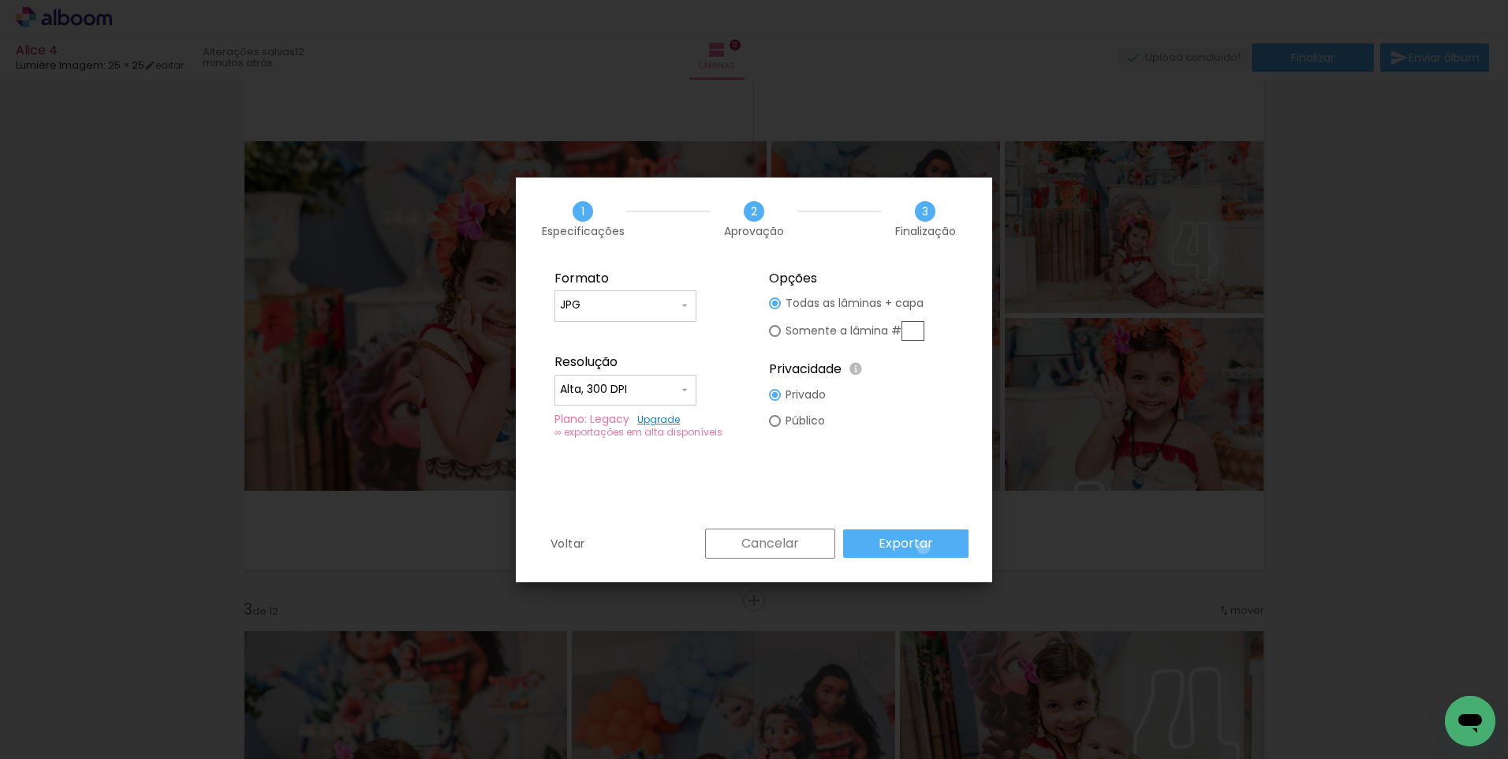
click at [0, 0] on slot "Exportar" at bounding box center [0, 0] width 0 height 0
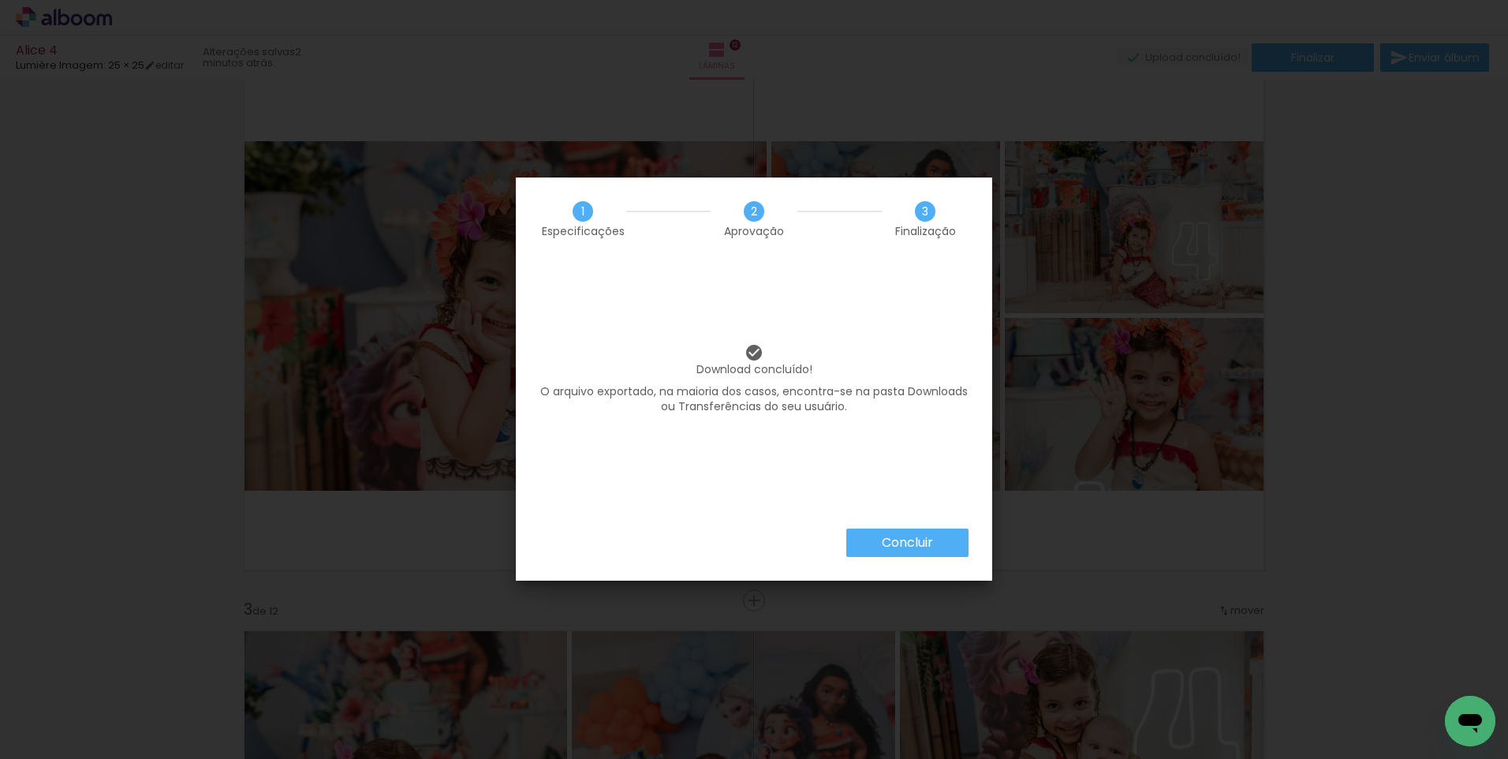
scroll to position [0, 3560]
click at [0, 0] on slot "Concluir" at bounding box center [0, 0] width 0 height 0
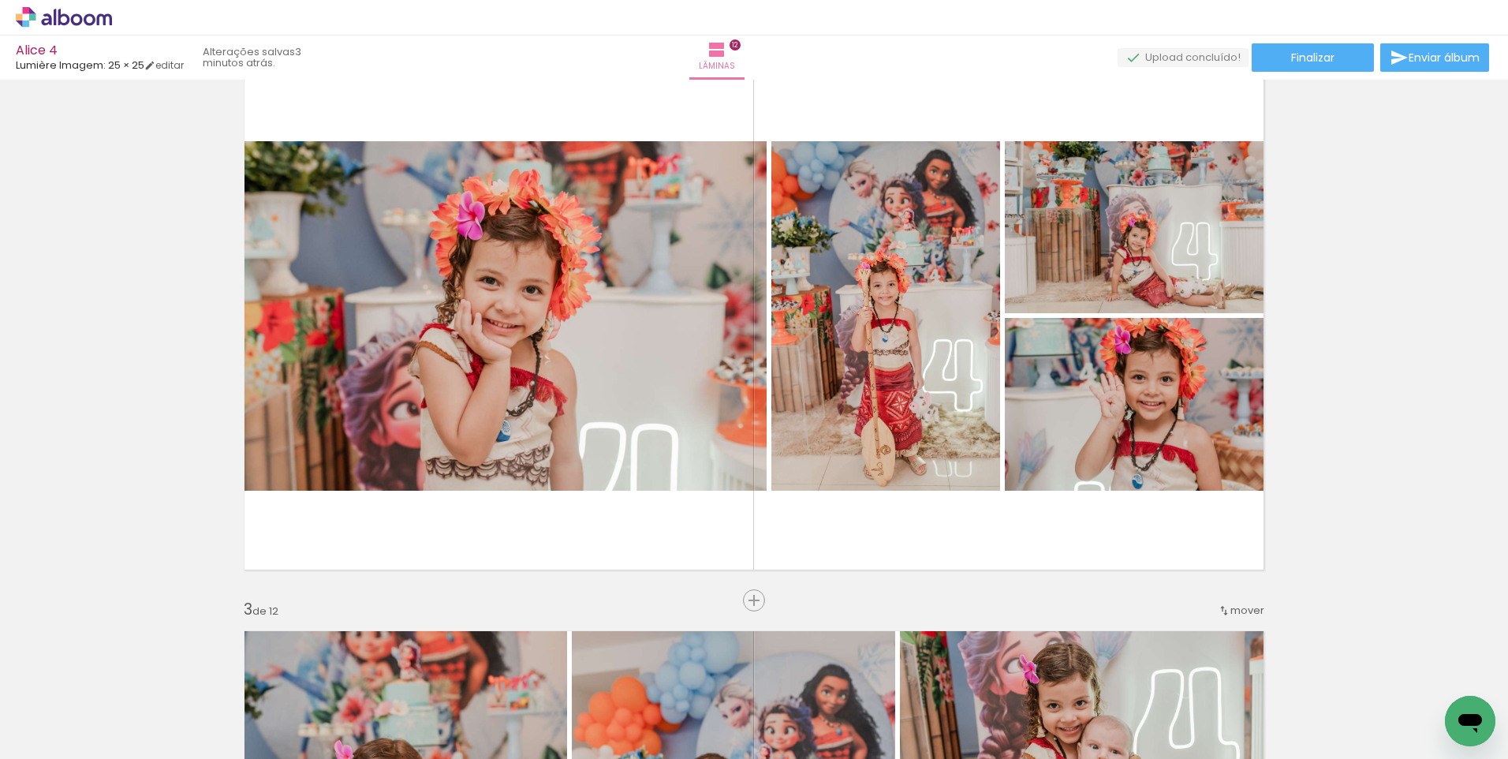
scroll to position [0, 3560]
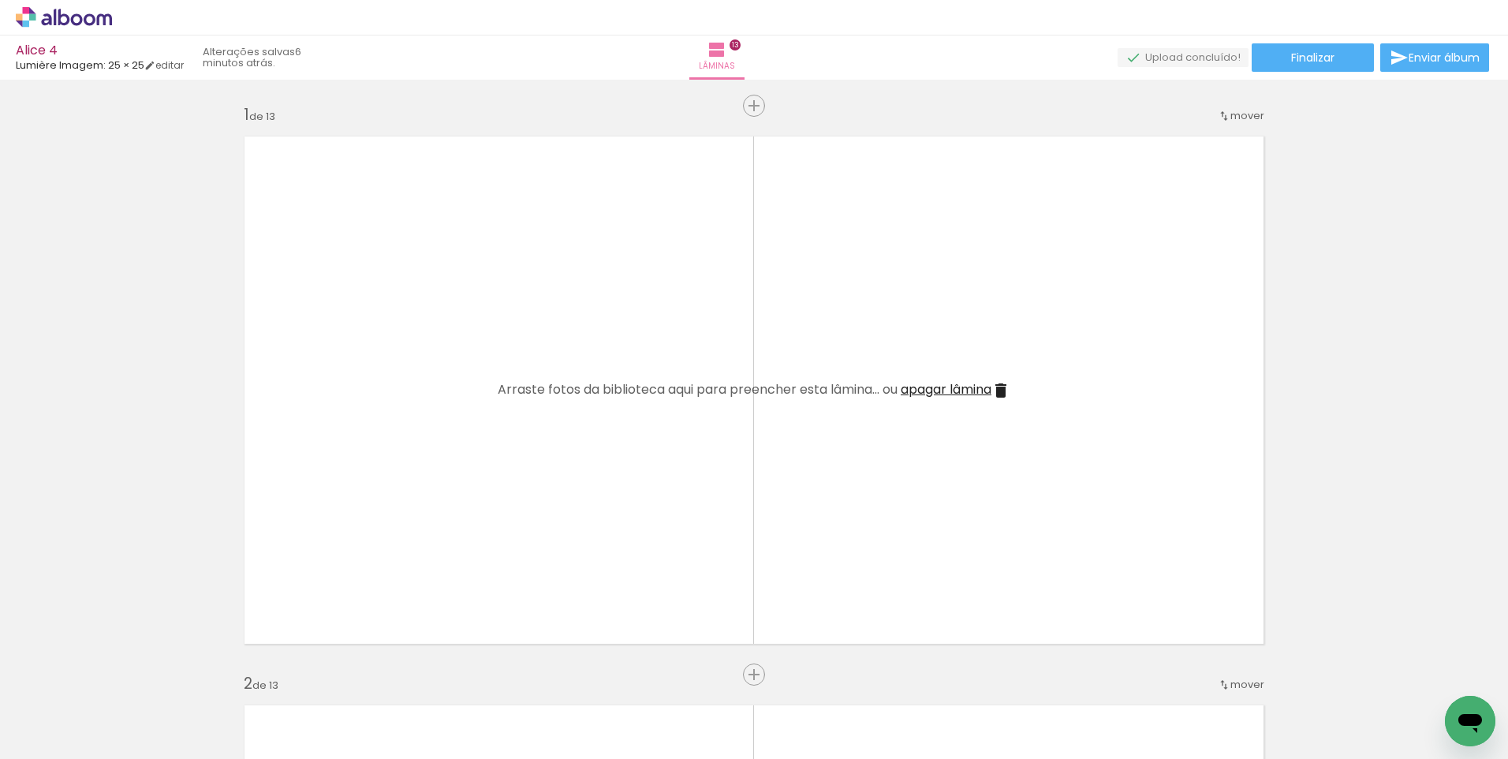
scroll to position [0, 3560]
